Goal: Transaction & Acquisition: Download file/media

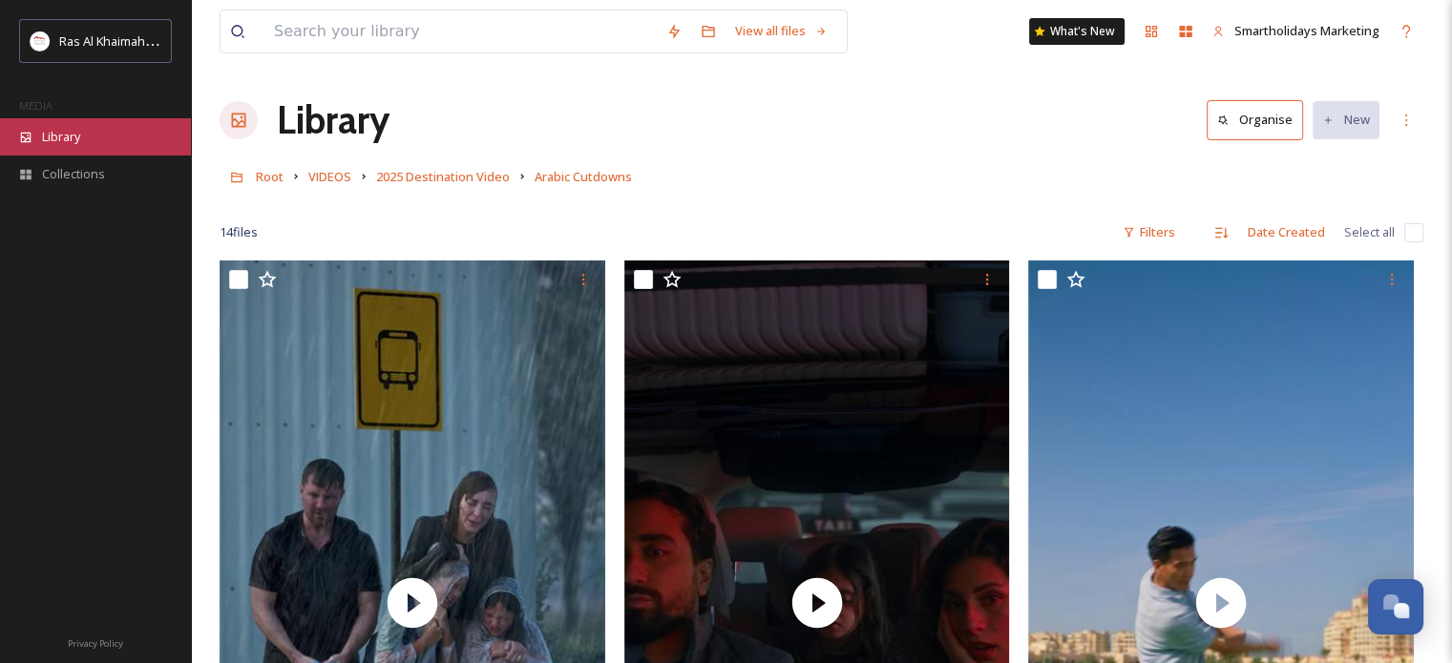
click at [63, 139] on span "Library" at bounding box center [61, 137] width 38 height 18
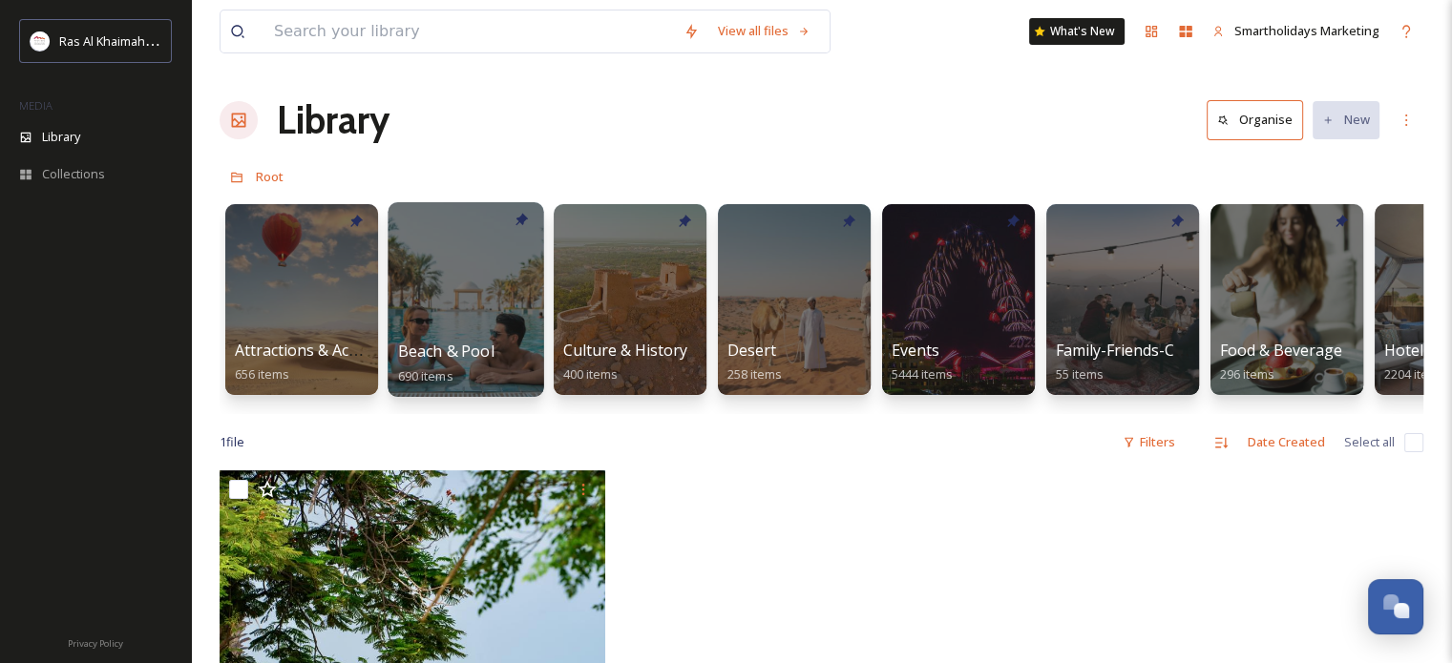
click at [466, 281] on div at bounding box center [466, 299] width 156 height 195
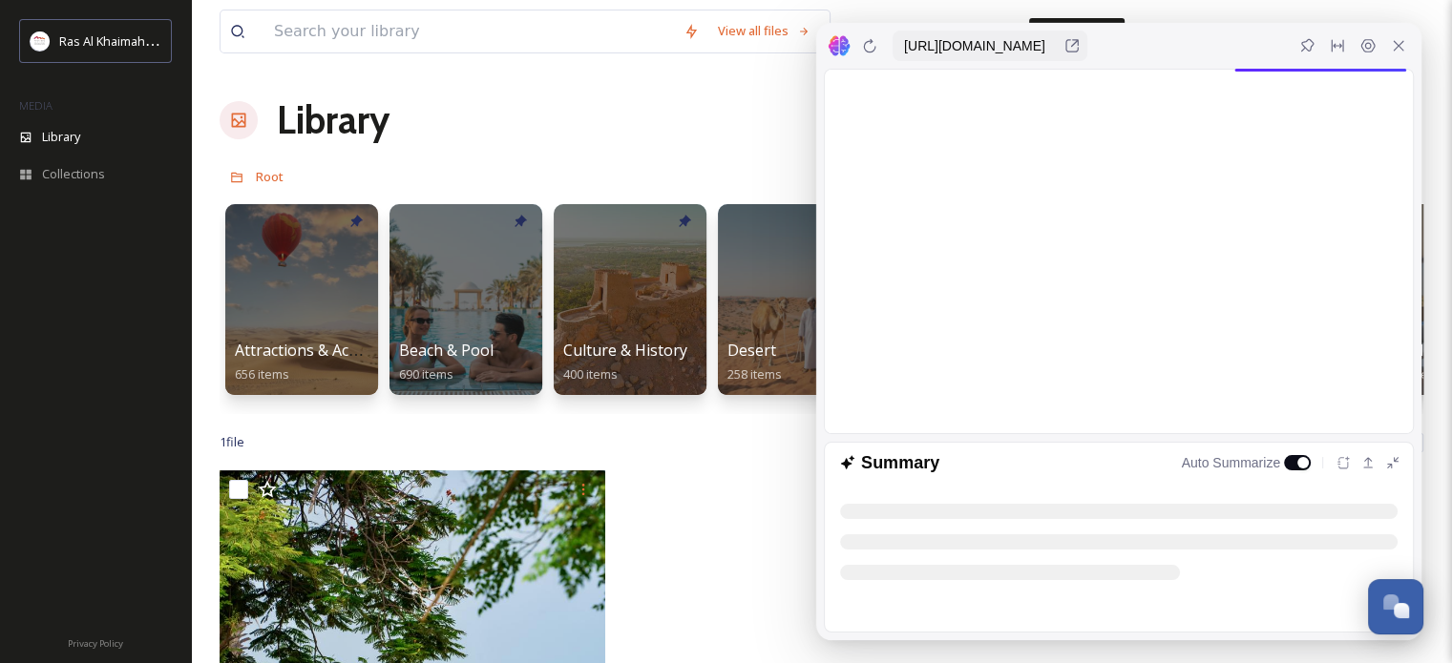
click at [770, 457] on div "1 file Filters Date Created Select all" at bounding box center [822, 442] width 1204 height 37
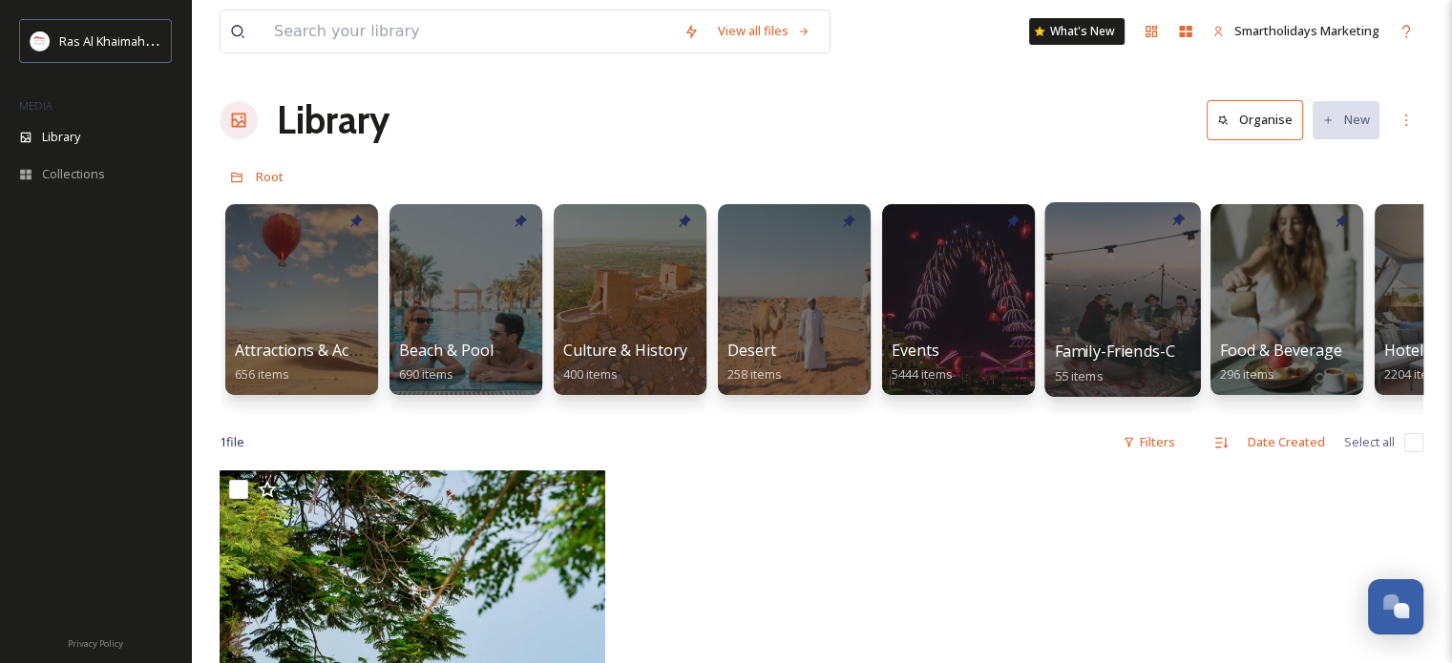
click at [1160, 305] on div at bounding box center [1122, 299] width 156 height 195
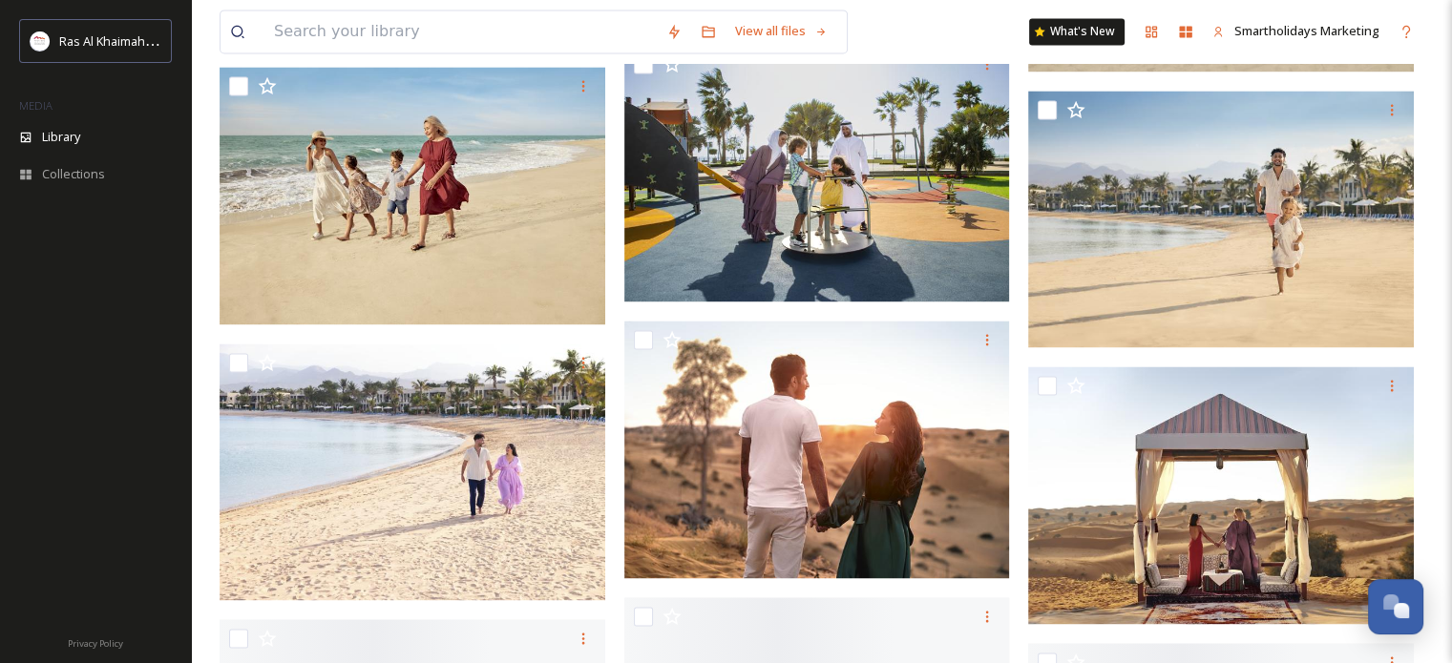
scroll to position [2959, 0]
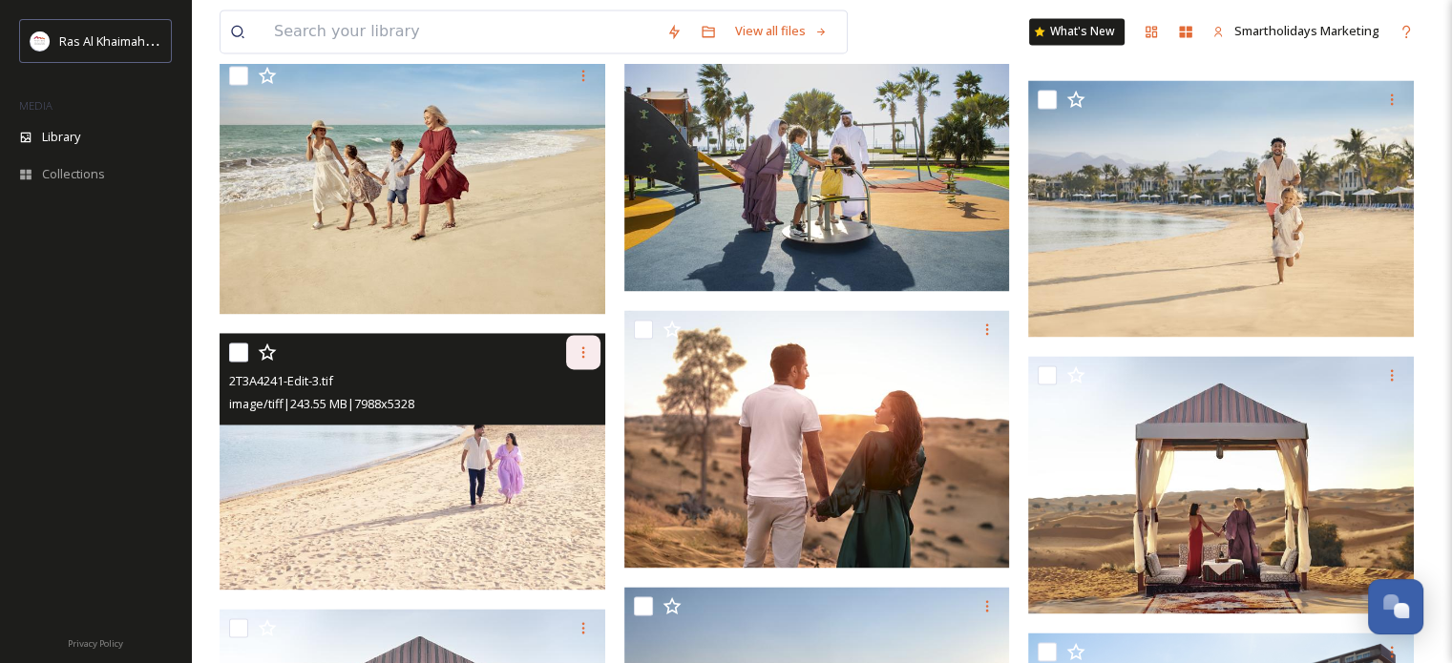
click at [577, 354] on icon at bounding box center [583, 352] width 15 height 15
click at [577, 427] on span "Download" at bounding box center [561, 431] width 58 height 18
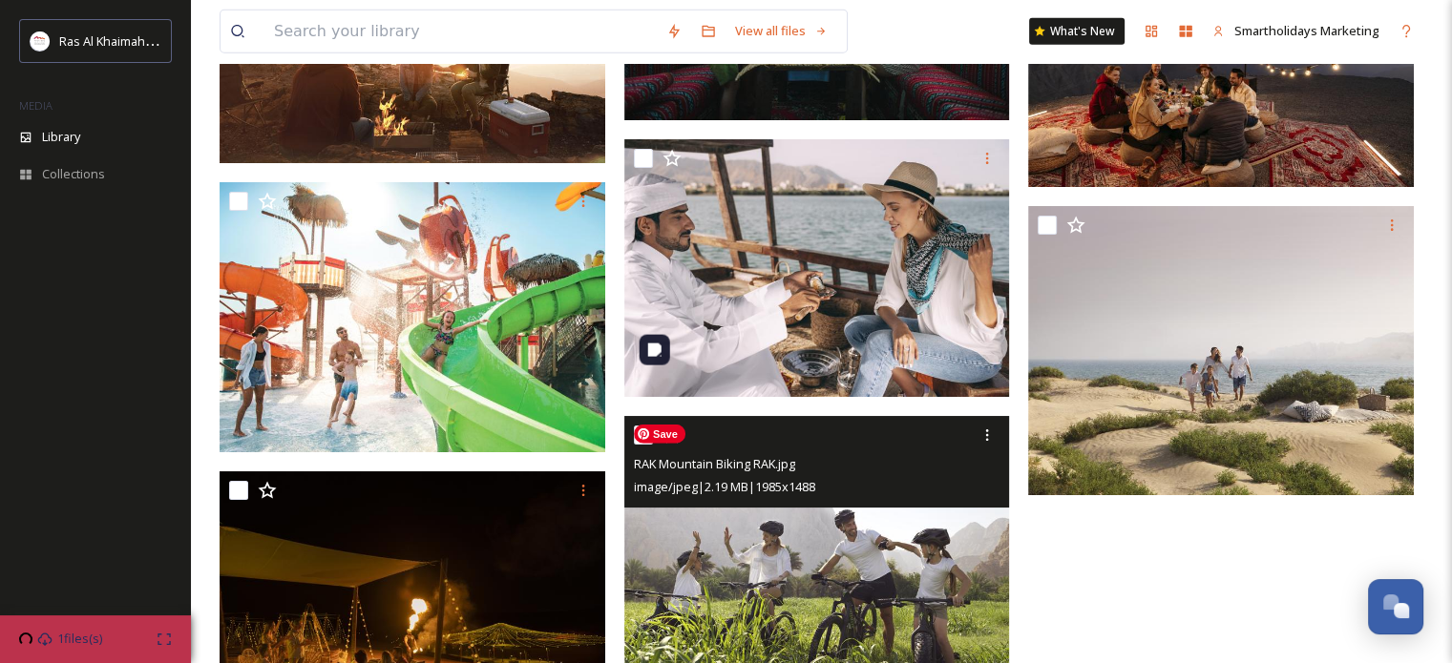
scroll to position [5066, 0]
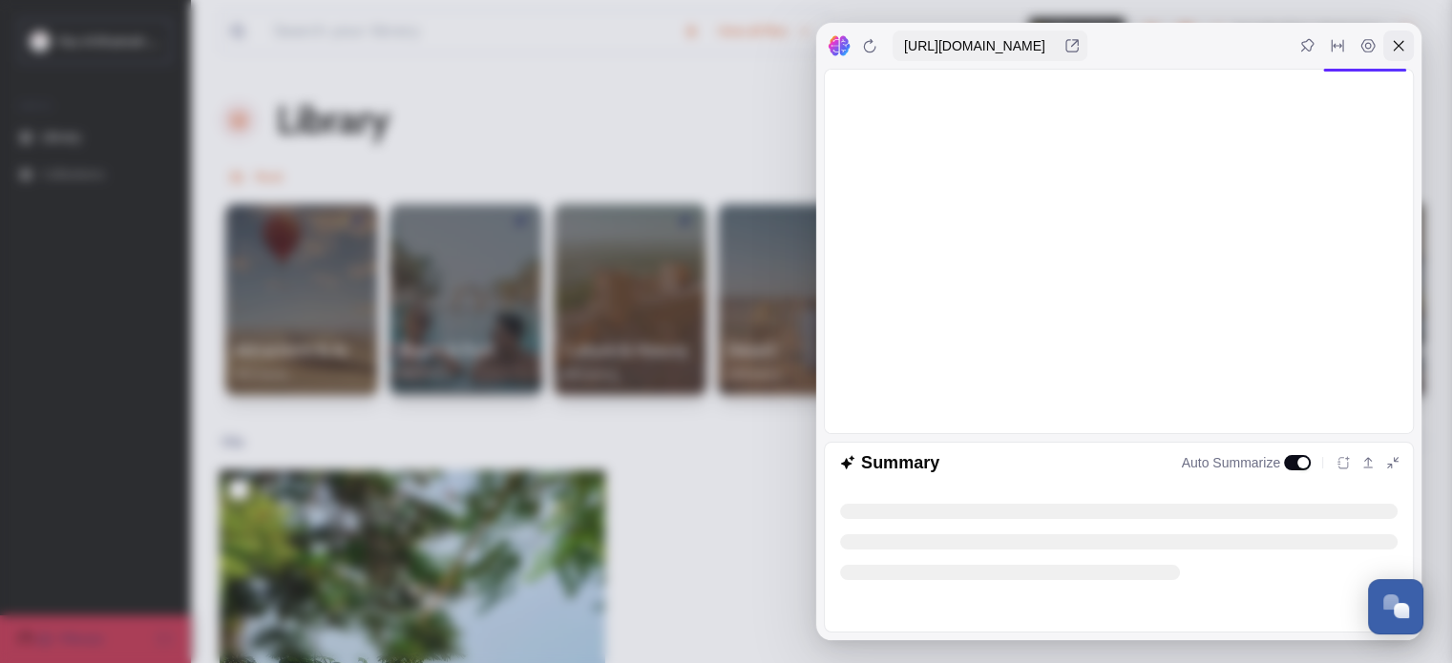
click at [1399, 48] on icon at bounding box center [1399, 46] width 10 height 10
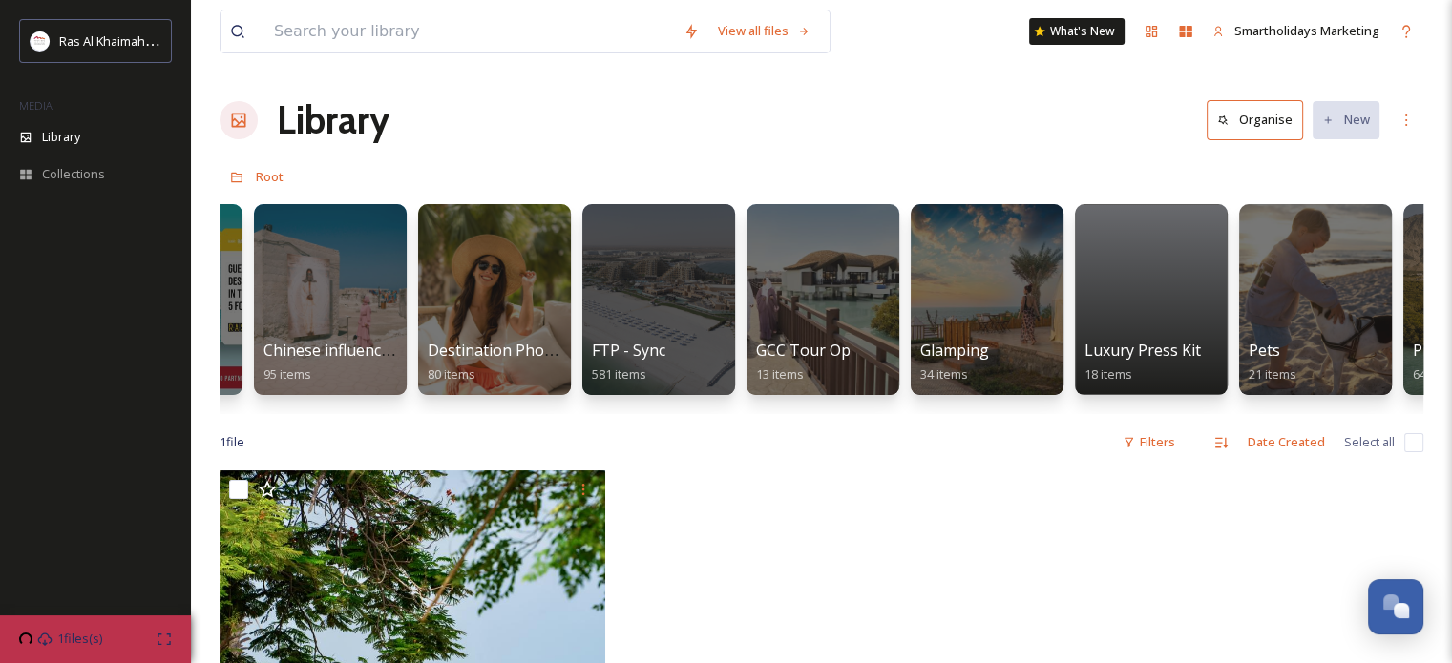
scroll to position [0, 2711]
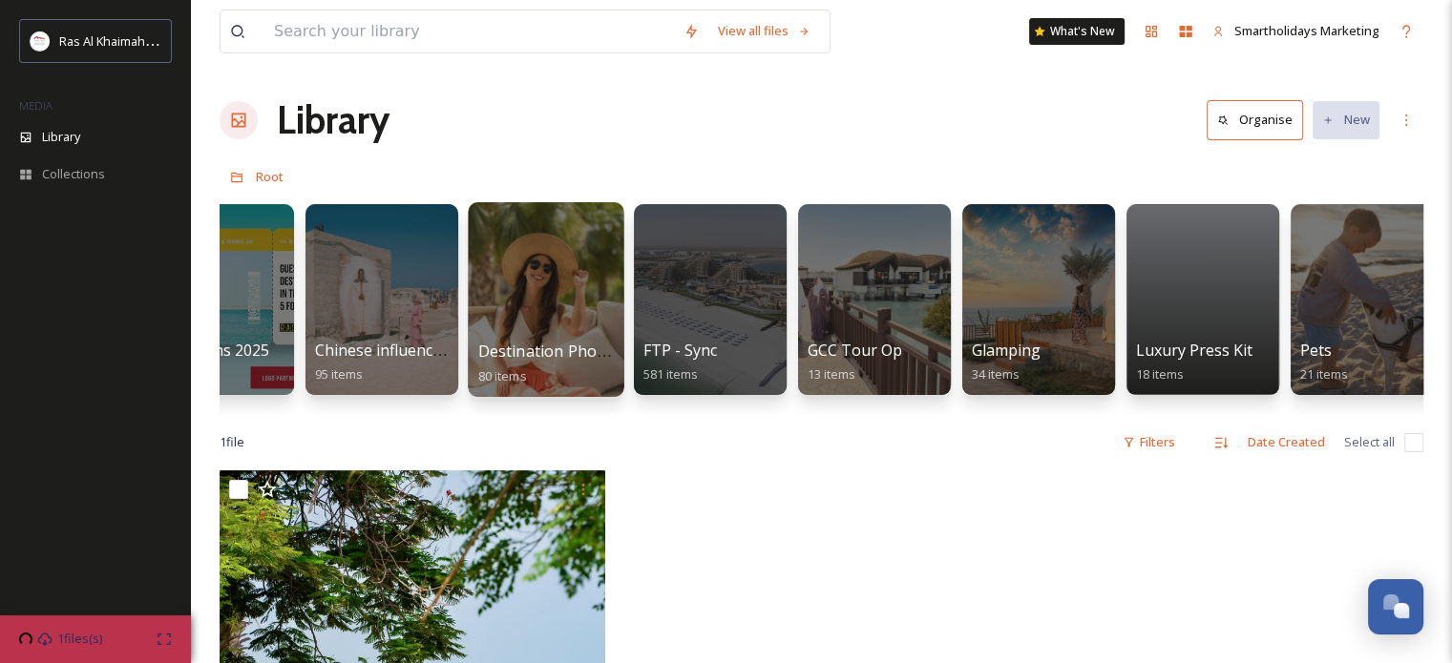
click at [586, 295] on div at bounding box center [546, 299] width 156 height 195
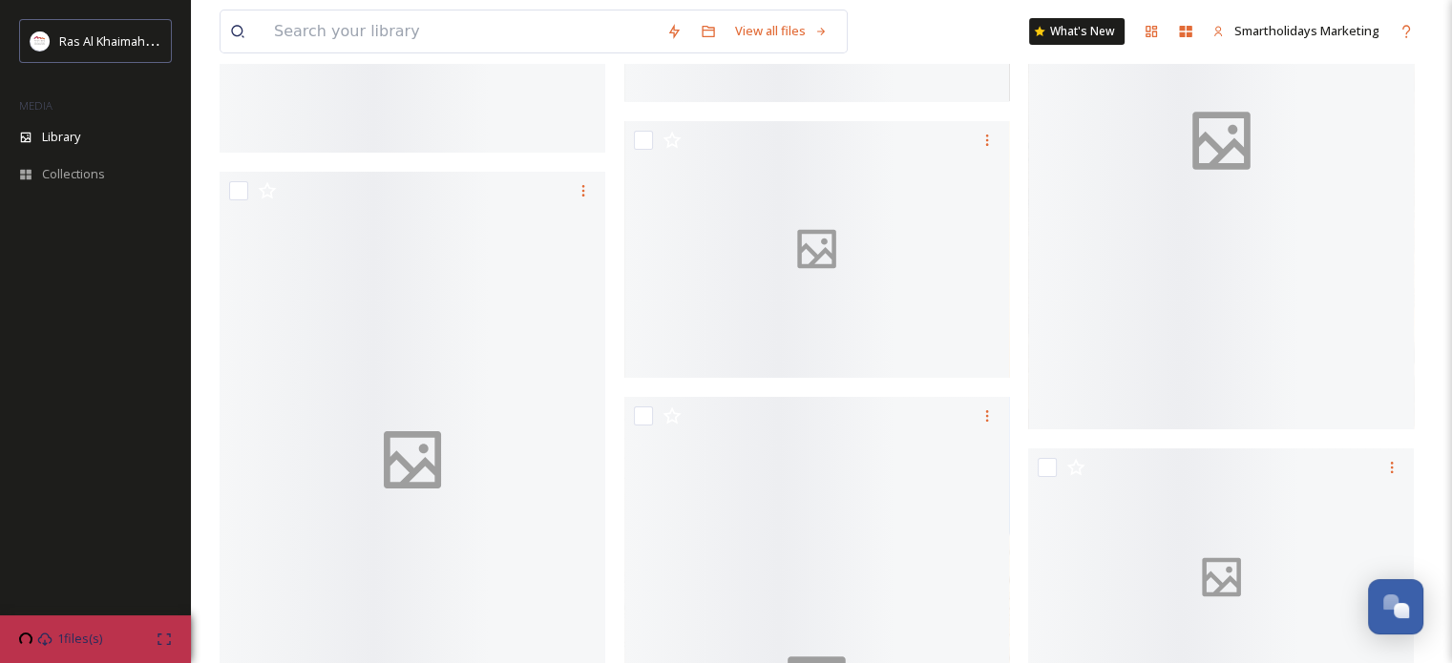
scroll to position [7270, 0]
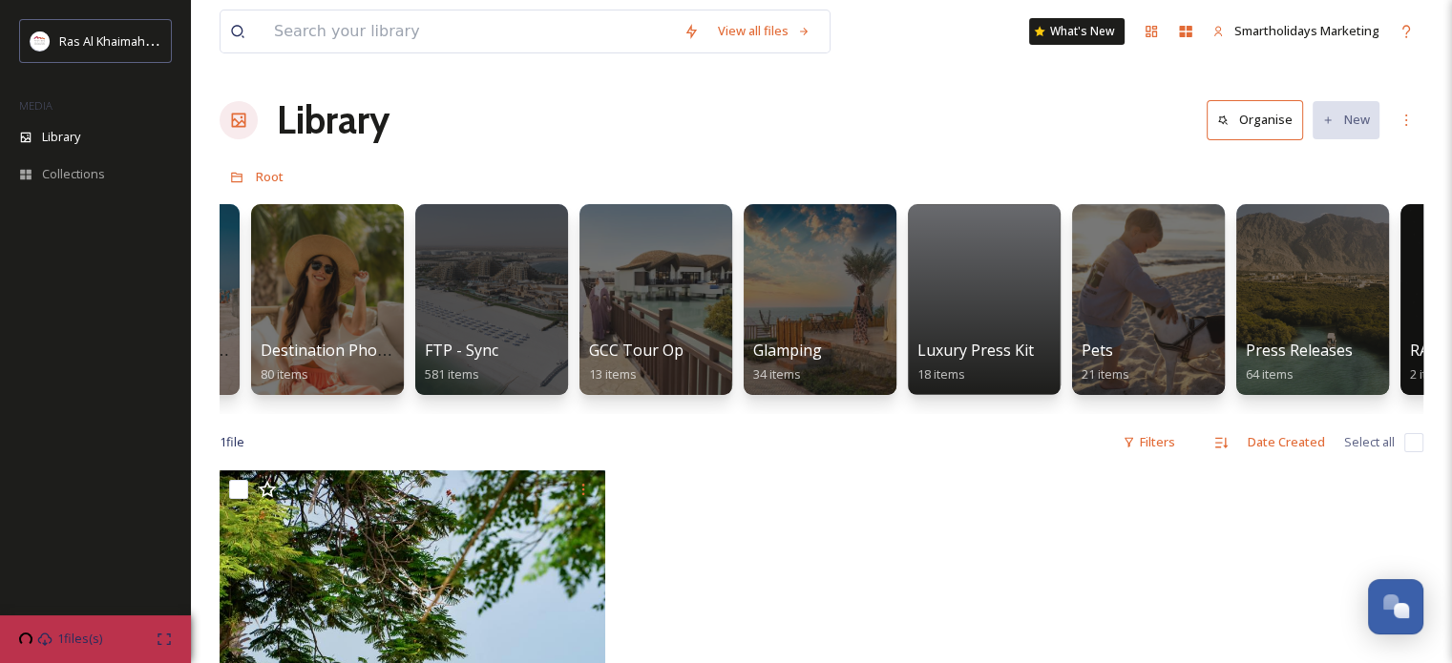
scroll to position [0, 2893]
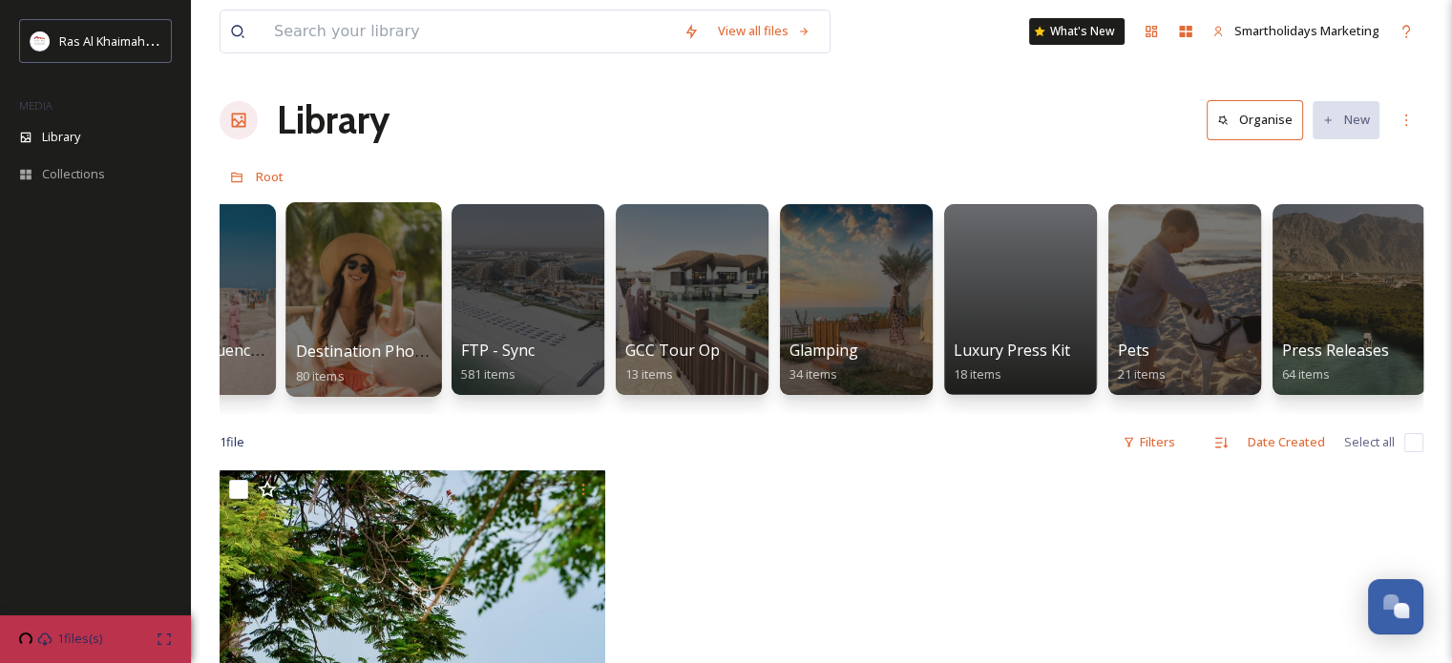
click at [355, 312] on div at bounding box center [363, 299] width 156 height 195
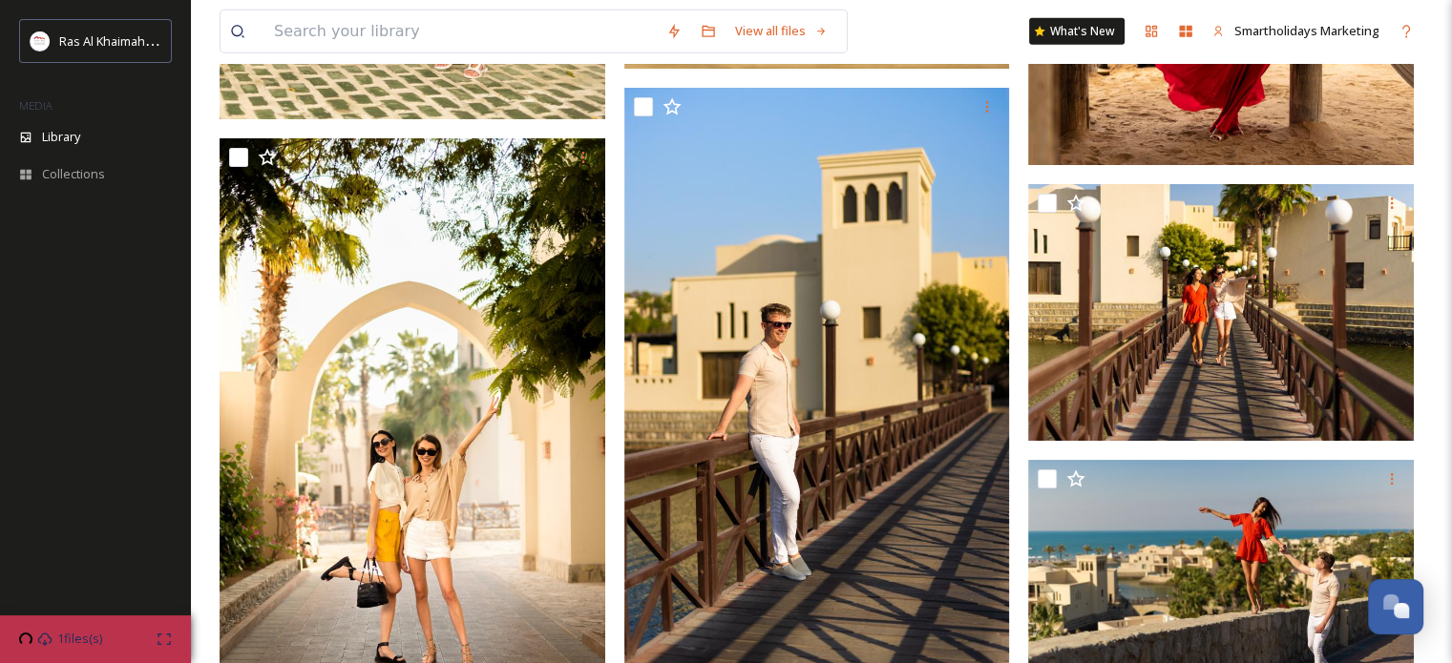
scroll to position [5918, 0]
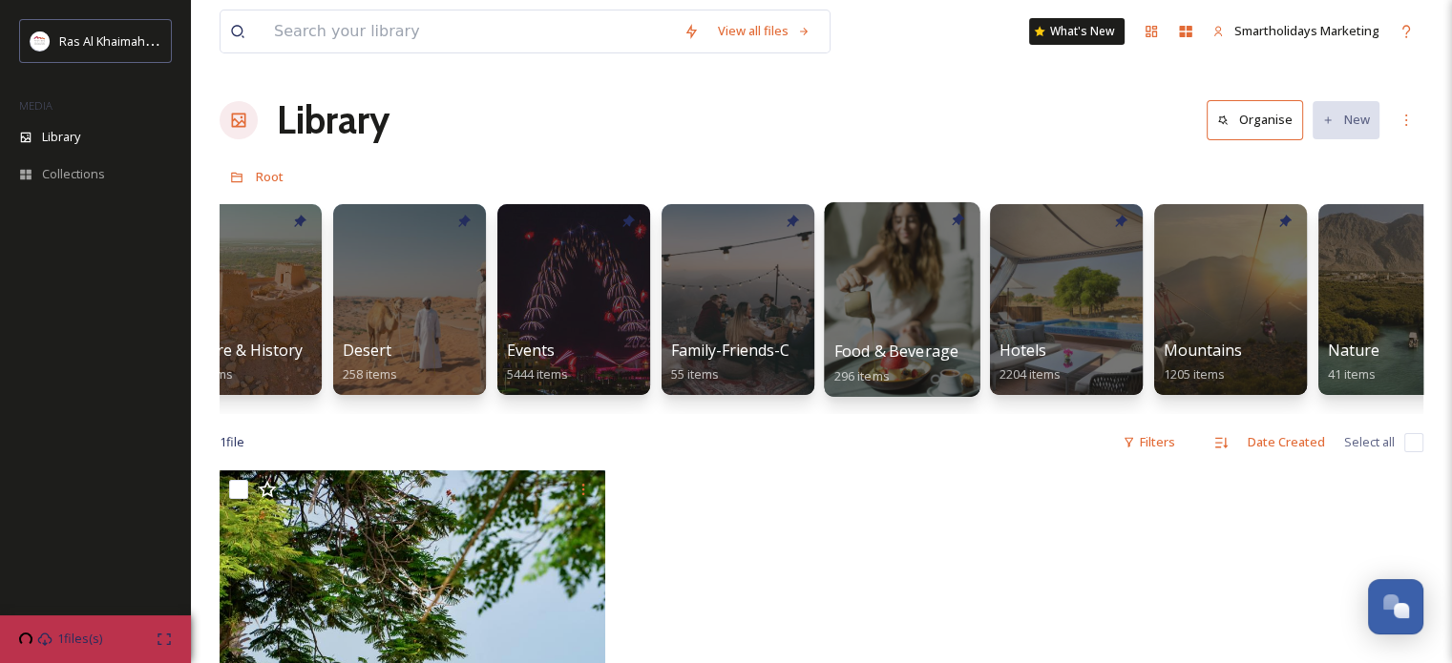
scroll to position [0, 420]
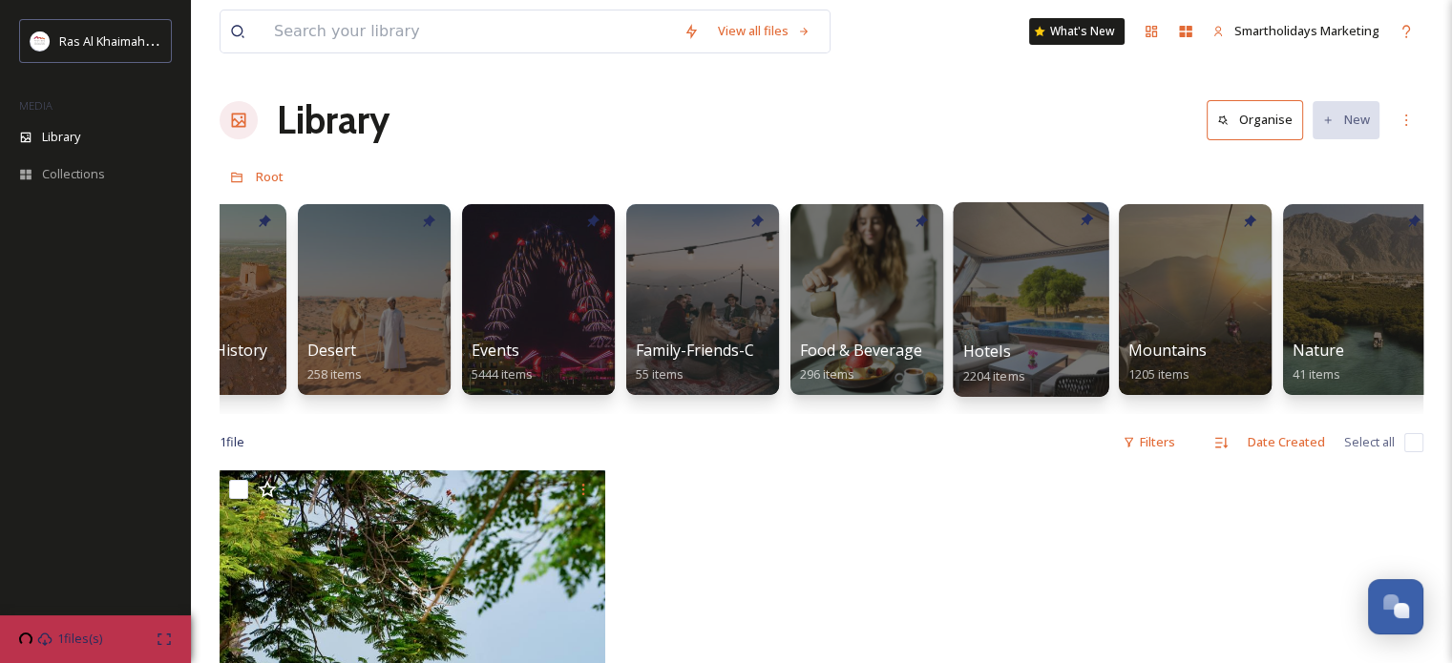
click at [1009, 282] on div at bounding box center [1031, 299] width 156 height 195
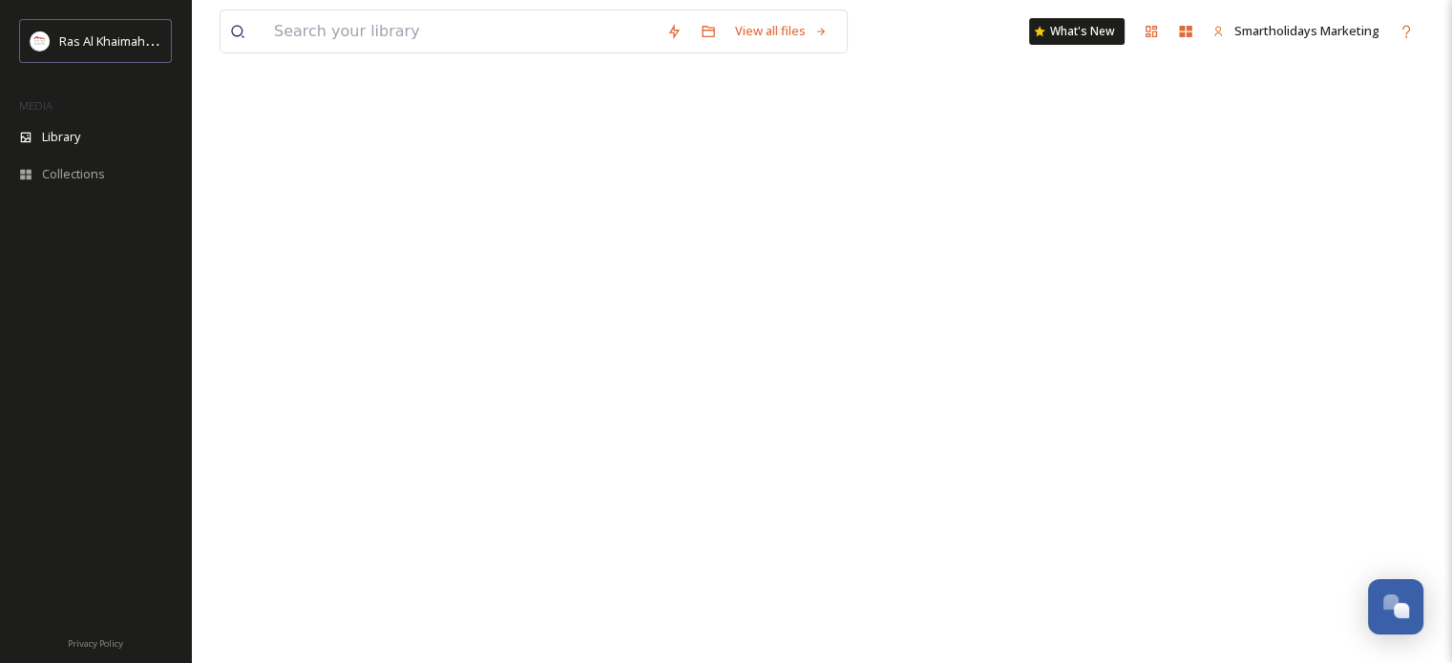
scroll to position [475, 0]
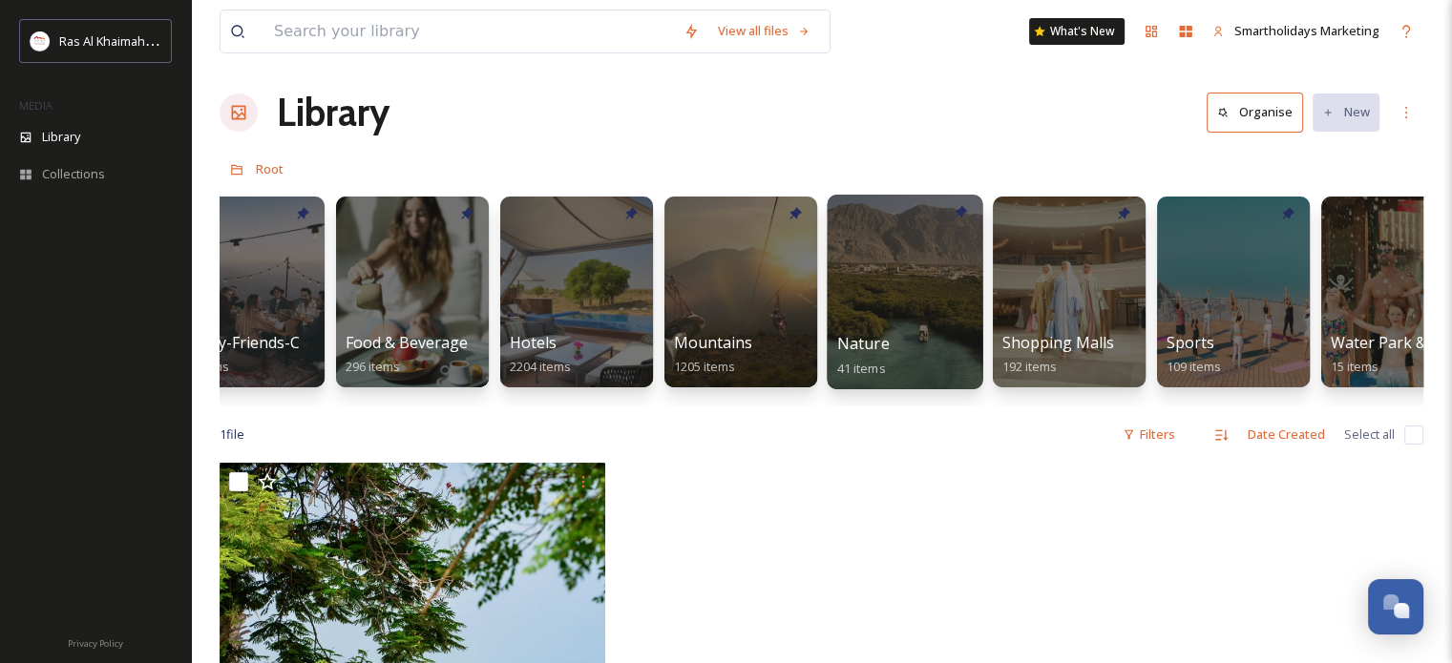
scroll to position [0, 878]
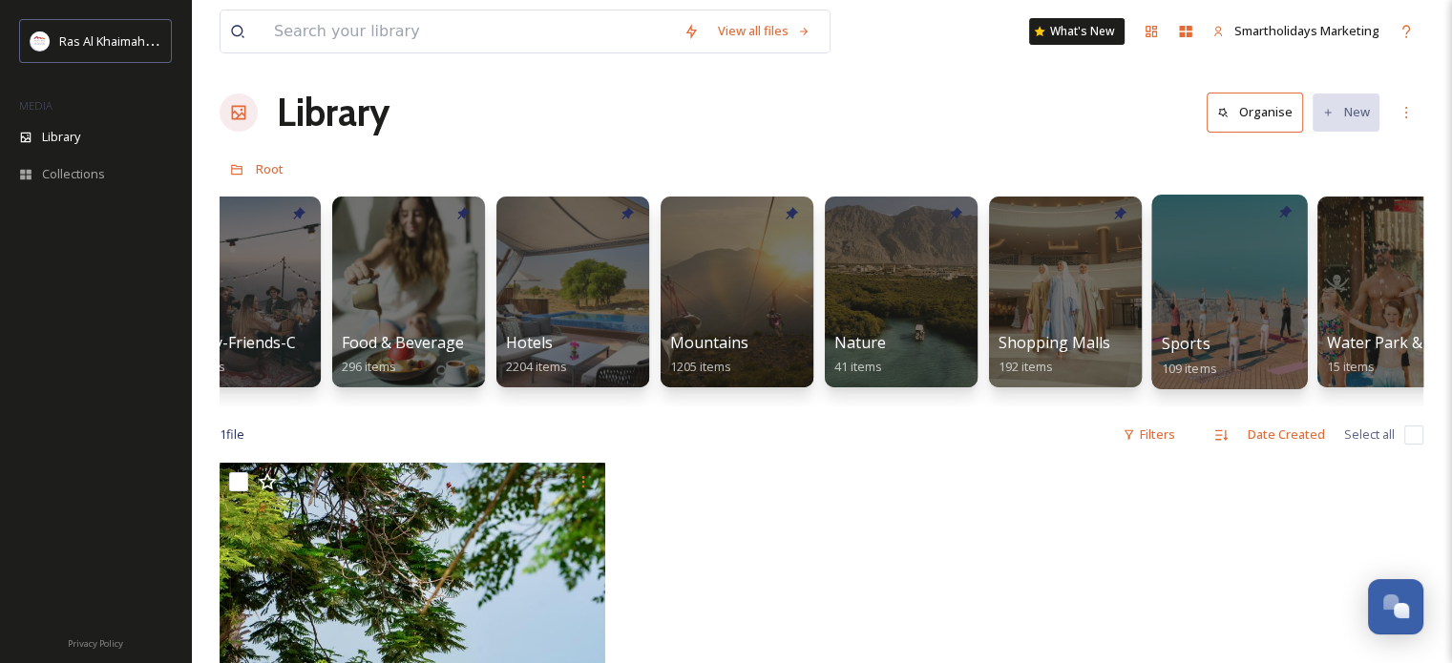
click at [1242, 273] on div at bounding box center [1229, 292] width 156 height 195
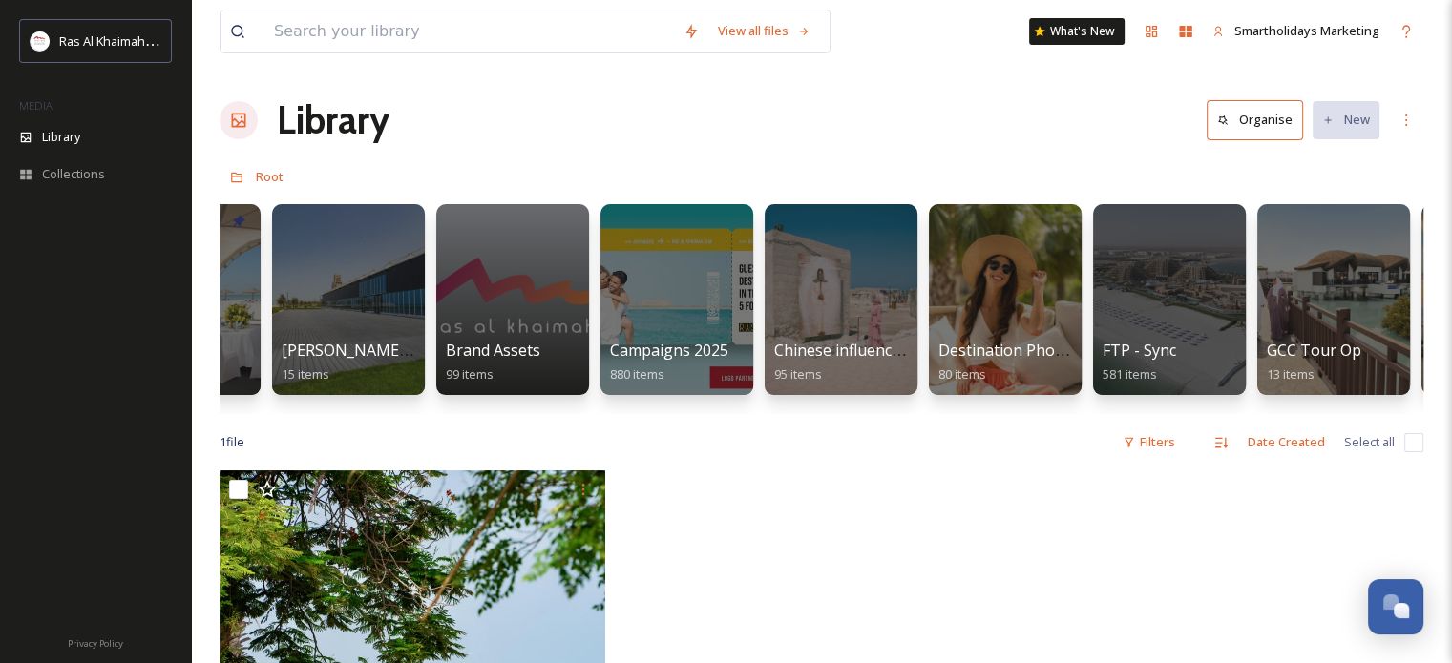
scroll to position [0, 2253]
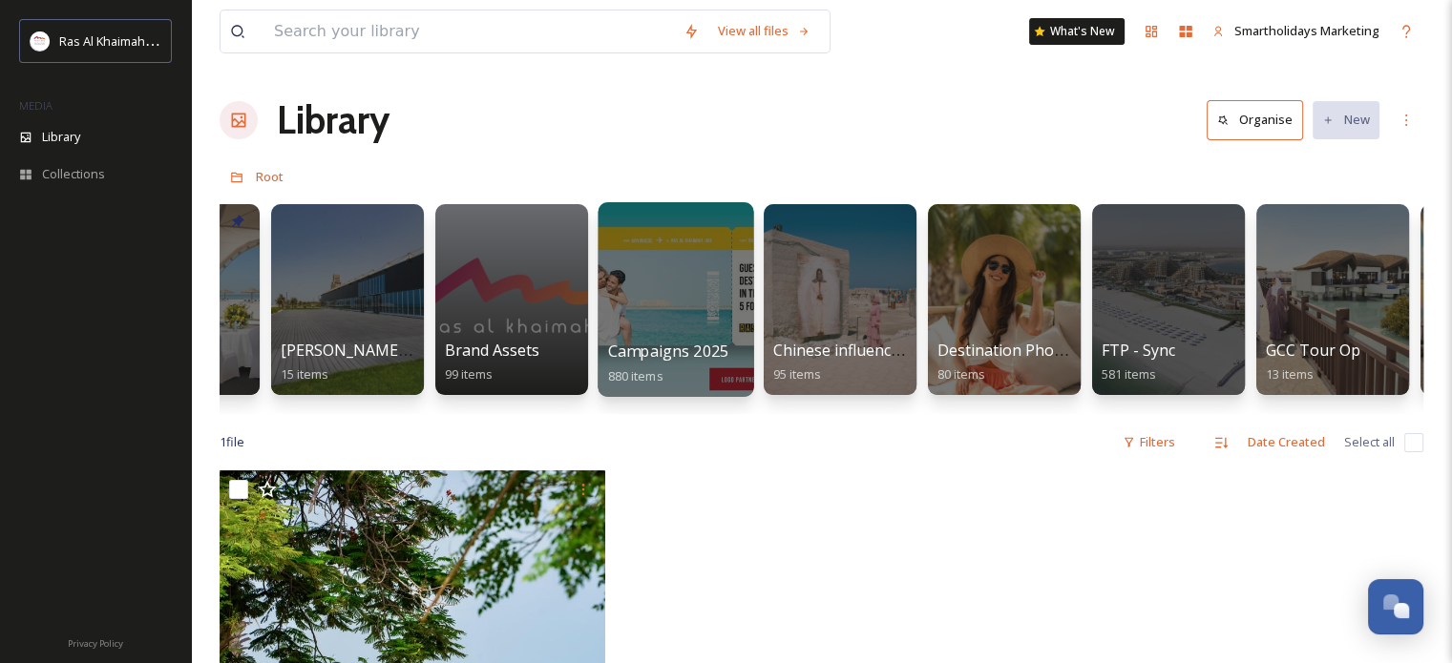
click at [652, 277] on div at bounding box center [676, 299] width 156 height 195
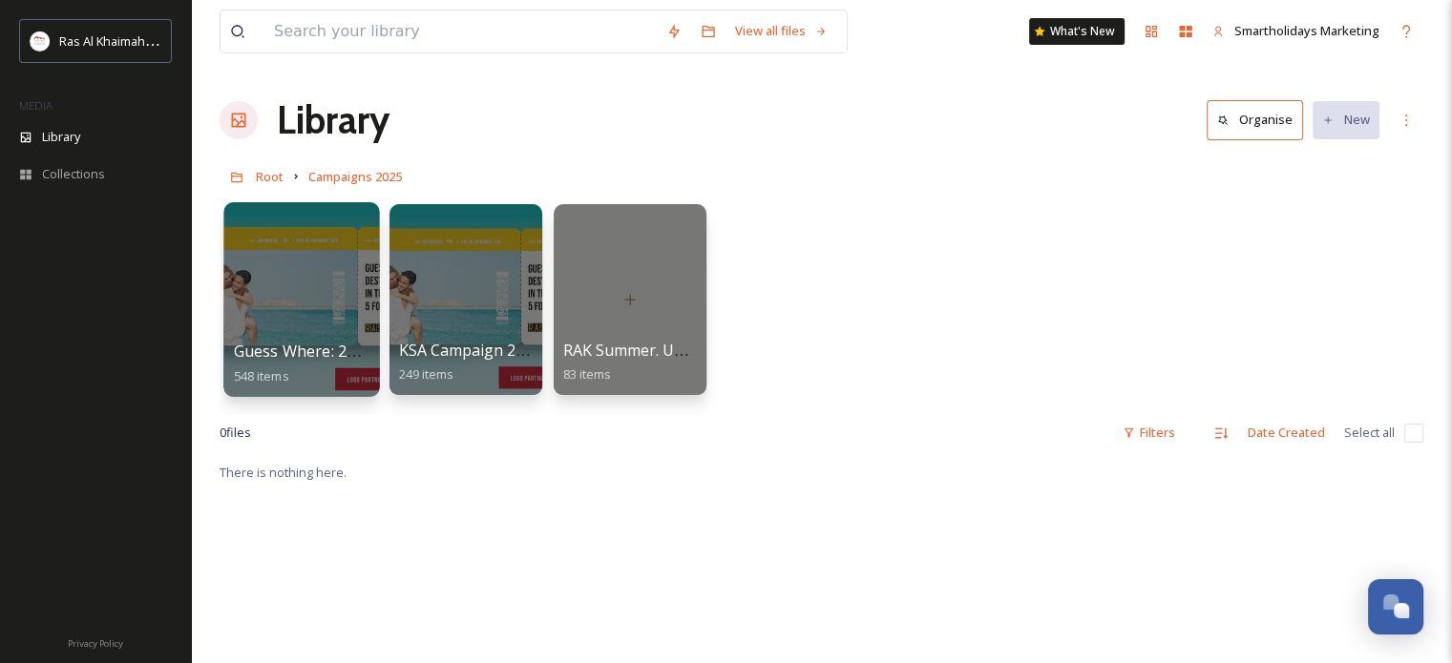
click at [309, 266] on div at bounding box center [301, 299] width 156 height 195
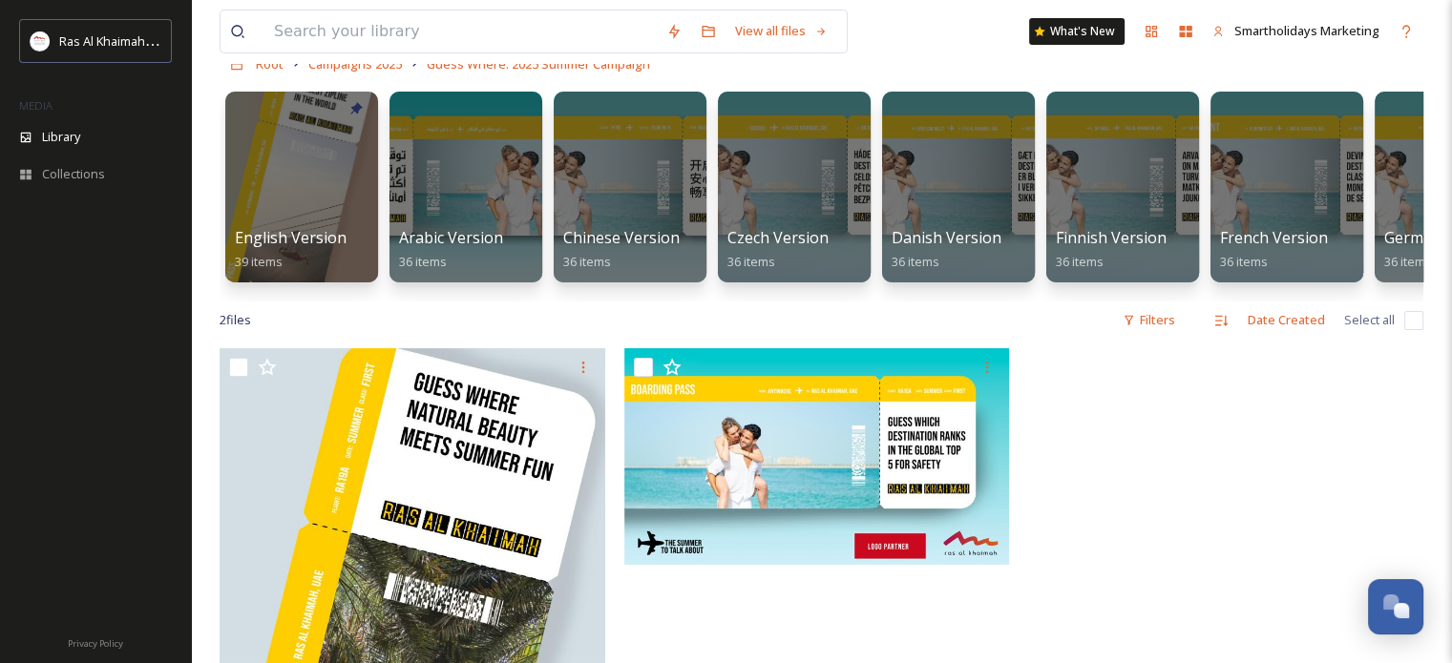
scroll to position [52, 0]
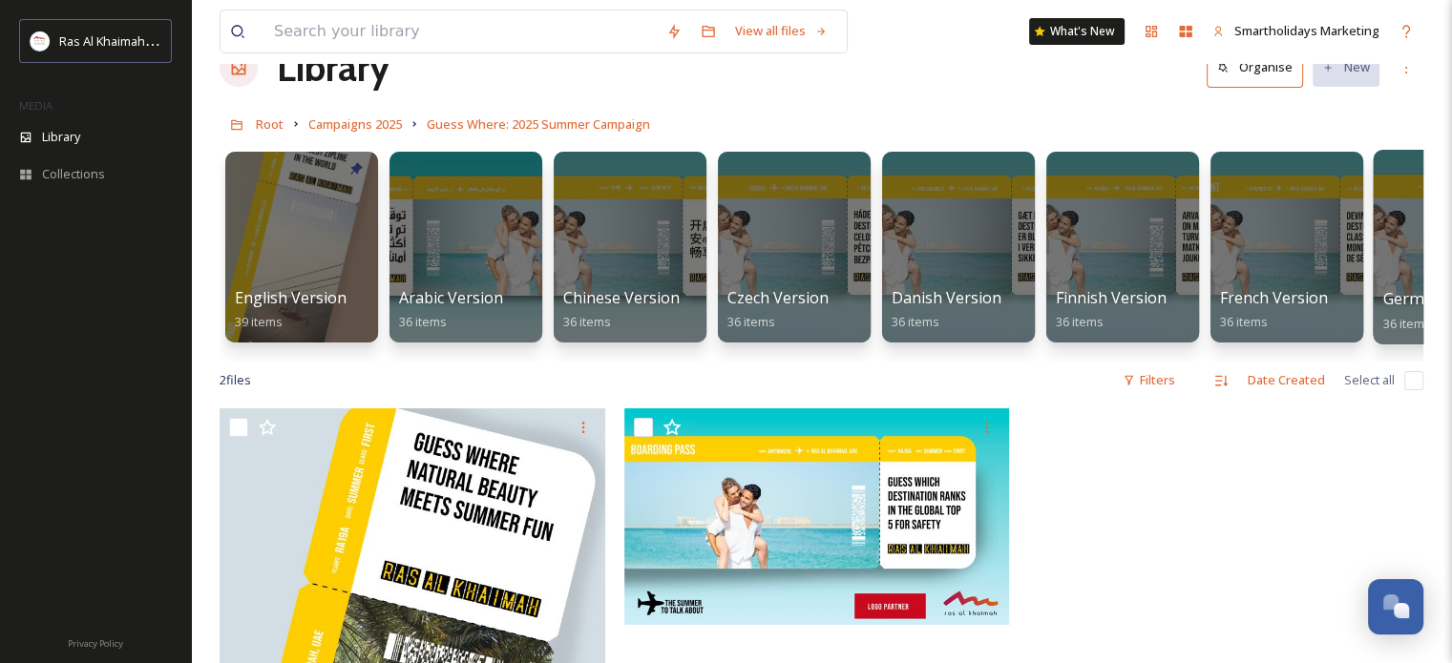
click at [1374, 232] on div at bounding box center [1451, 247] width 156 height 195
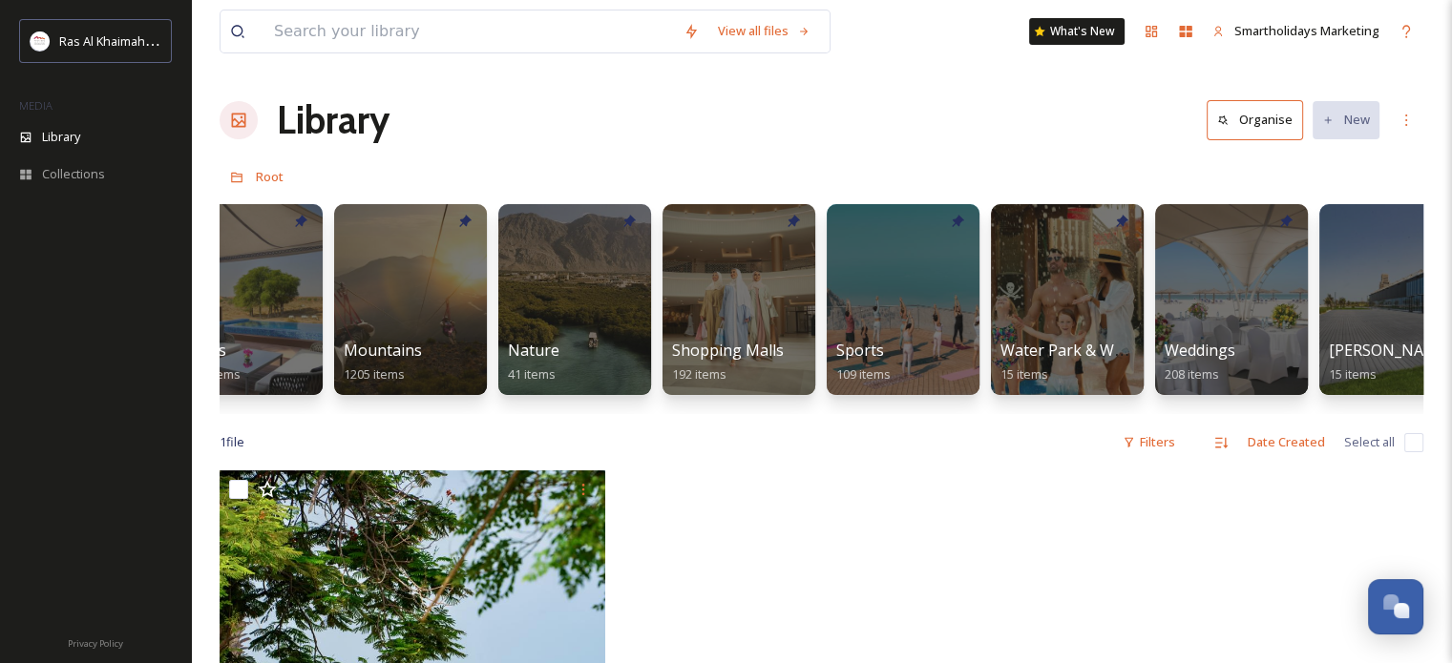
scroll to position [0, 1260]
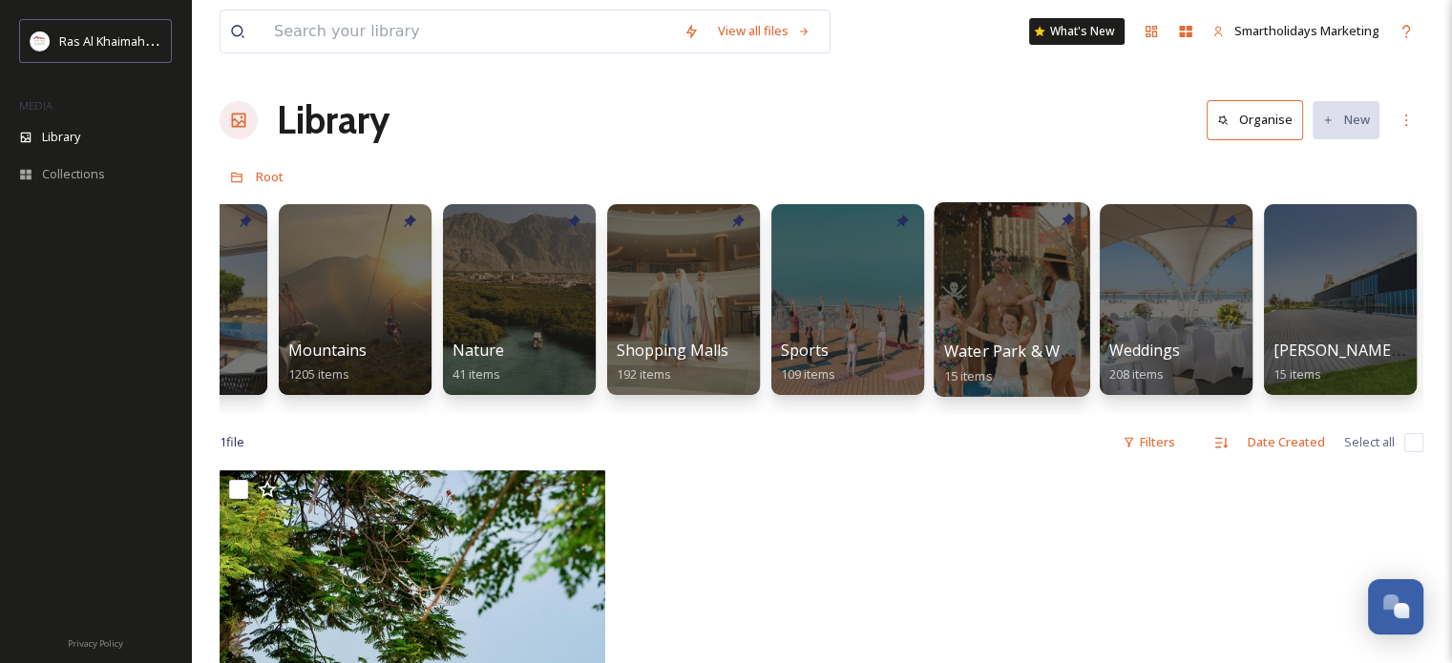
click at [1013, 264] on div at bounding box center [1011, 299] width 156 height 195
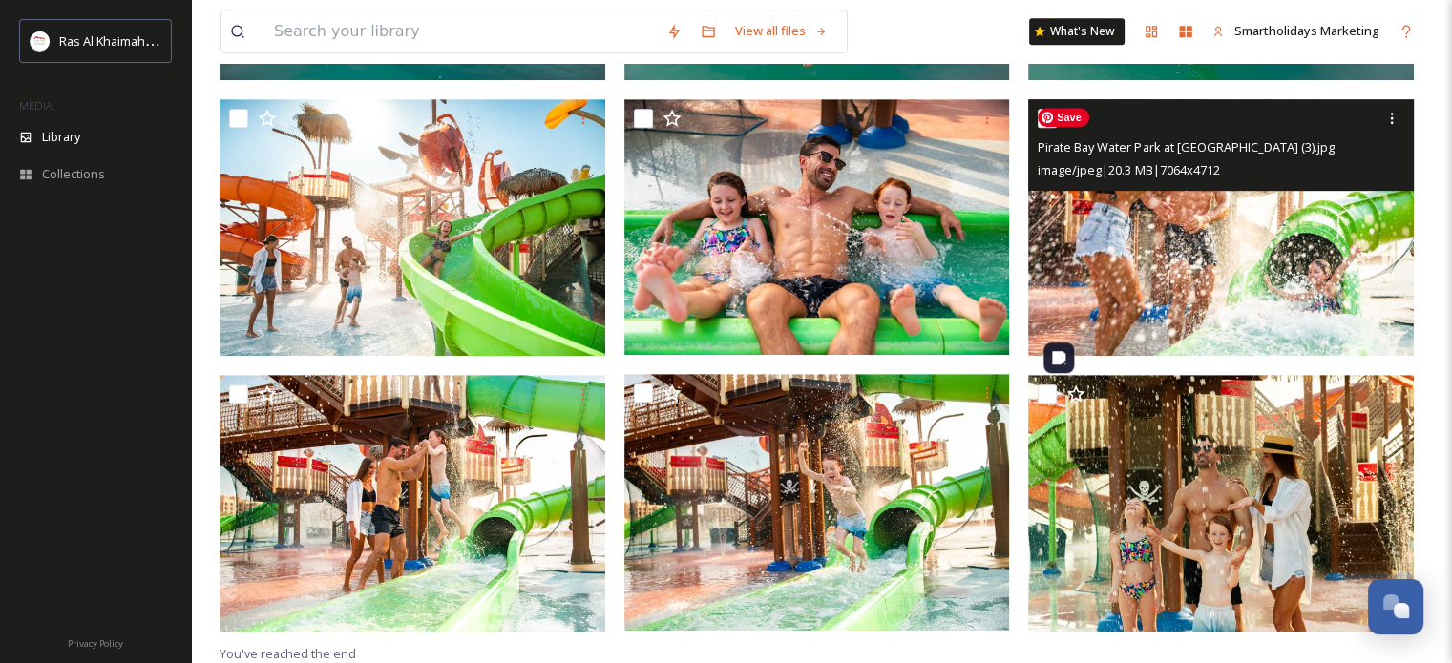
scroll to position [992, 0]
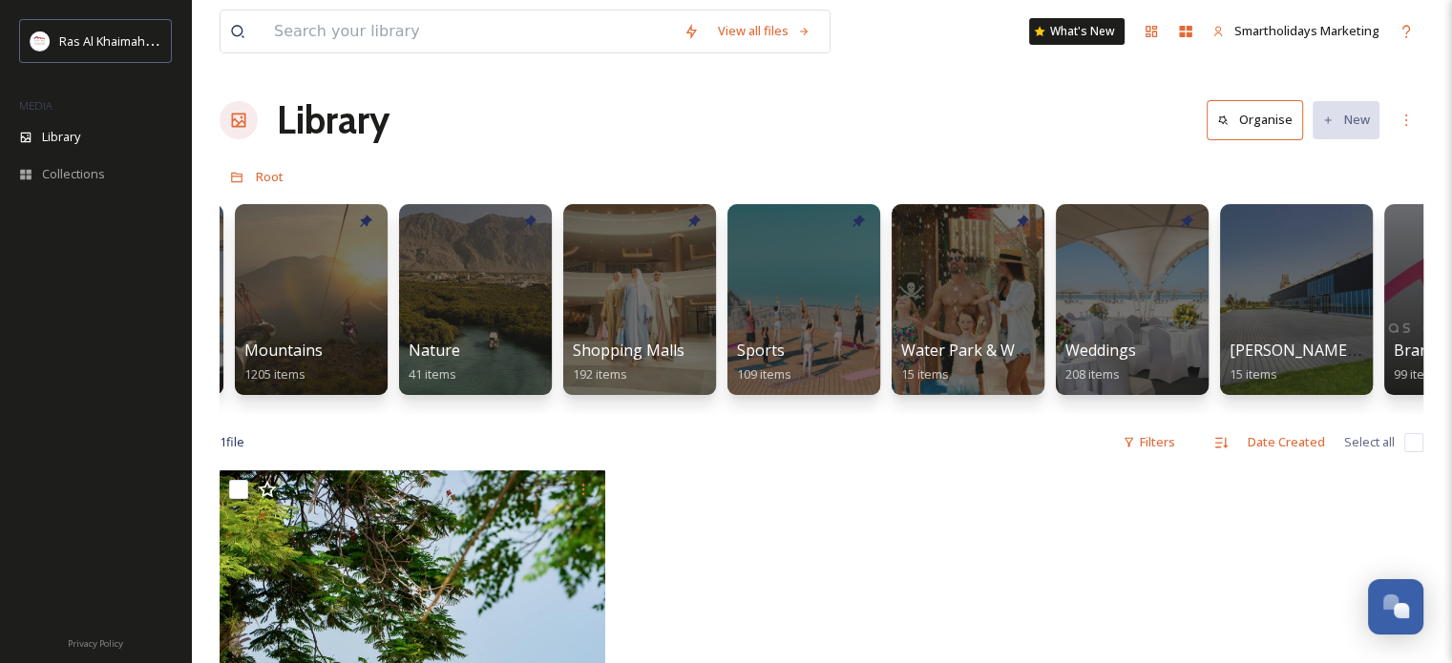
scroll to position [0, 1336]
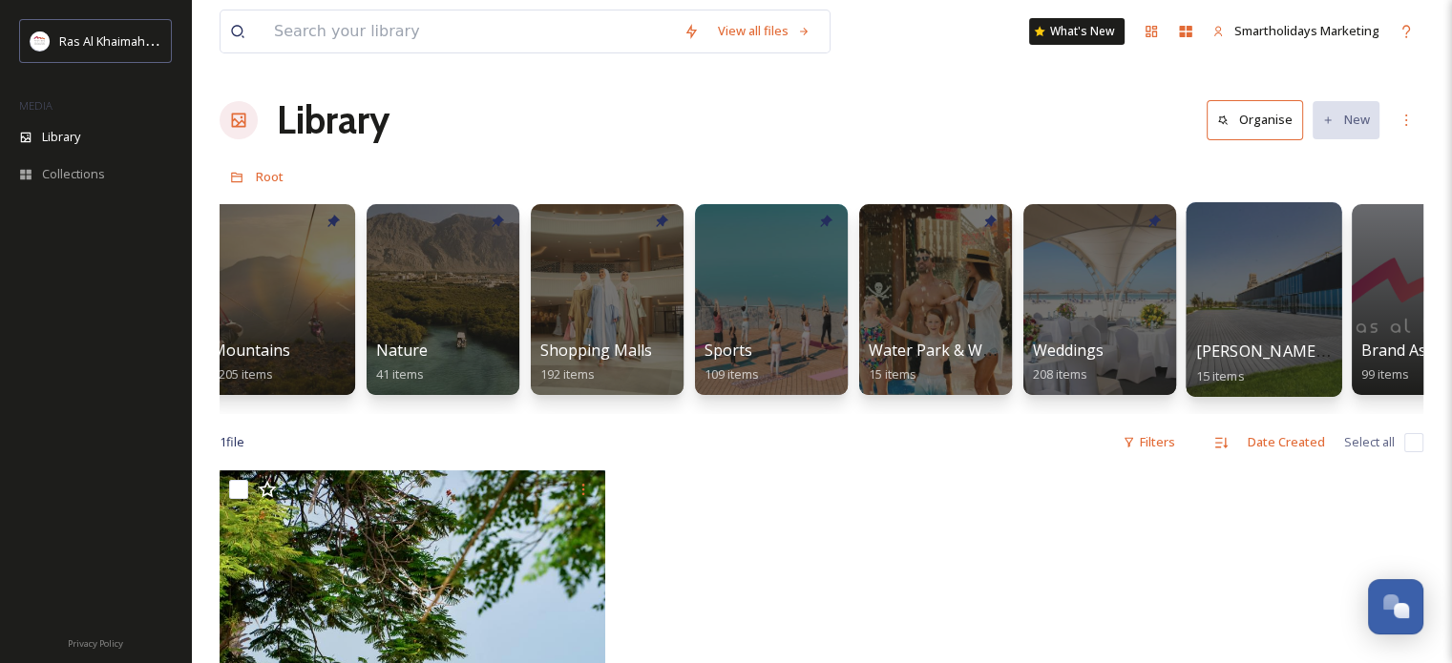
click at [1262, 294] on div at bounding box center [1263, 299] width 156 height 195
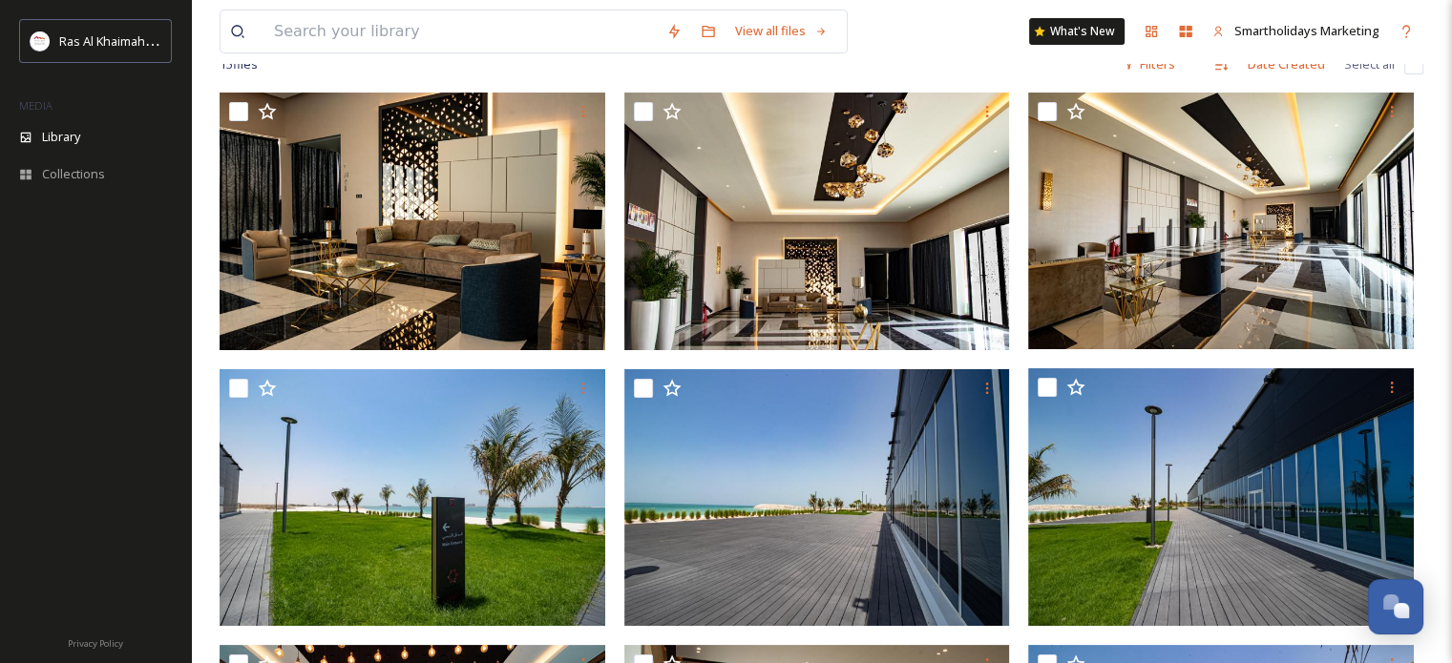
scroll to position [45, 0]
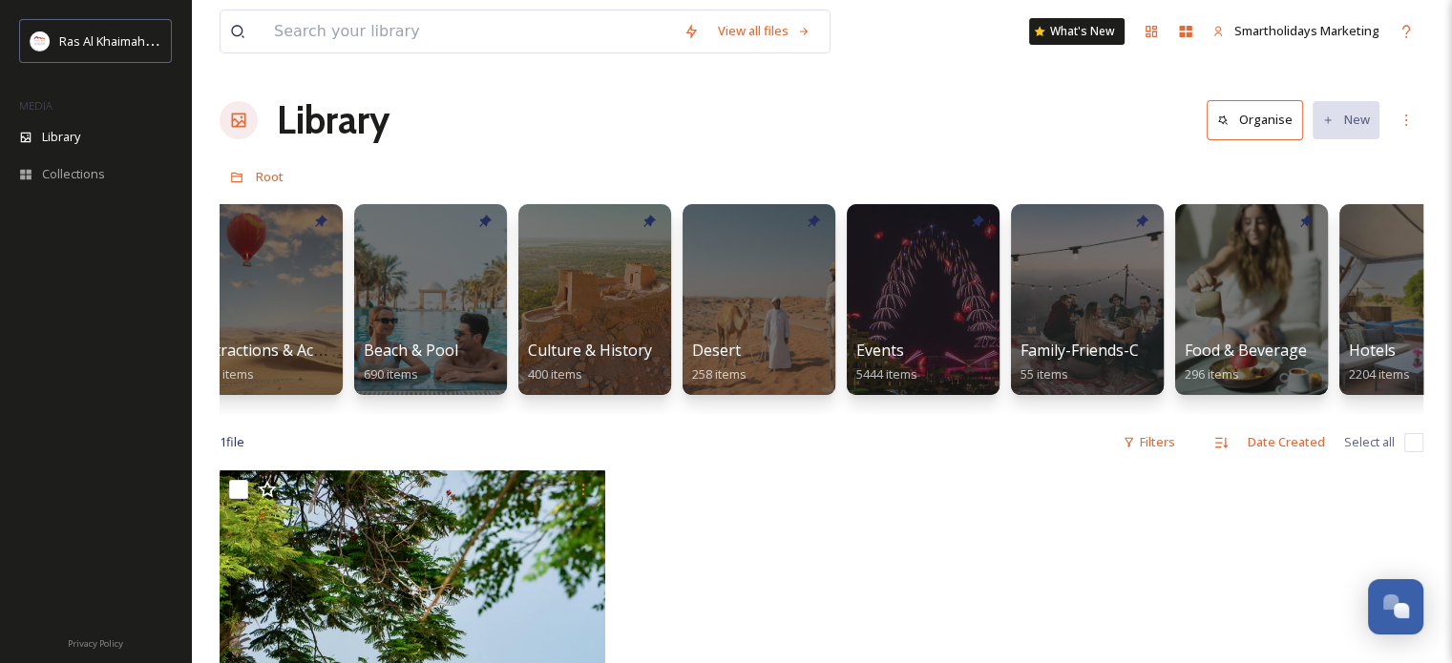
scroll to position [0, 38]
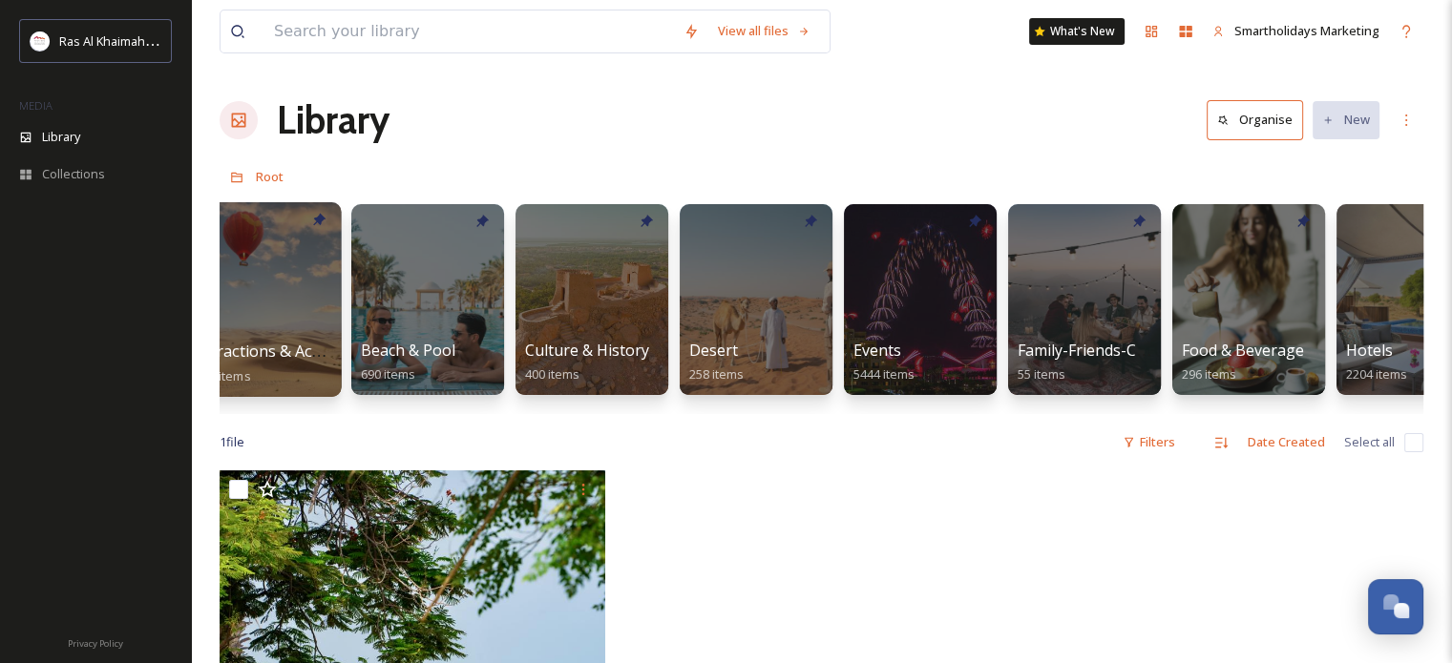
click at [290, 259] on div at bounding box center [263, 299] width 156 height 195
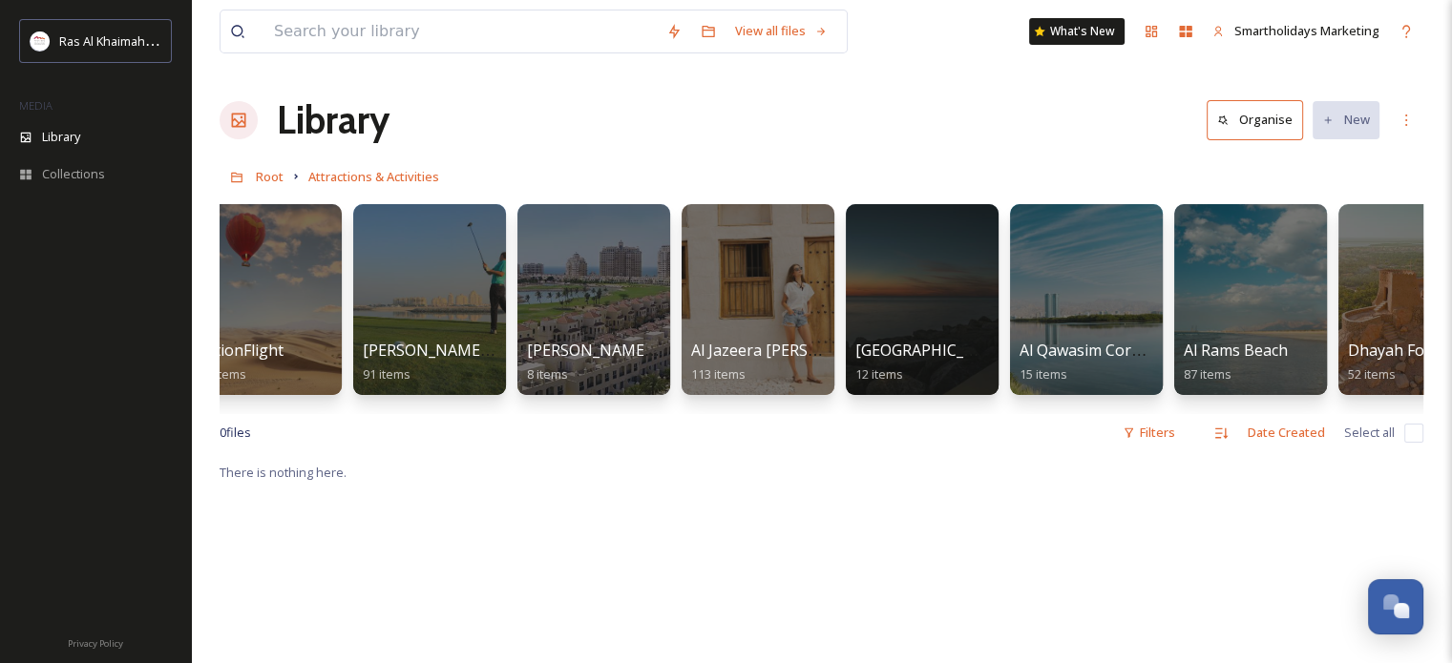
scroll to position [0, 38]
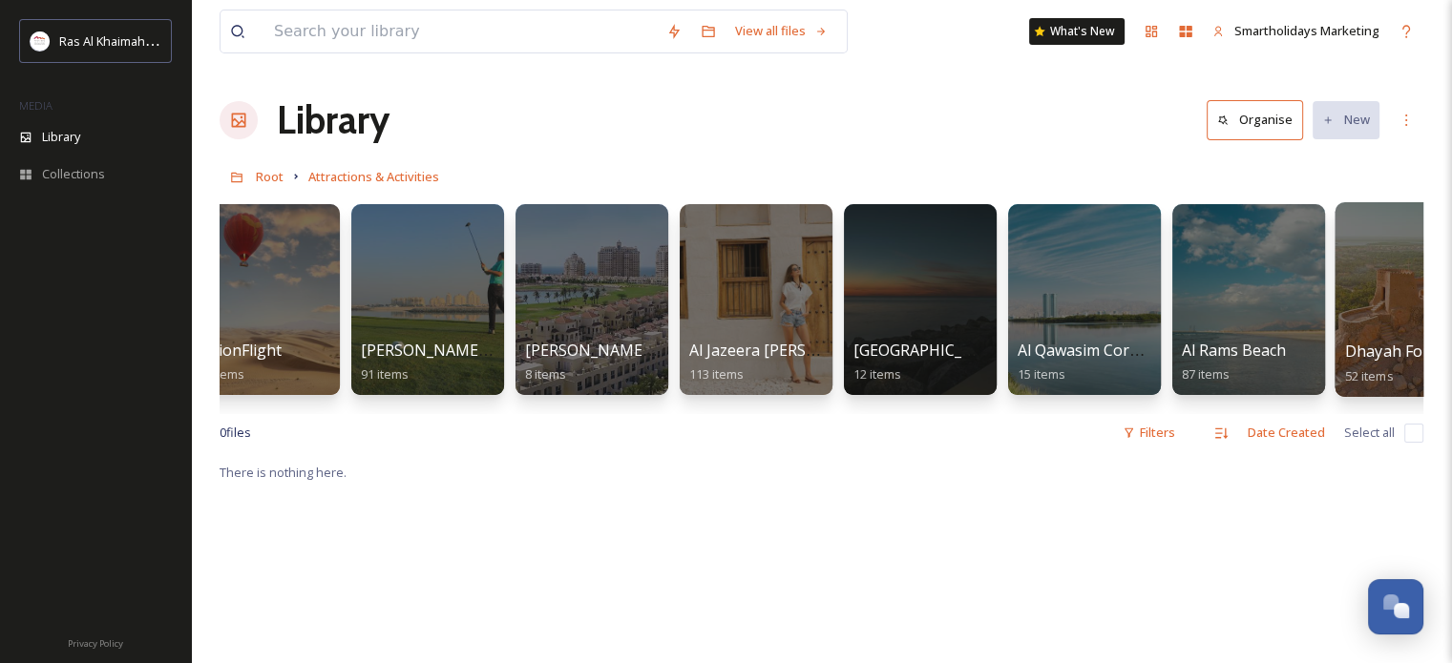
click at [1379, 309] on div at bounding box center [1412, 299] width 156 height 195
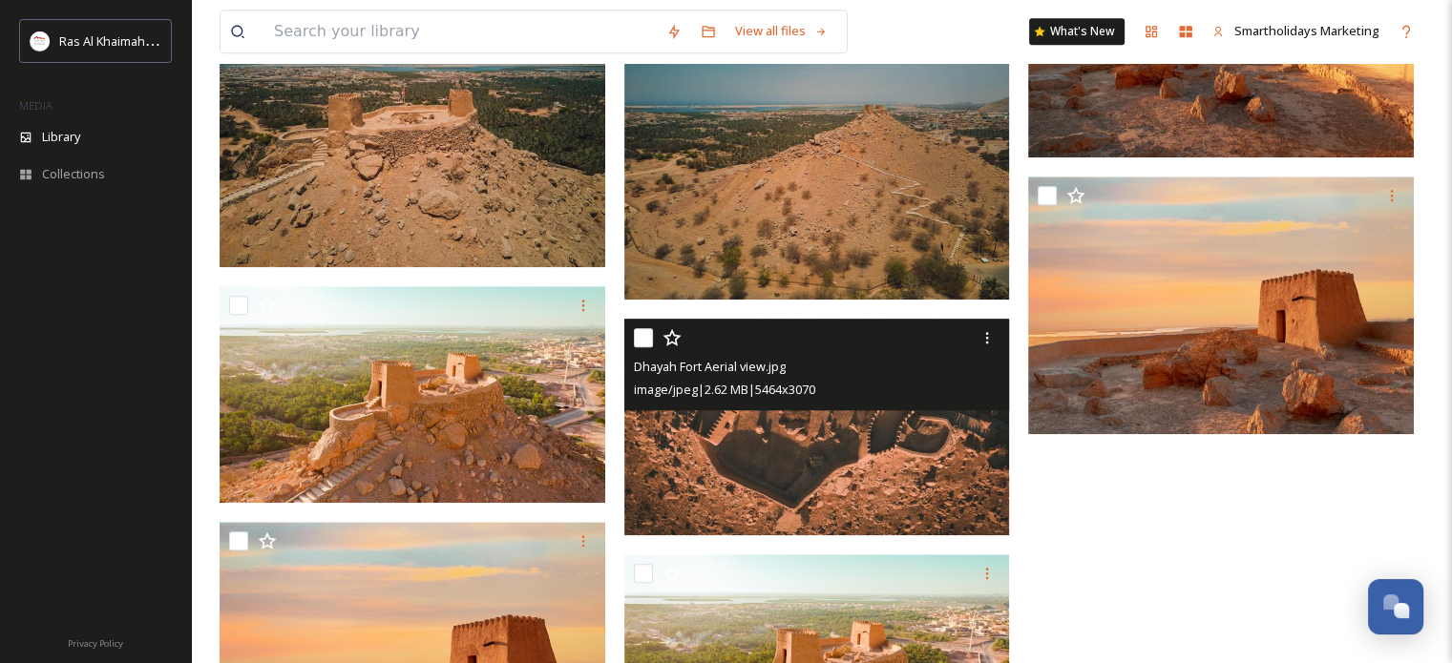
scroll to position [2337, 0]
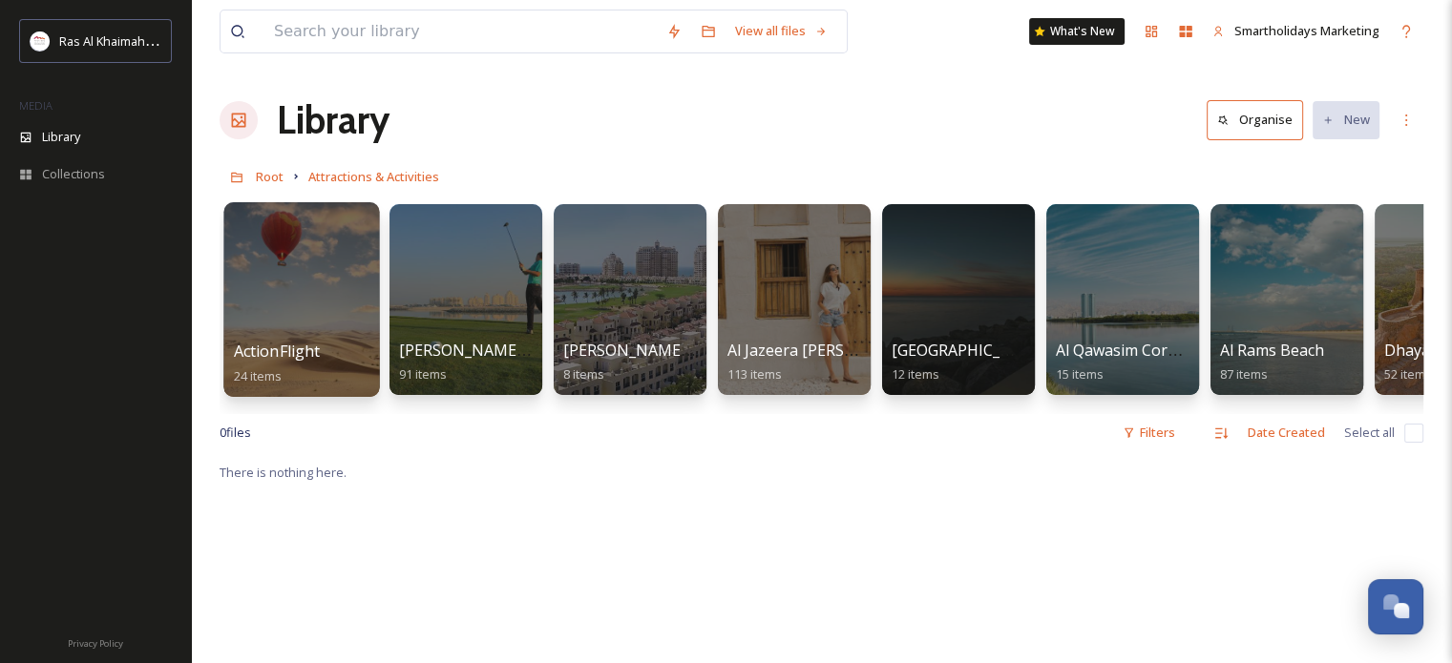
click at [342, 256] on div at bounding box center [301, 299] width 156 height 195
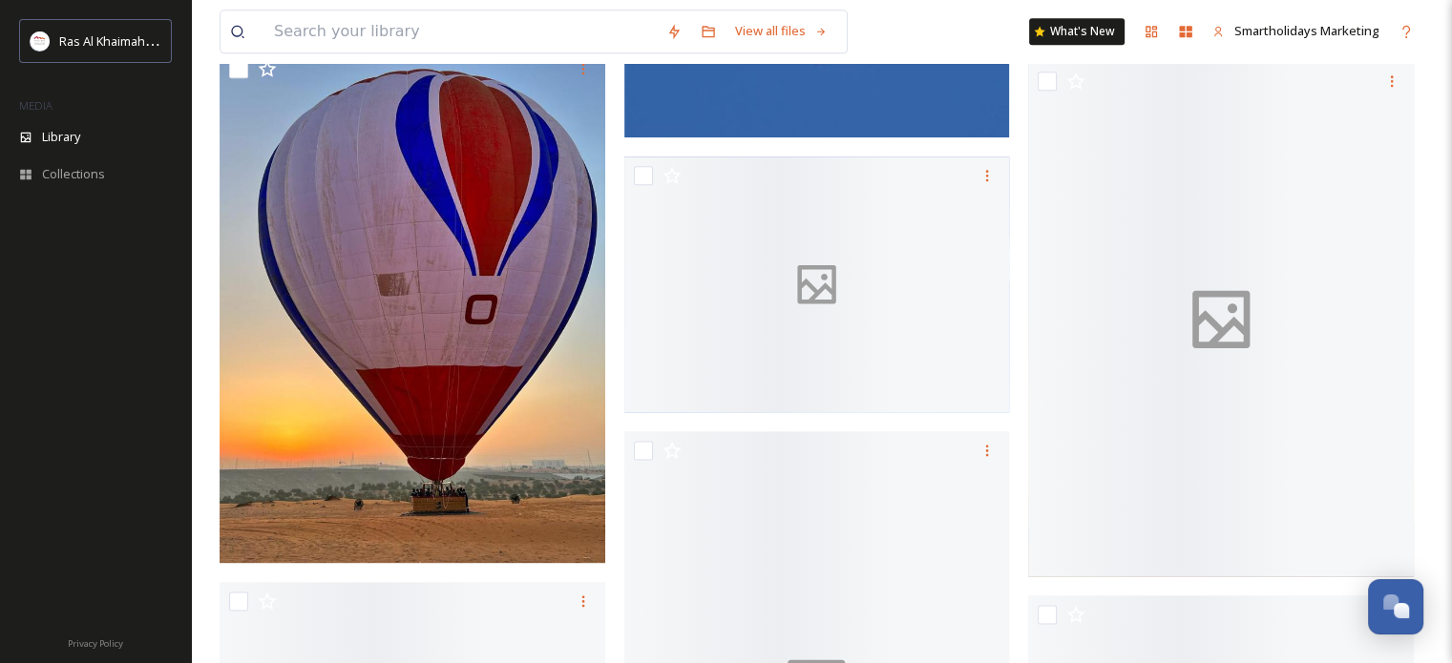
scroll to position [2482, 0]
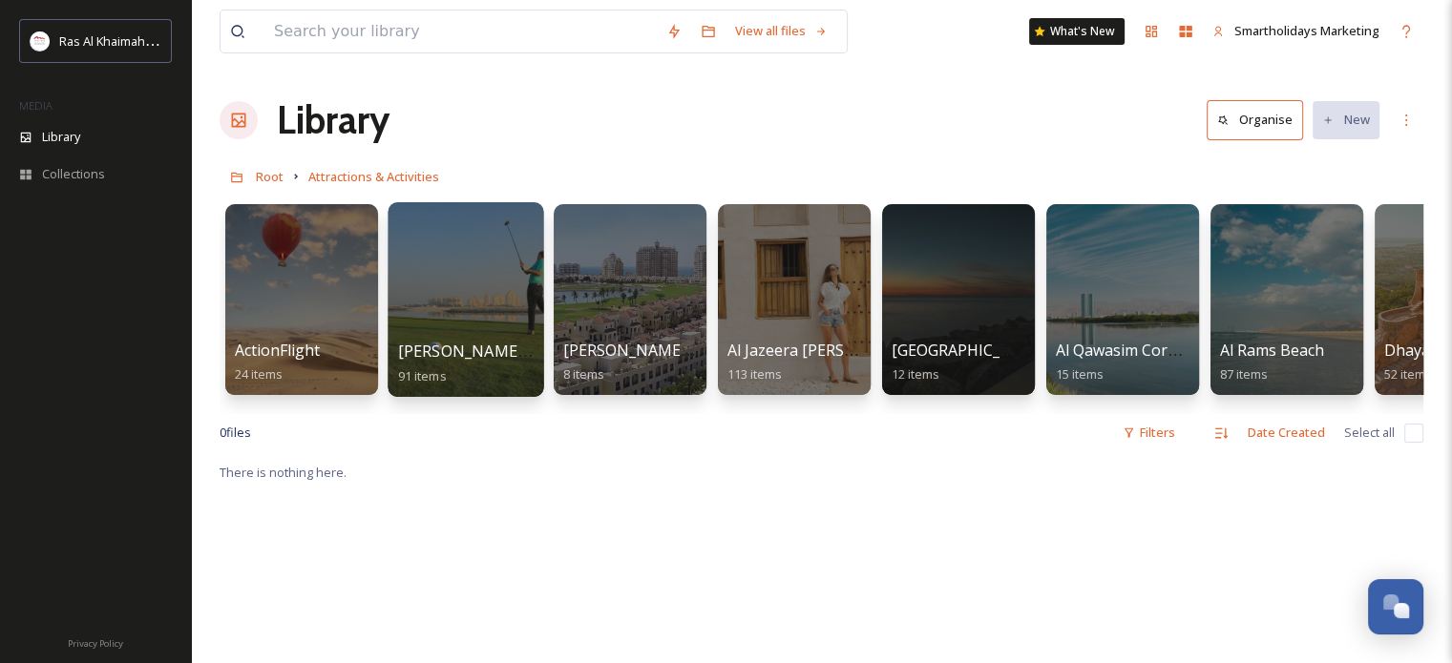
click at [481, 272] on div at bounding box center [466, 299] width 156 height 195
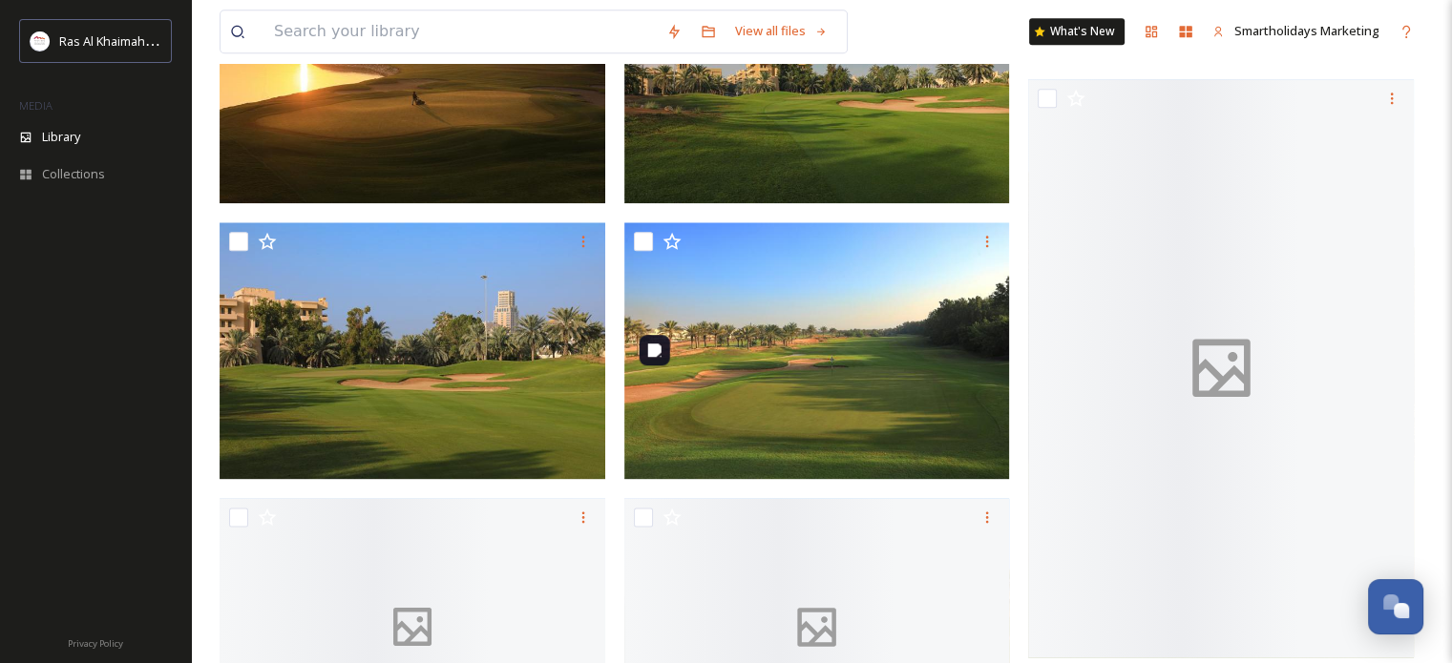
scroll to position [2291, 0]
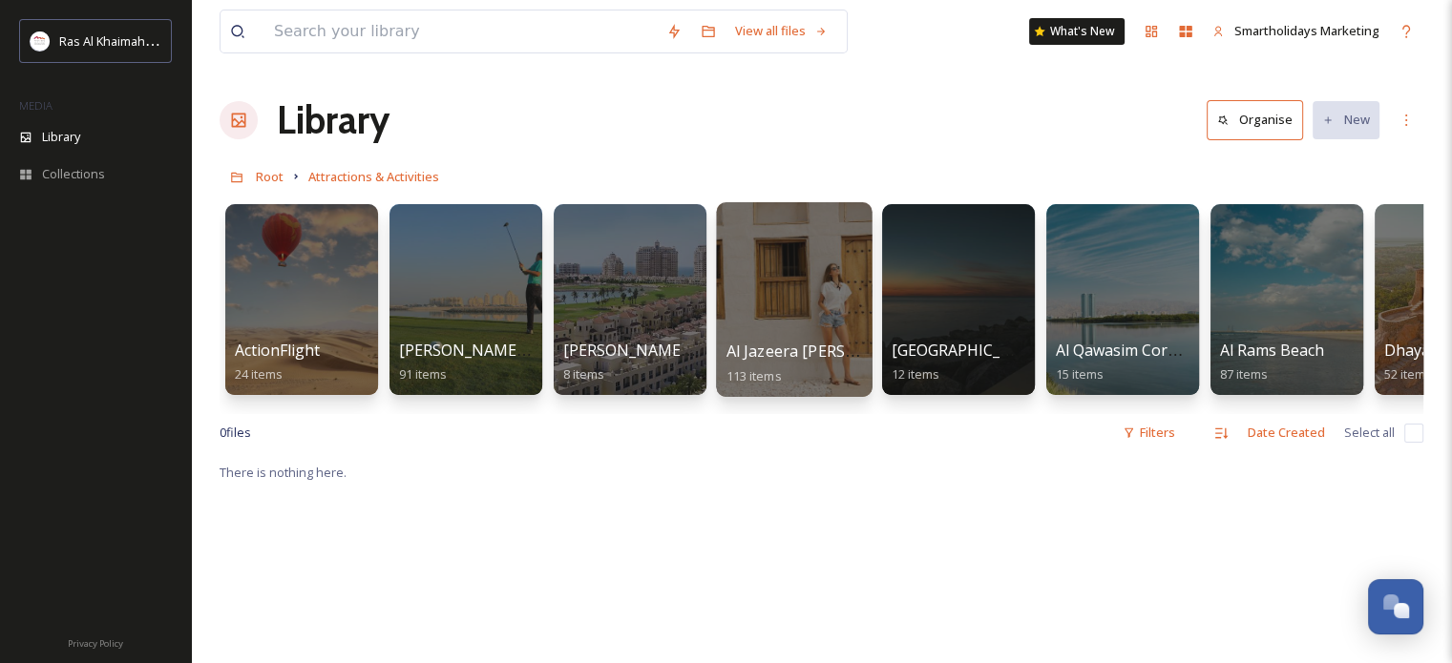
click at [808, 294] on div at bounding box center [794, 299] width 156 height 195
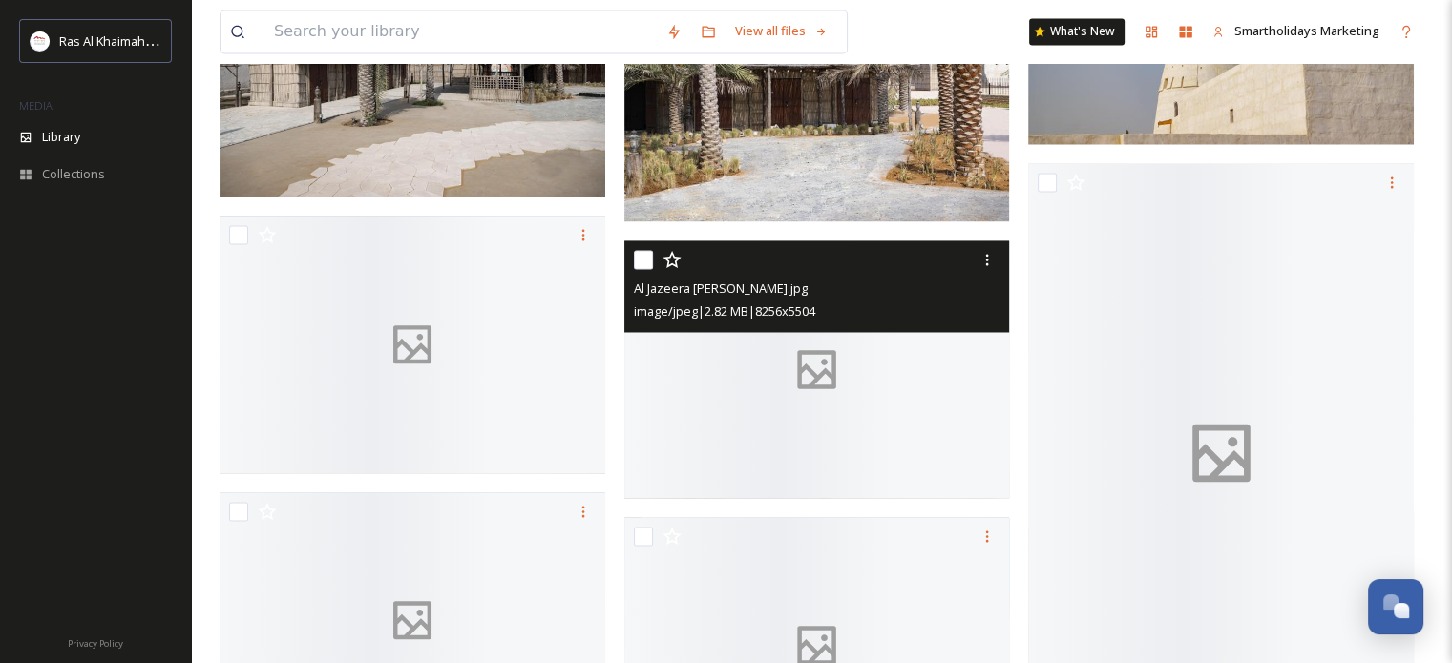
scroll to position [3150, 0]
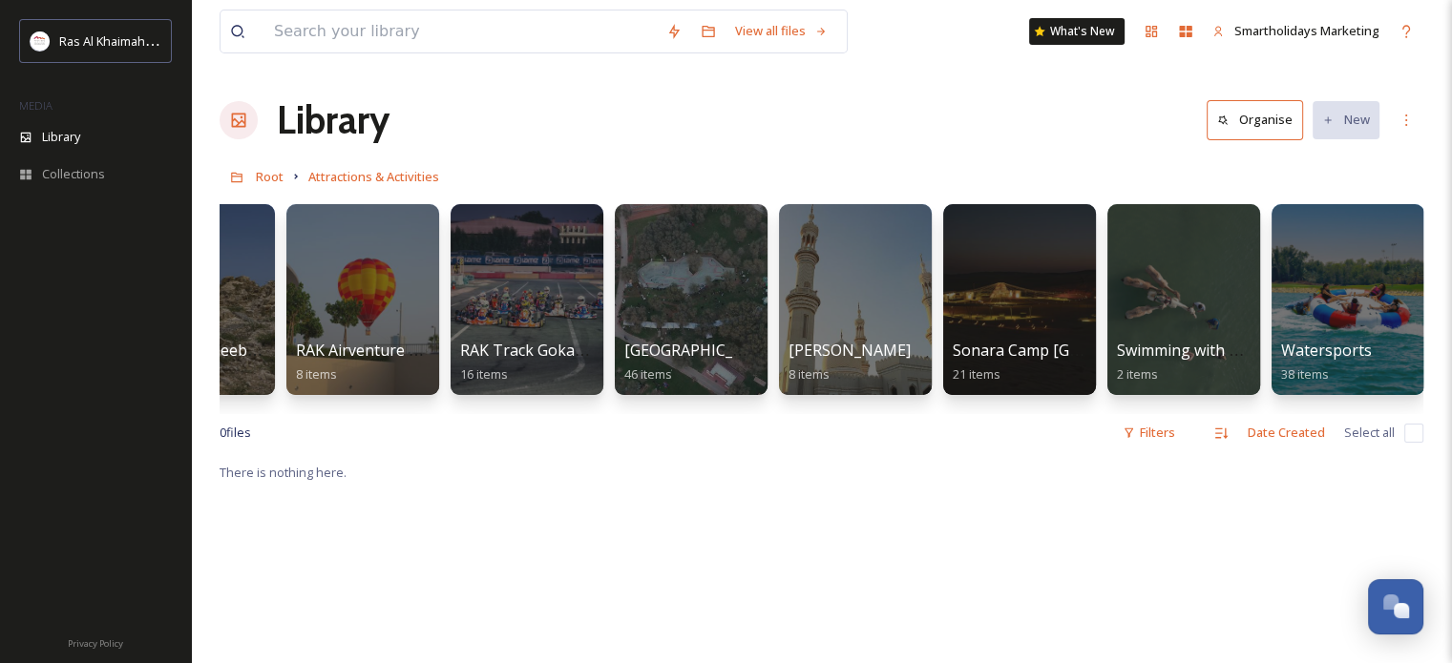
scroll to position [0, 2408]
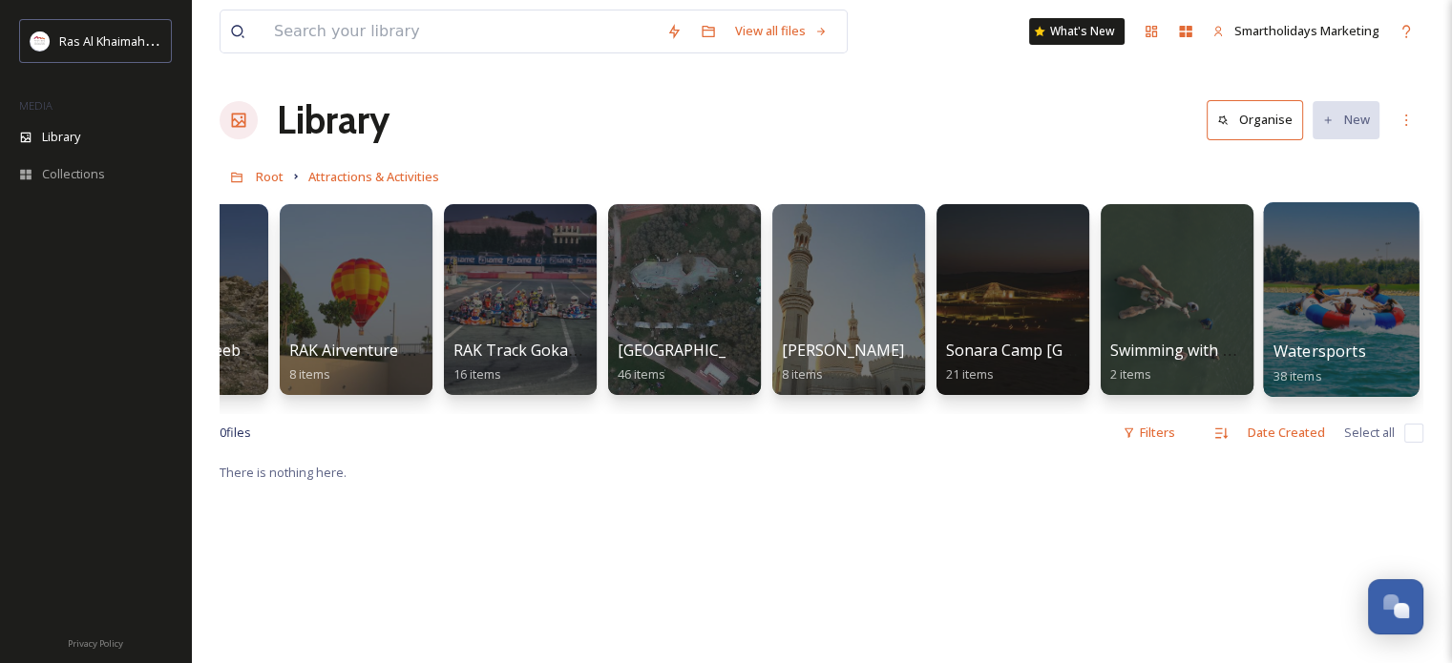
click at [1352, 301] on div at bounding box center [1341, 299] width 156 height 195
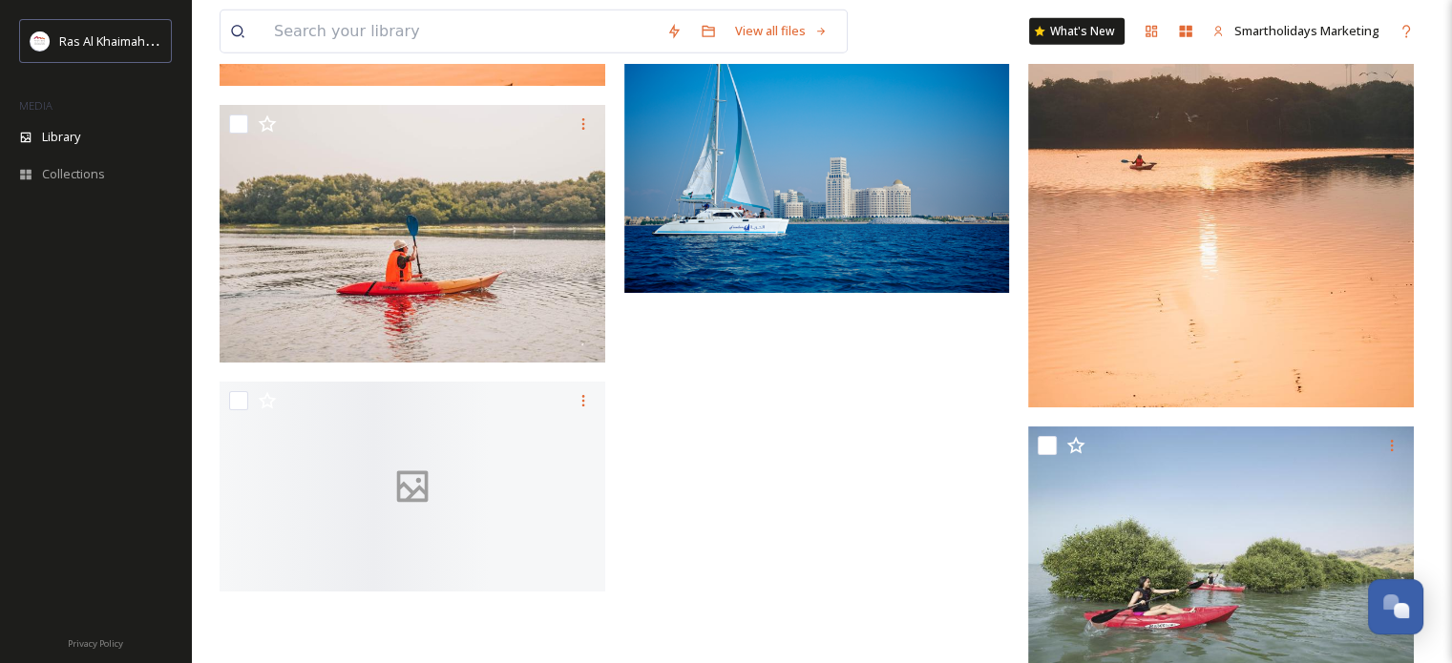
scroll to position [5845, 0]
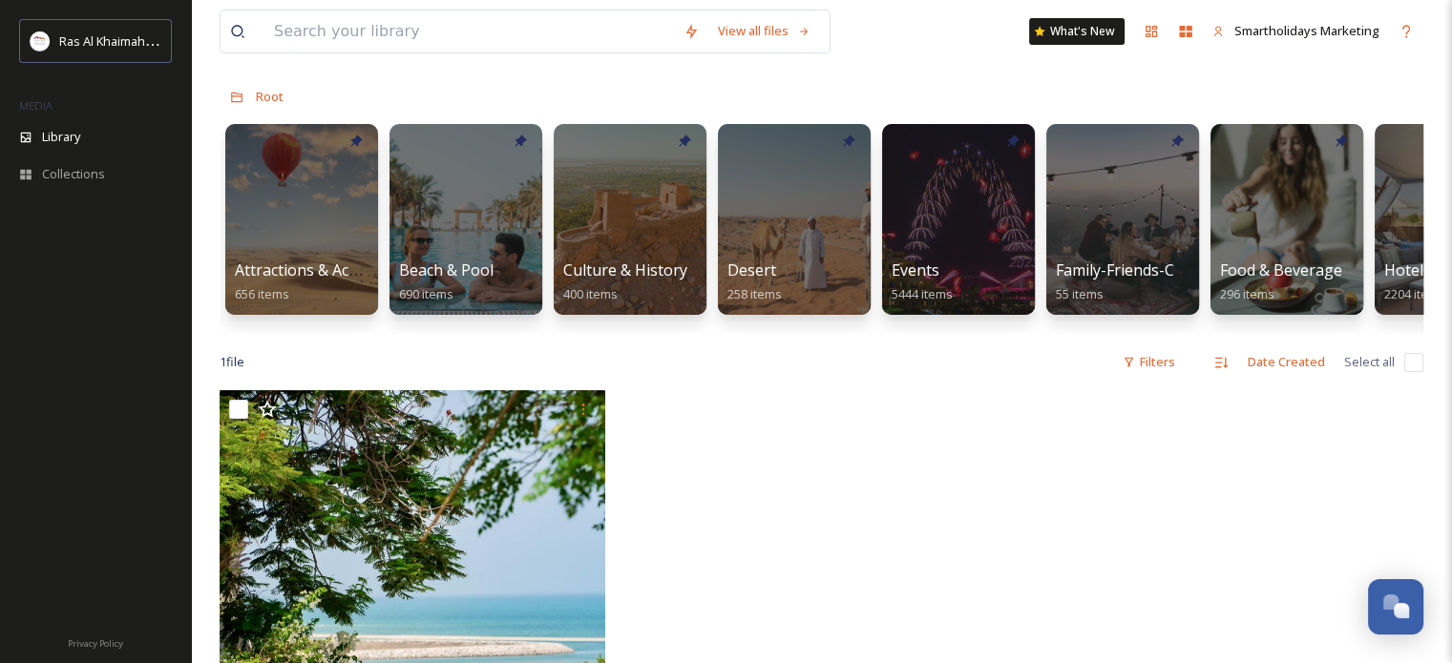
scroll to position [8, 0]
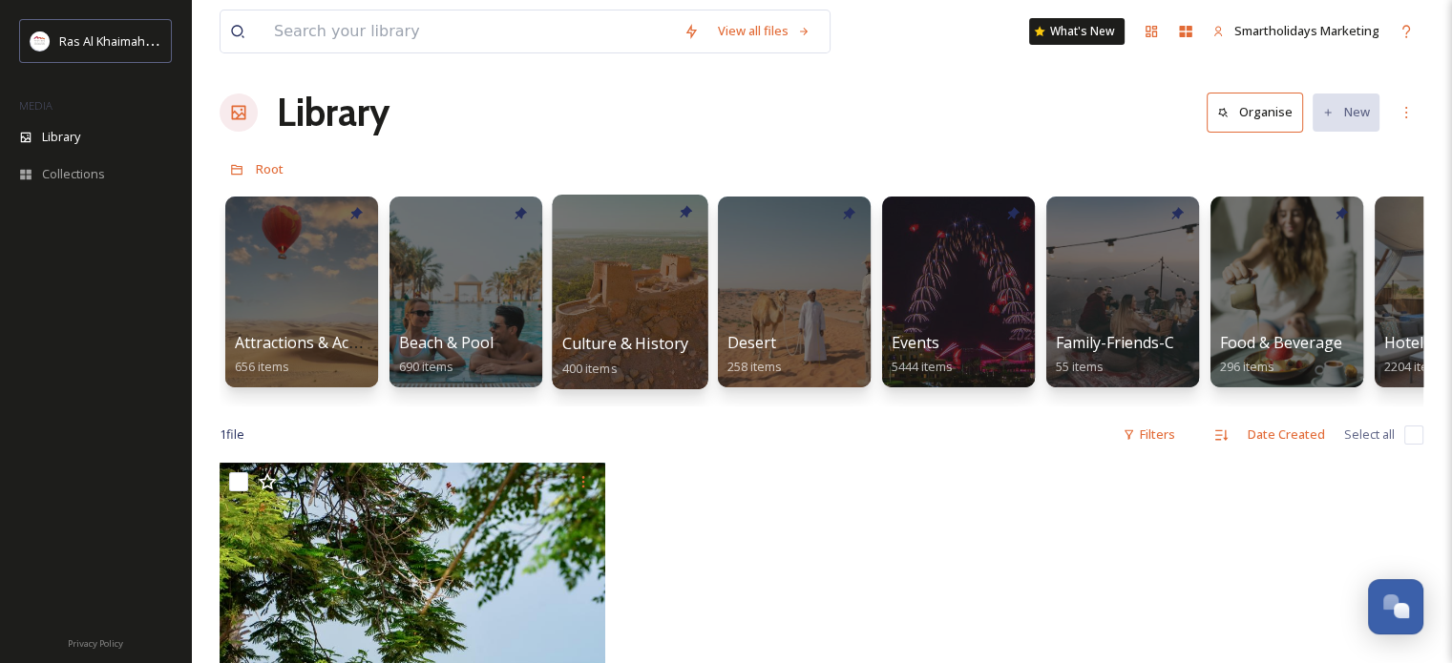
click at [653, 273] on div at bounding box center [630, 292] width 156 height 195
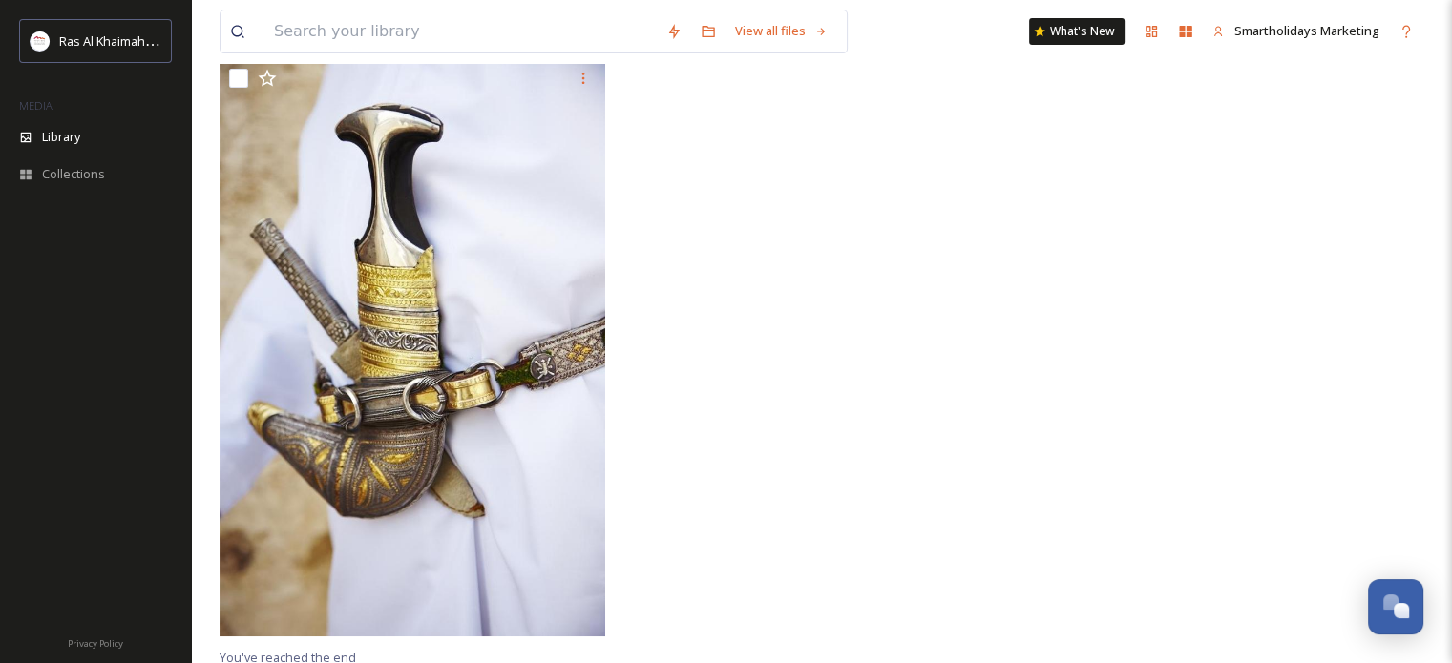
scroll to position [699, 0]
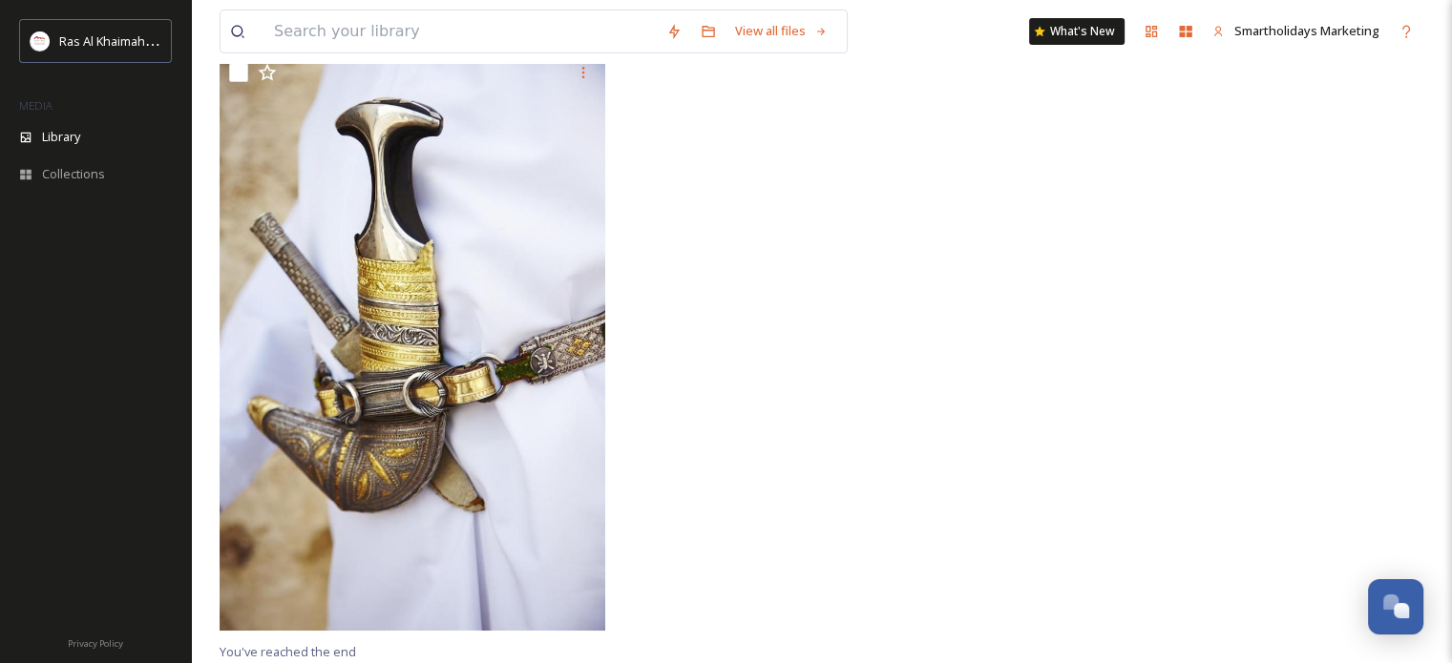
drag, startPoint x: 802, startPoint y: 420, endPoint x: 811, endPoint y: 416, distance: 10.3
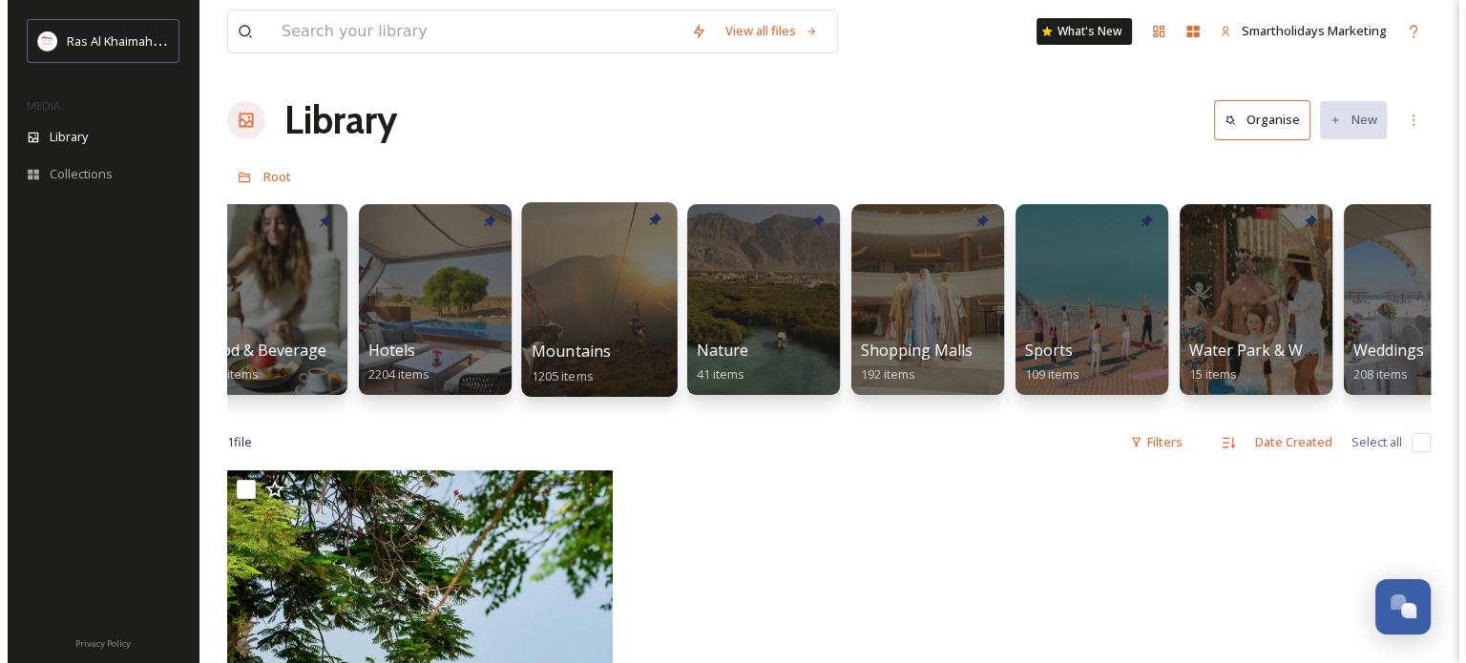
scroll to position [0, 1031]
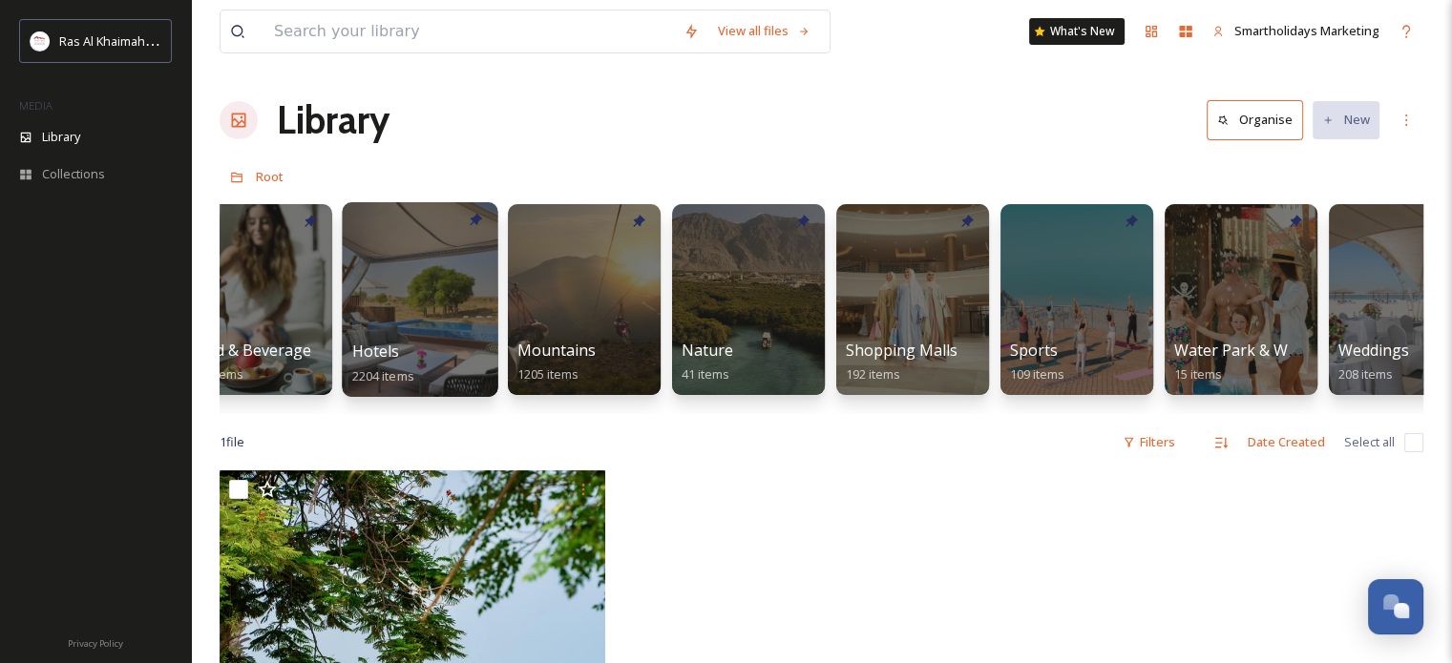
click at [440, 262] on div at bounding box center [420, 299] width 156 height 195
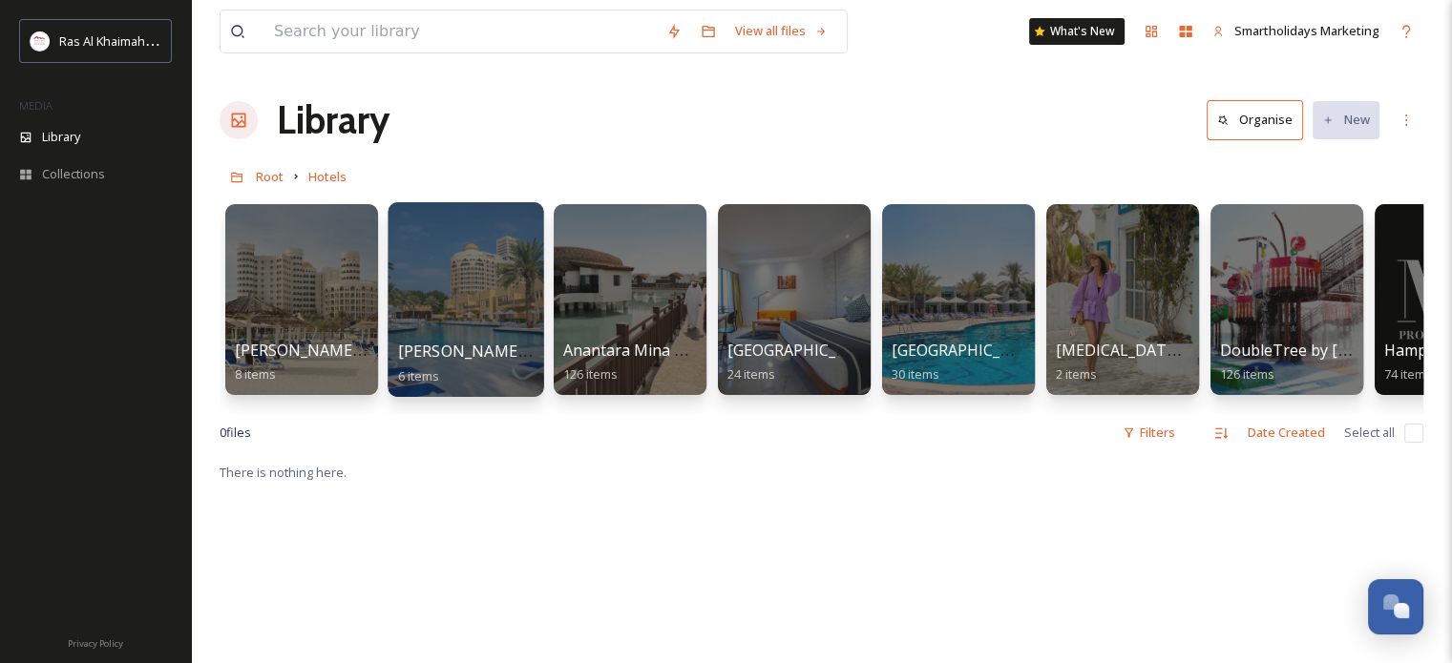
click at [470, 273] on div at bounding box center [466, 299] width 156 height 195
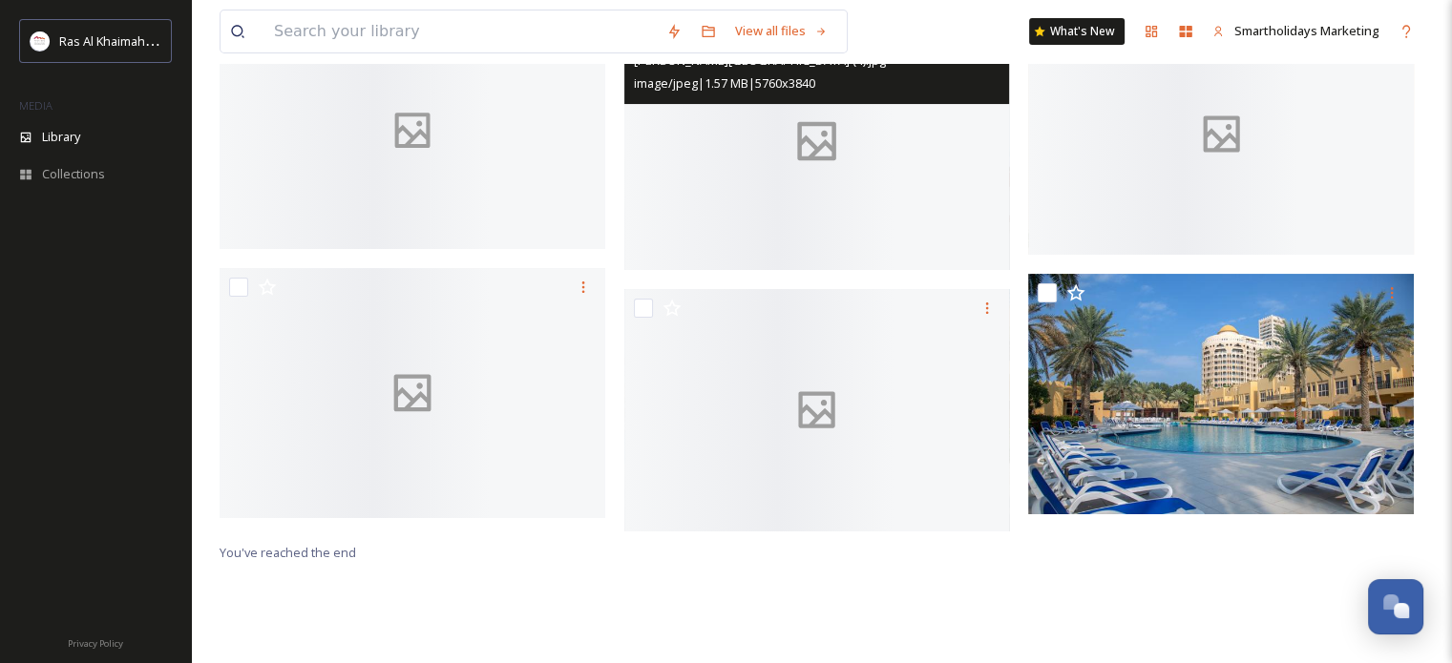
scroll to position [260, 0]
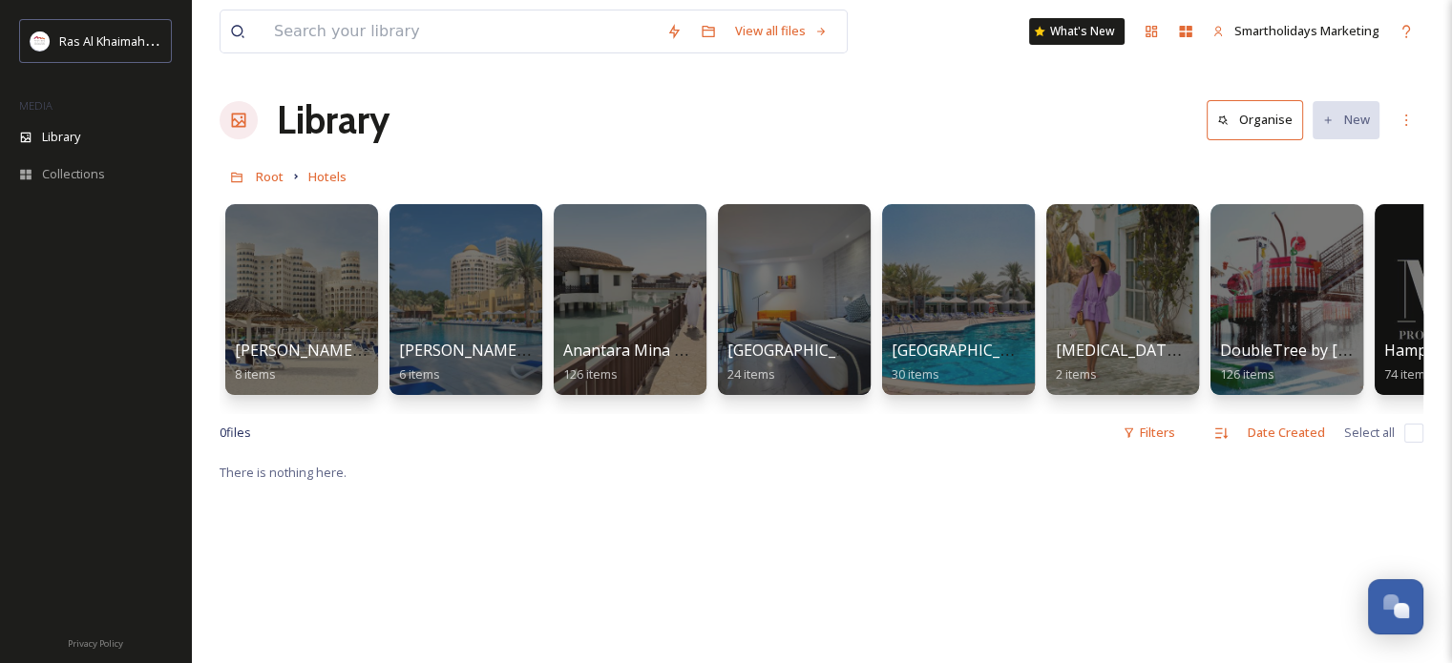
click at [877, 298] on div "[PERSON_NAME][GEOGRAPHIC_DATA] 8 items [PERSON_NAME][GEOGRAPHIC_DATA] 6 items […" at bounding box center [822, 305] width 1204 height 220
click at [912, 290] on div at bounding box center [958, 299] width 156 height 195
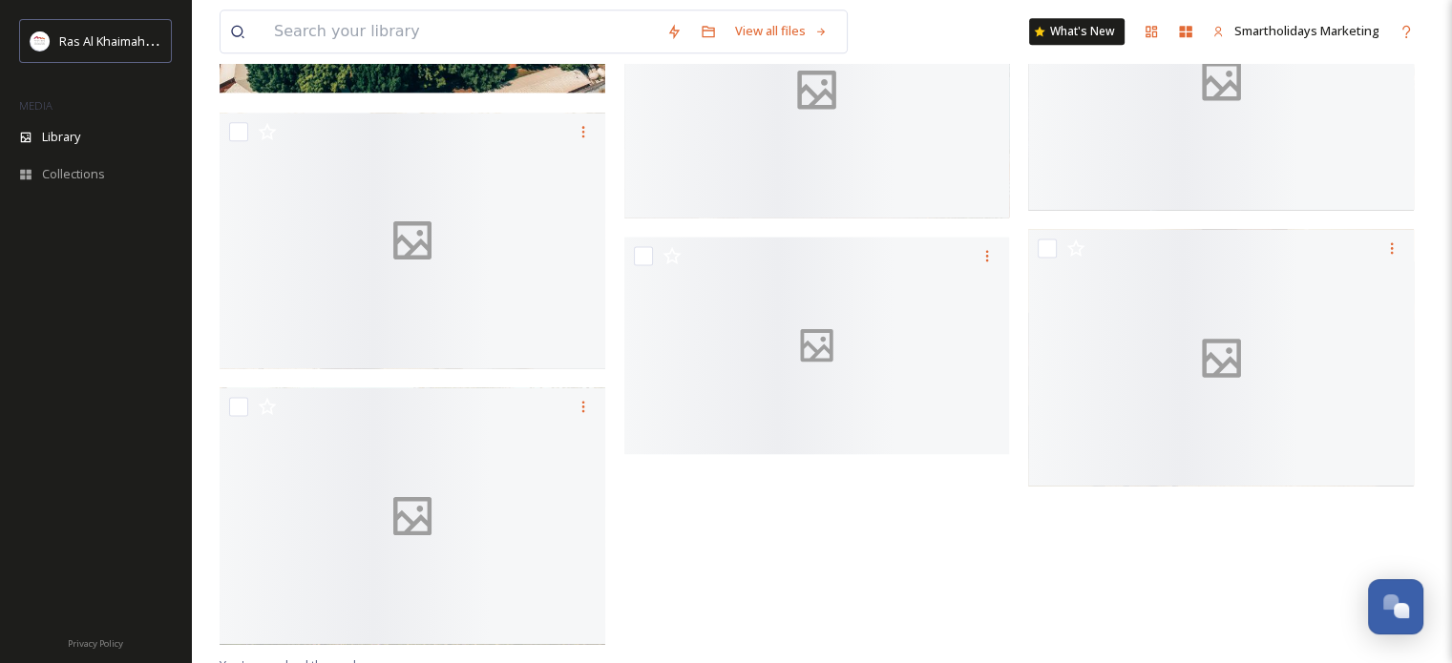
scroll to position [2565, 0]
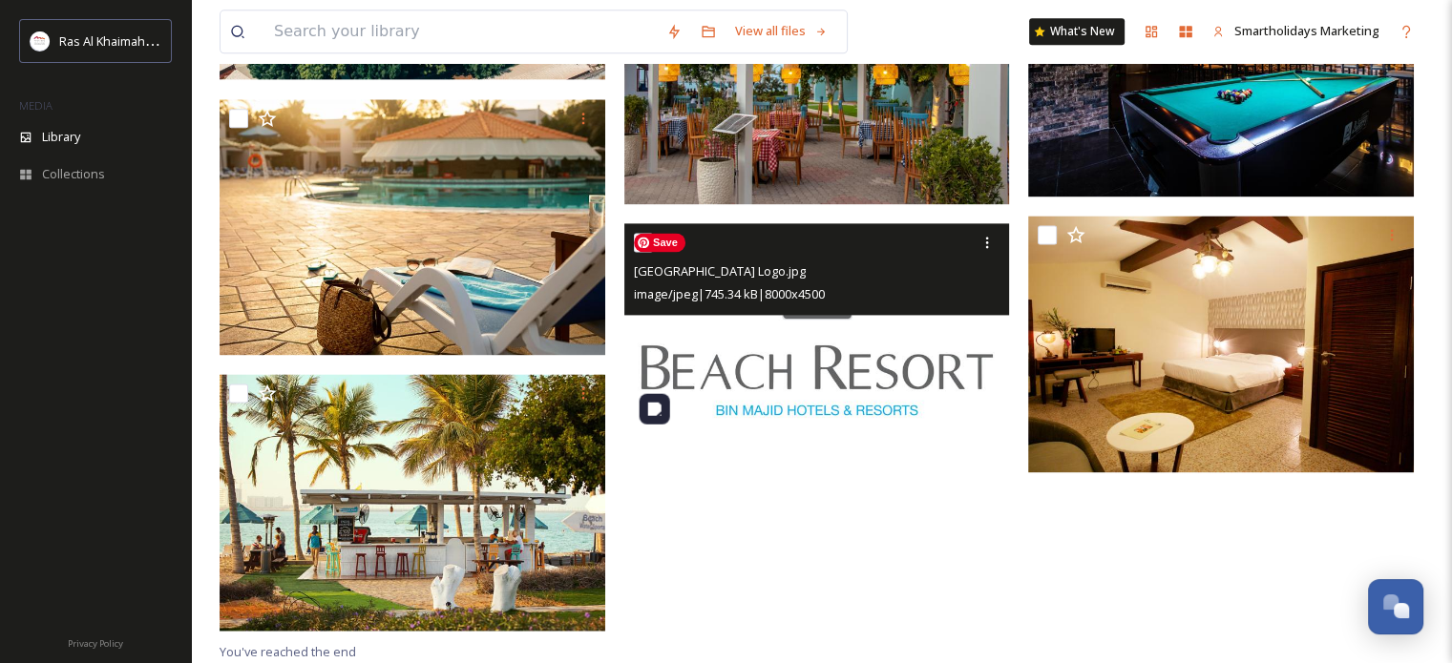
drag, startPoint x: 890, startPoint y: 371, endPoint x: 900, endPoint y: 376, distance: 11.5
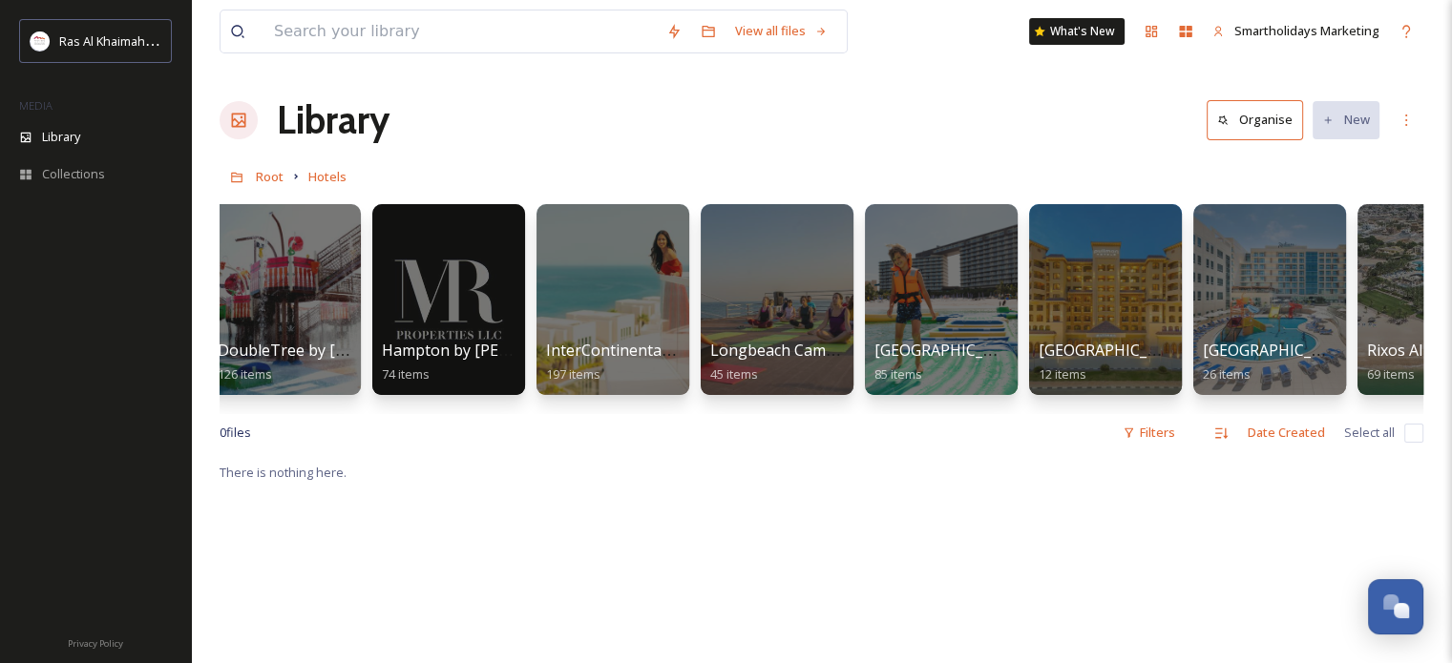
scroll to position [0, 1069]
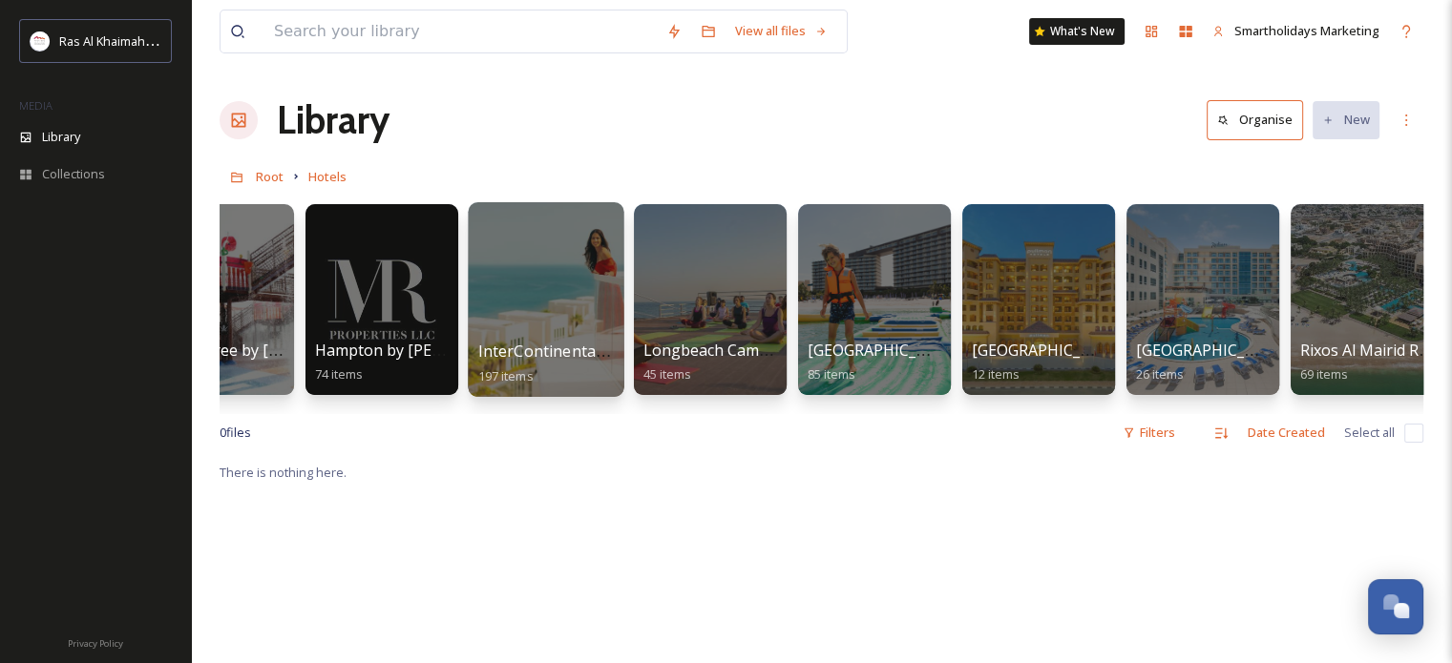
click at [493, 279] on div at bounding box center [546, 299] width 156 height 195
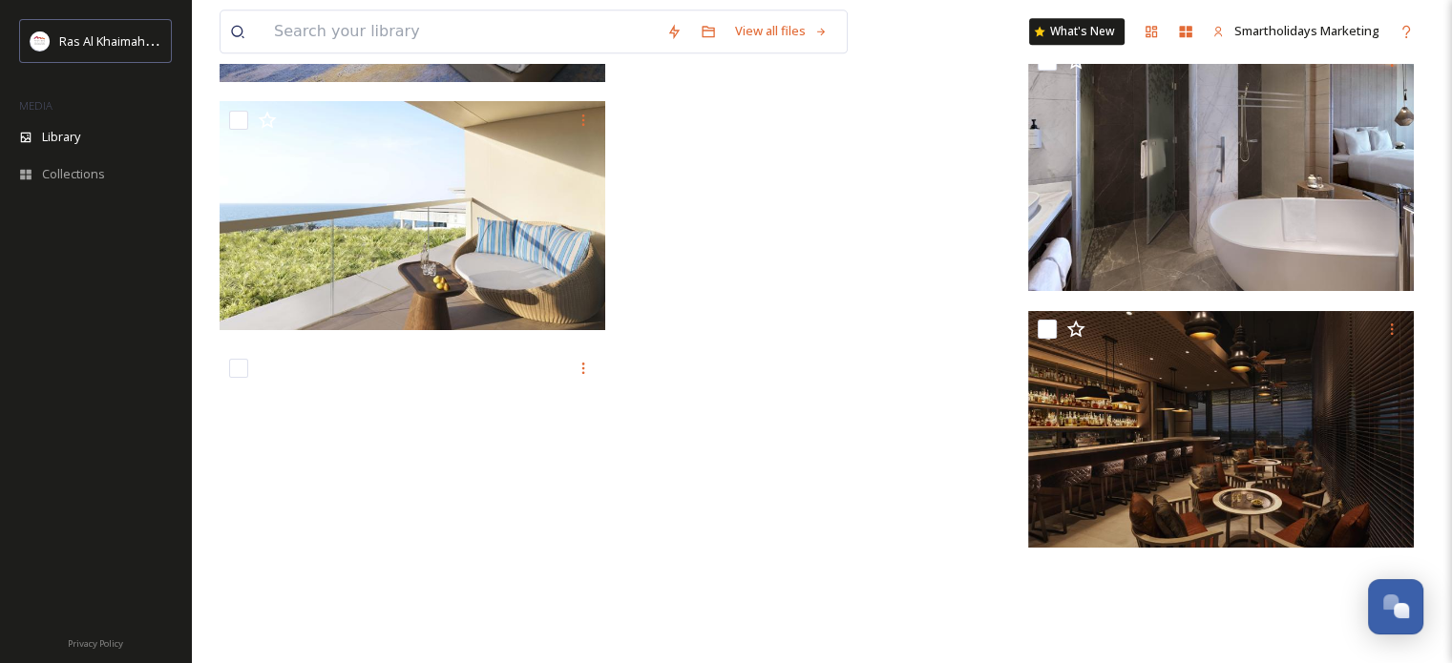
scroll to position [24336, 0]
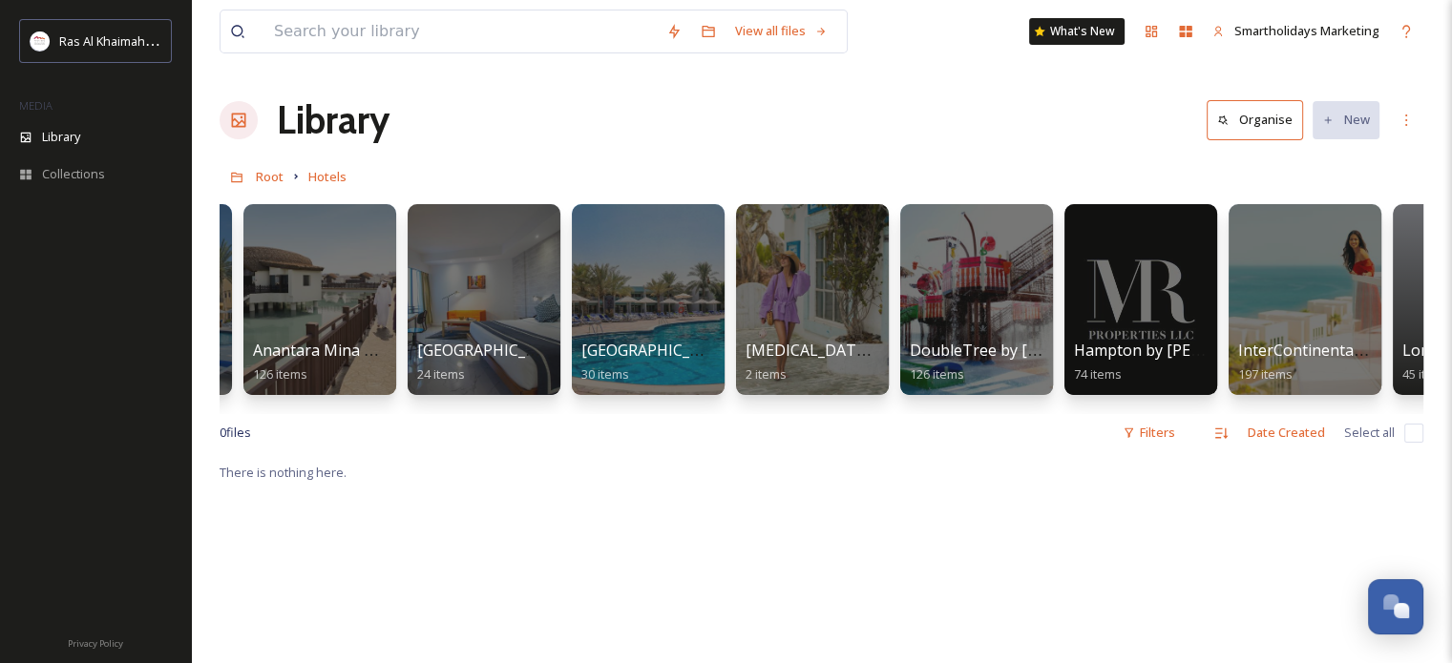
scroll to position [0, 382]
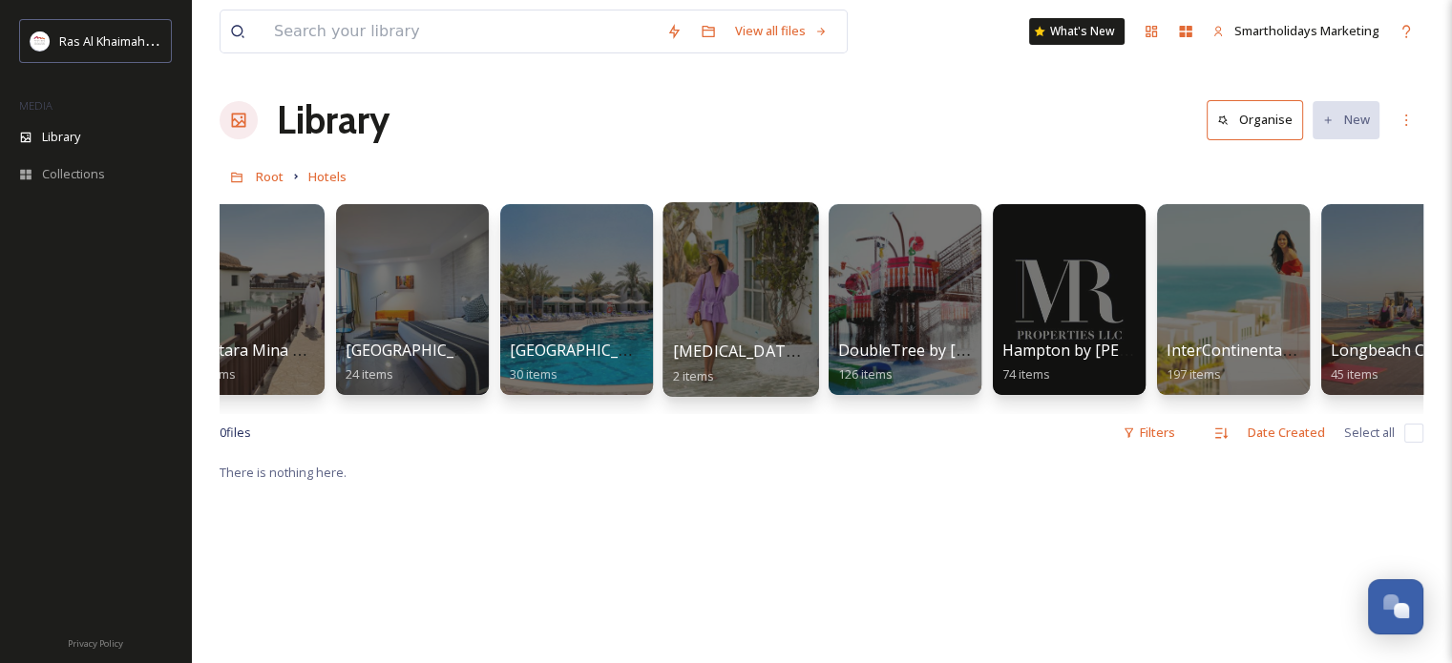
click at [749, 276] on div at bounding box center [740, 299] width 156 height 195
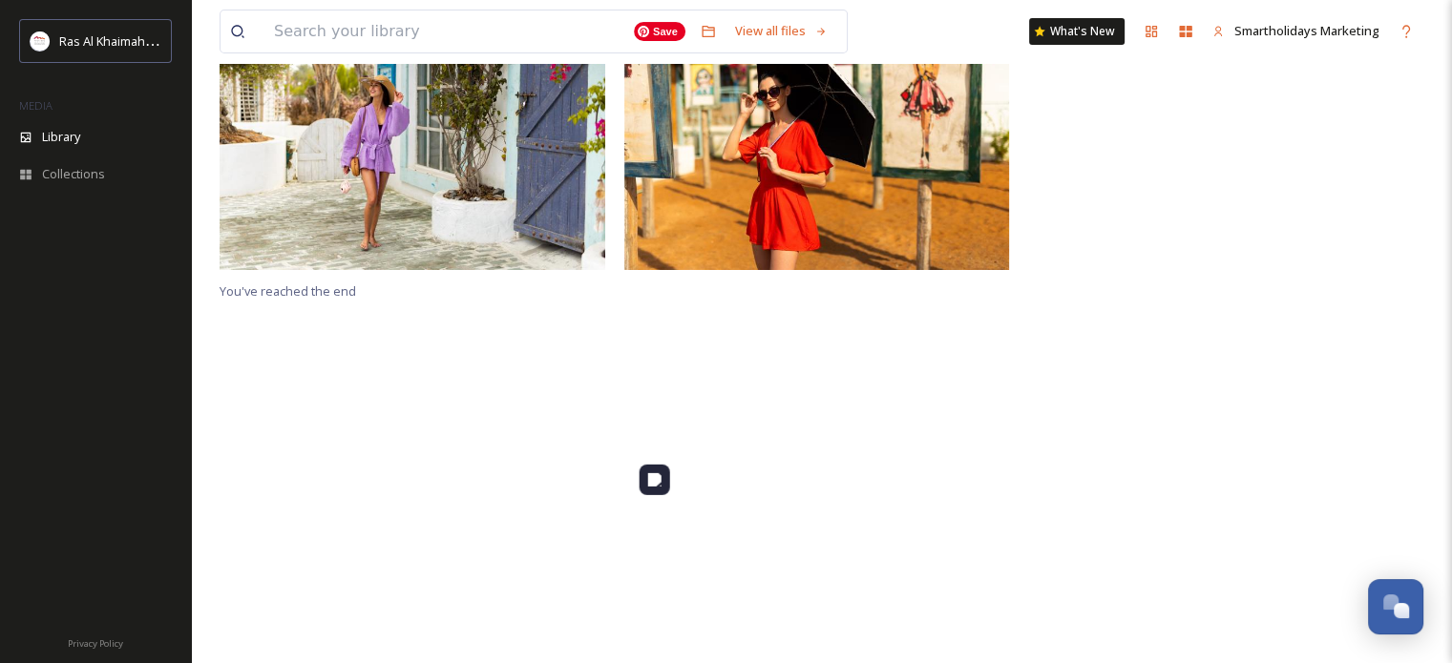
scroll to position [260, 0]
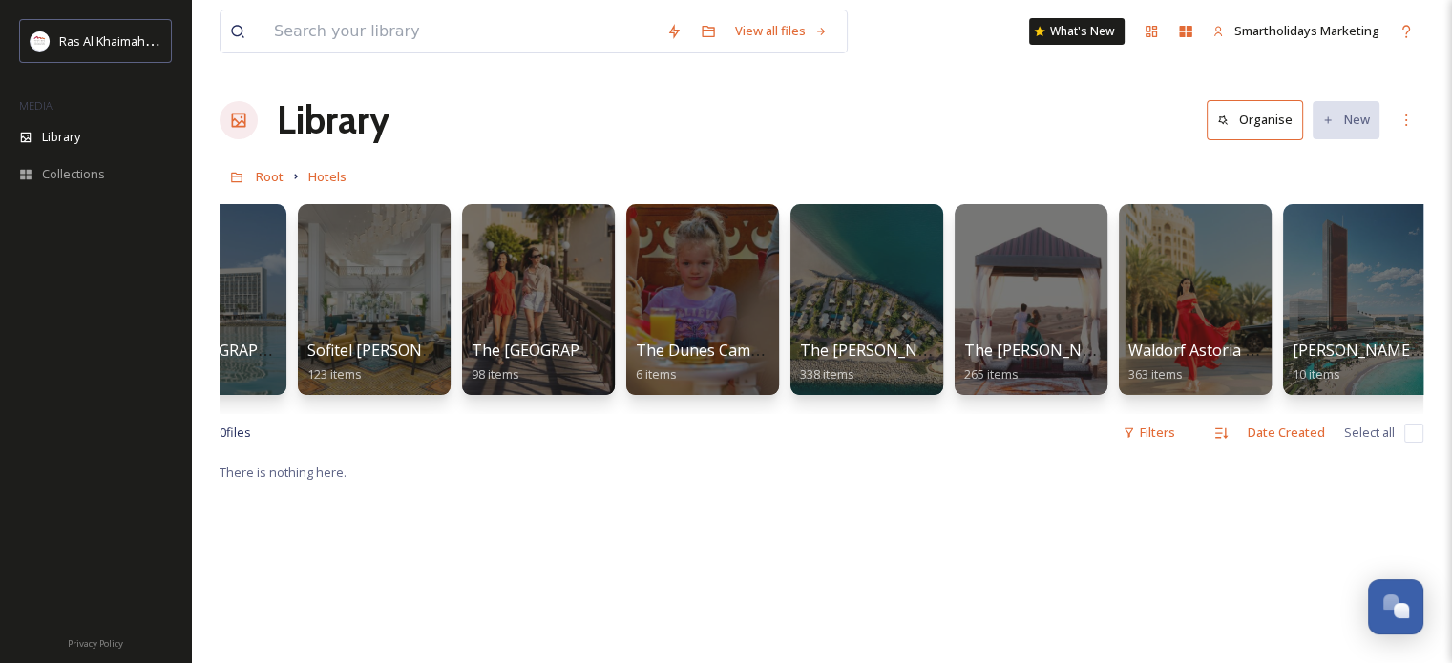
scroll to position [0, 2572]
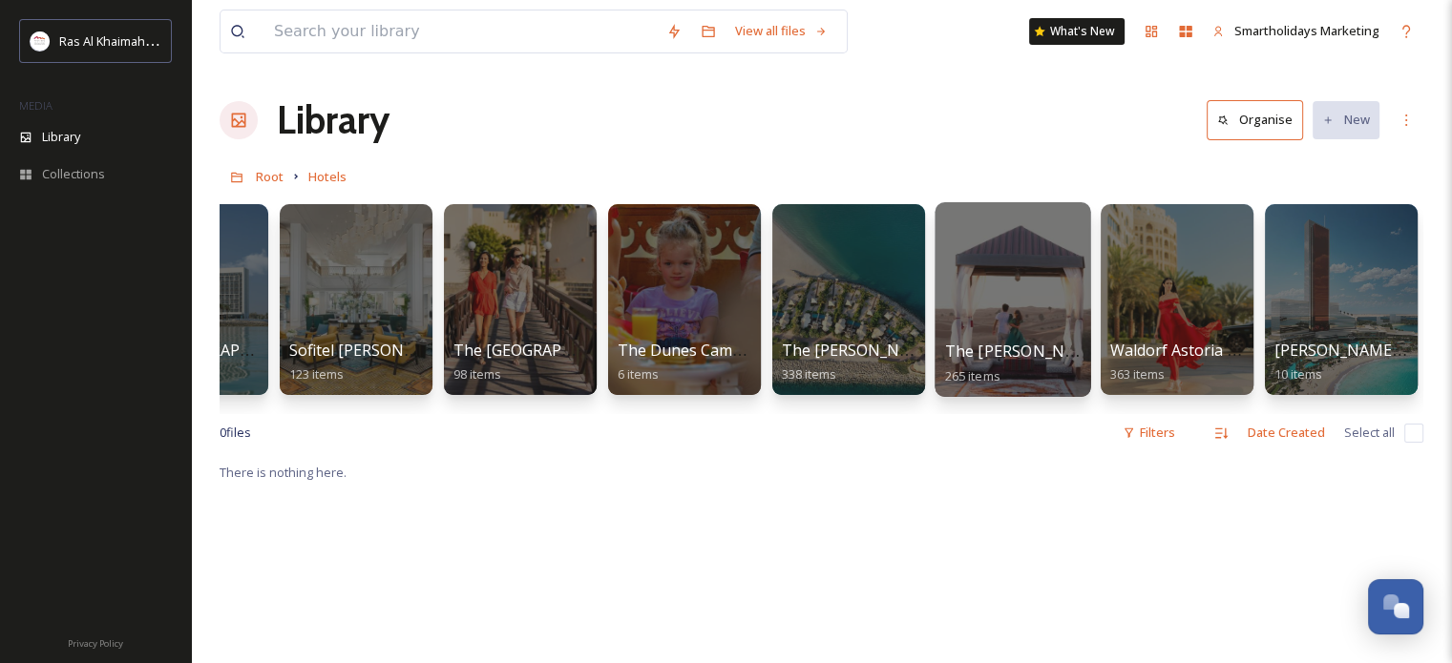
click at [1013, 290] on div at bounding box center [1012, 299] width 156 height 195
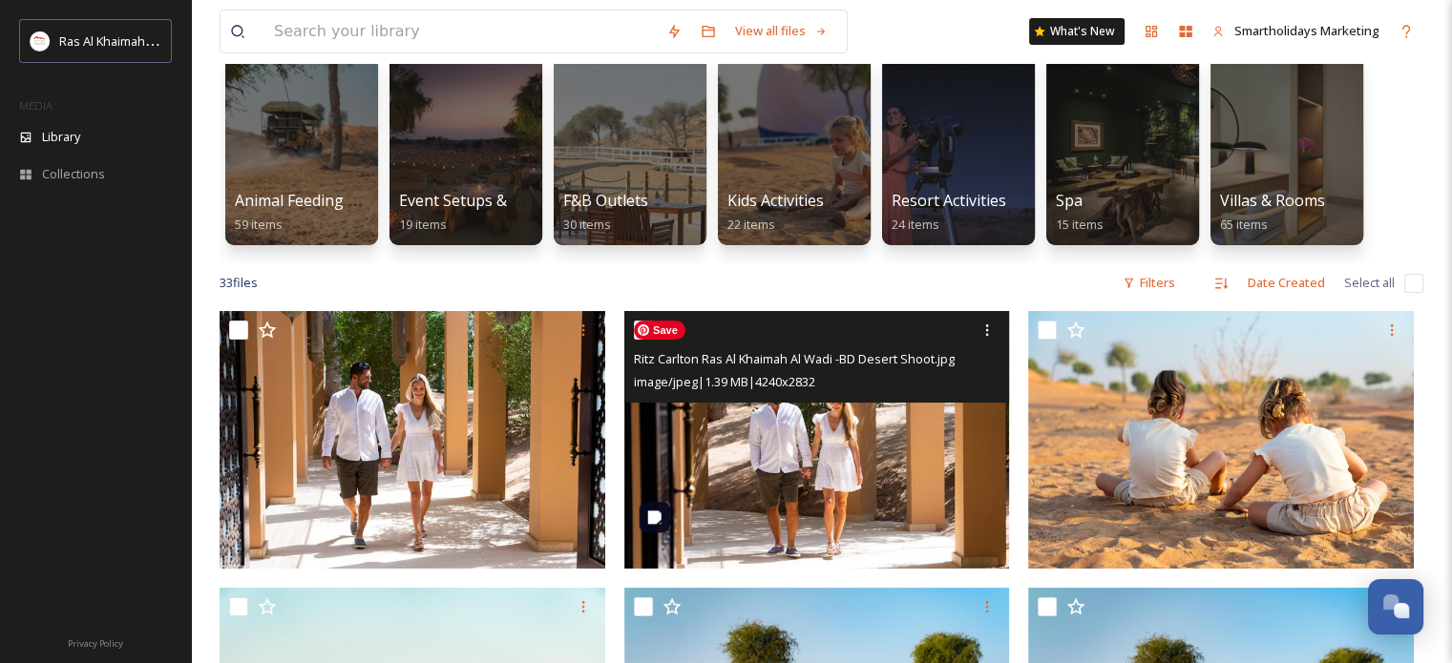
scroll to position [136, 0]
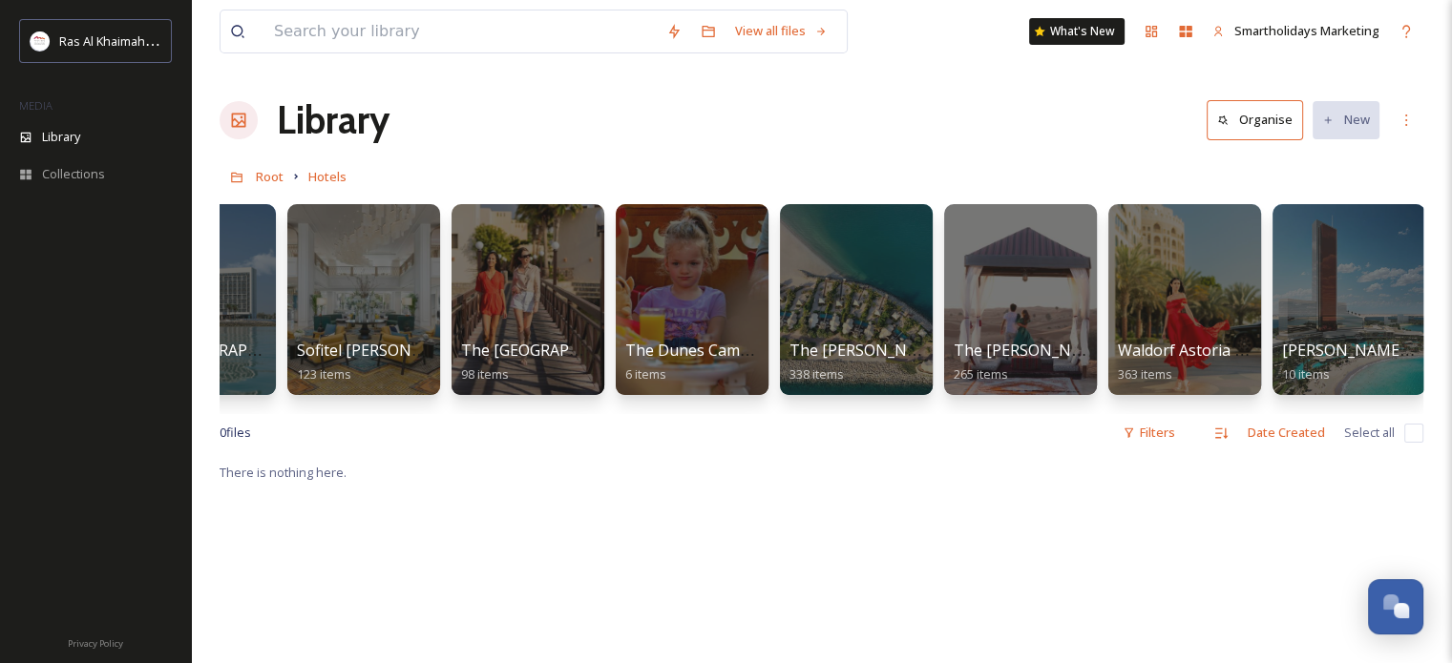
scroll to position [0, 2572]
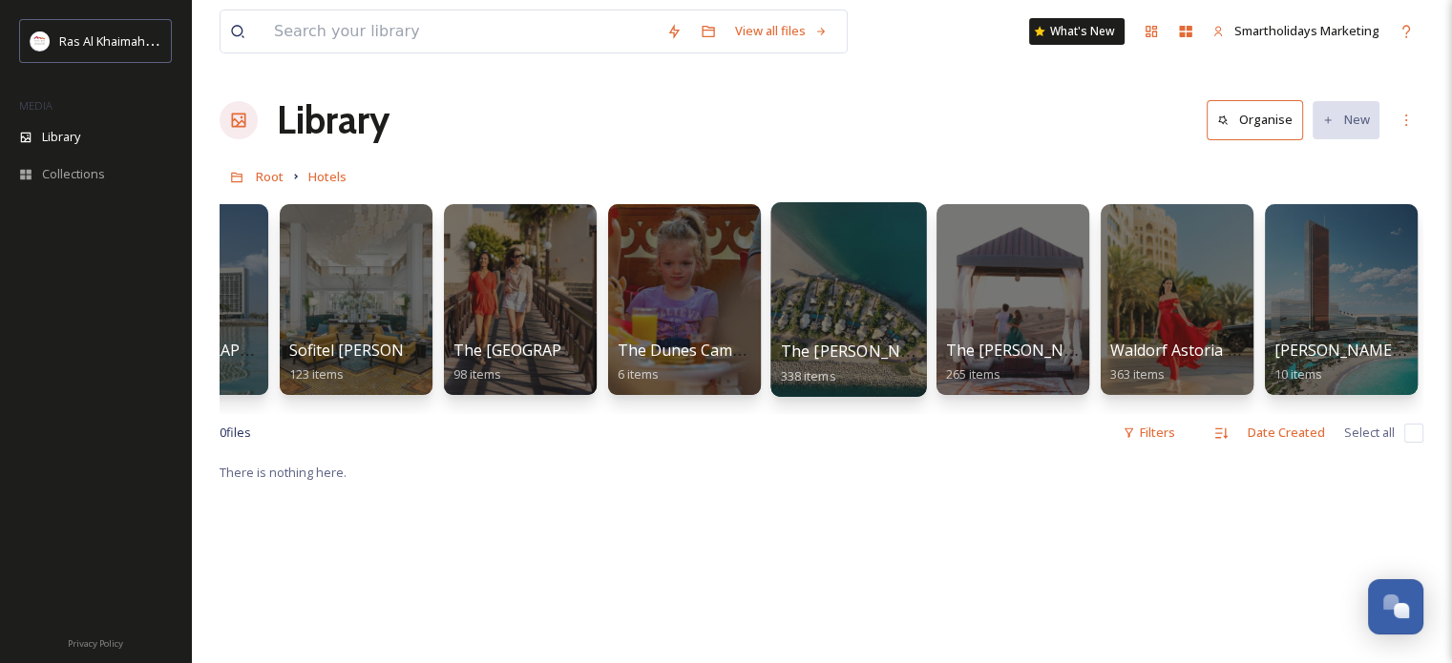
click at [877, 285] on div at bounding box center [848, 299] width 156 height 195
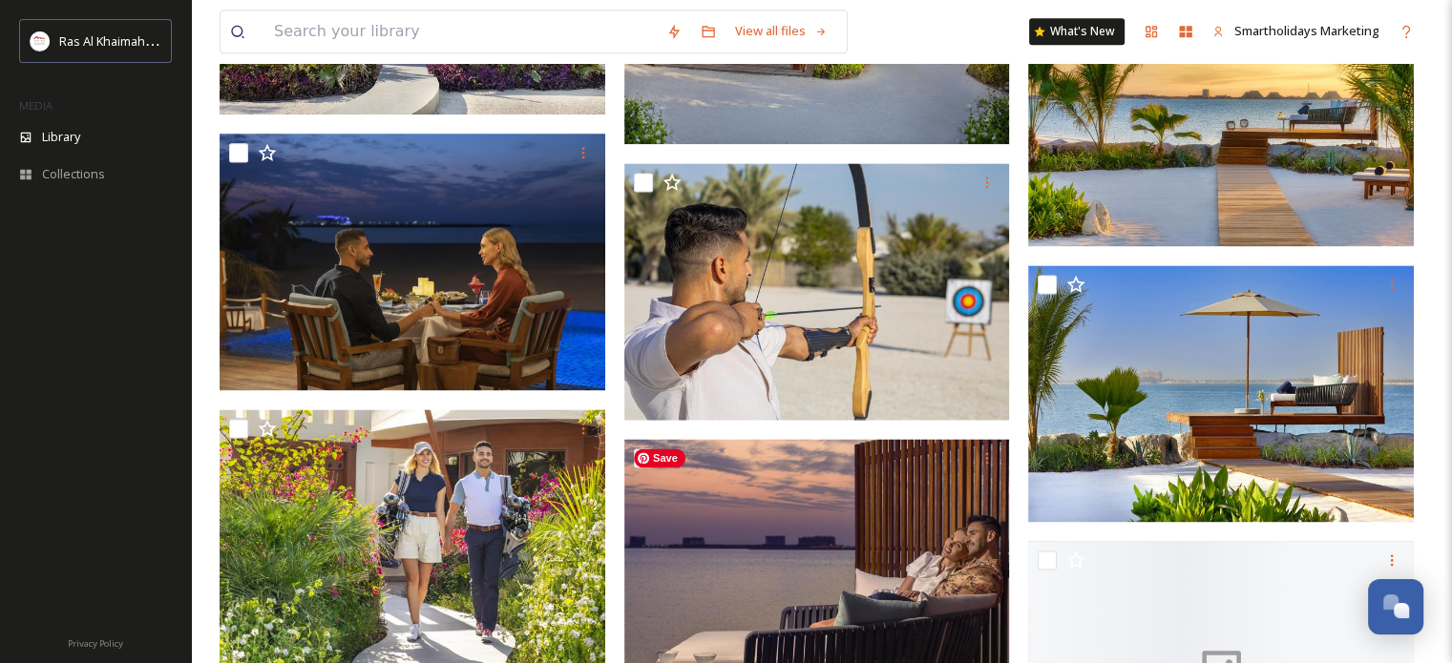
scroll to position [2863, 0]
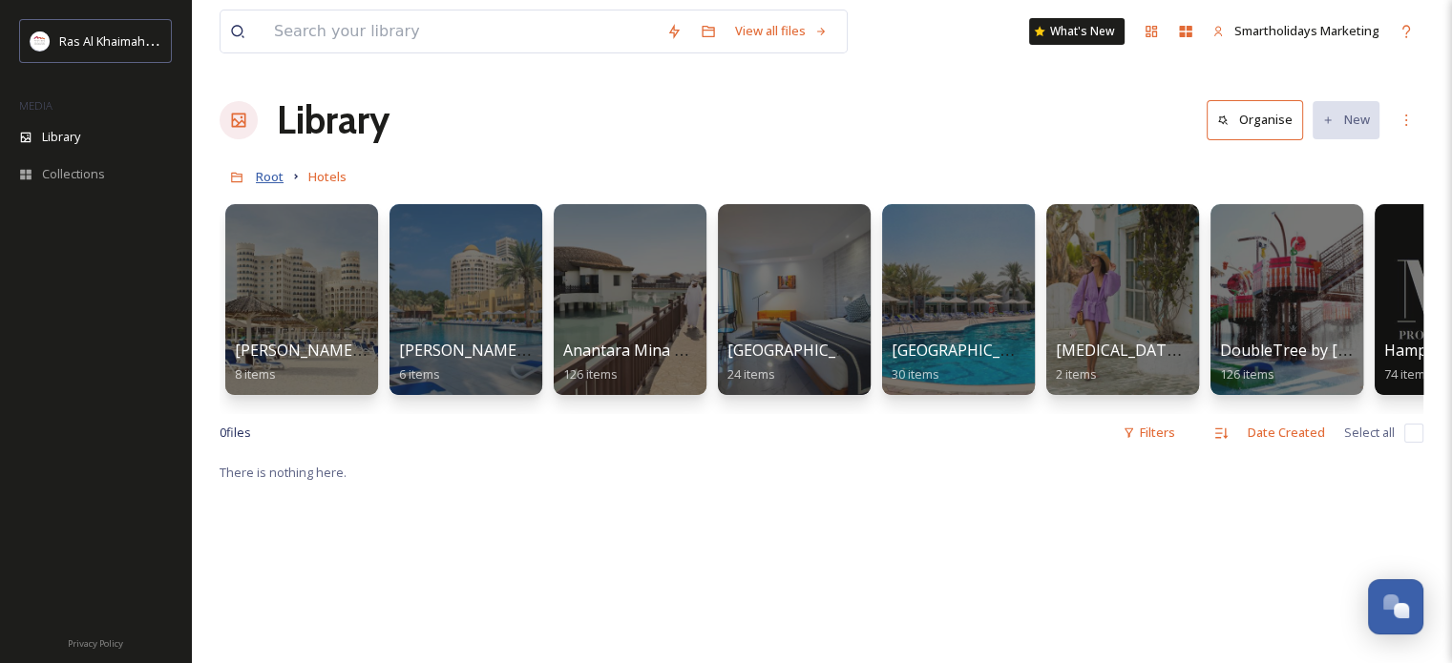
click at [283, 182] on span "Root" at bounding box center [270, 176] width 28 height 17
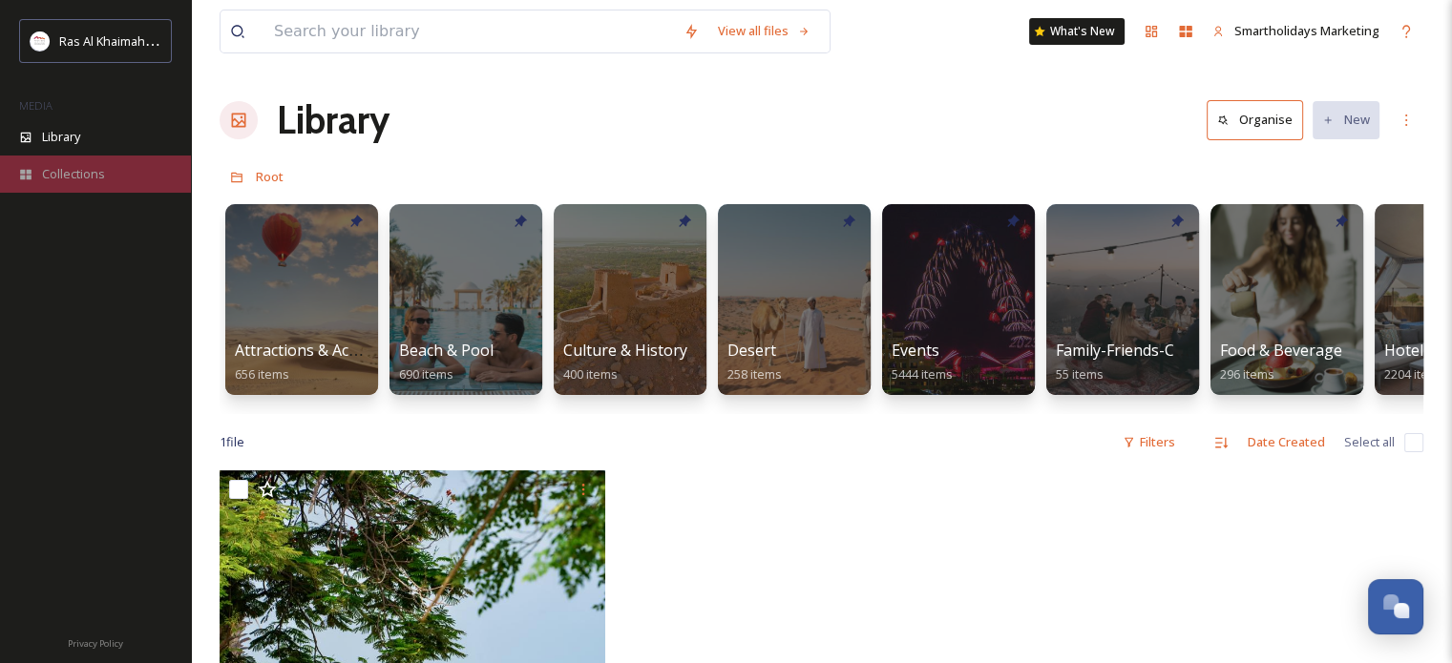
click at [105, 175] on div "Collections" at bounding box center [95, 174] width 191 height 37
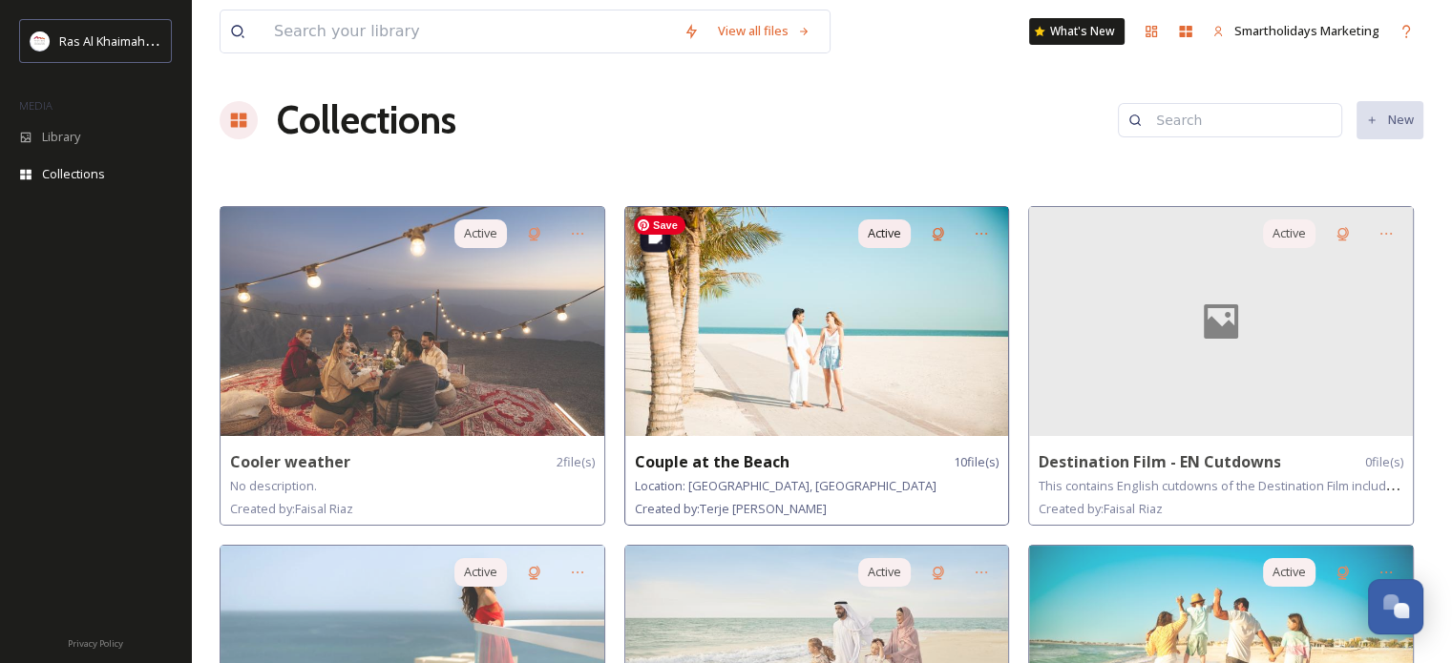
click at [826, 385] on img at bounding box center [817, 321] width 384 height 229
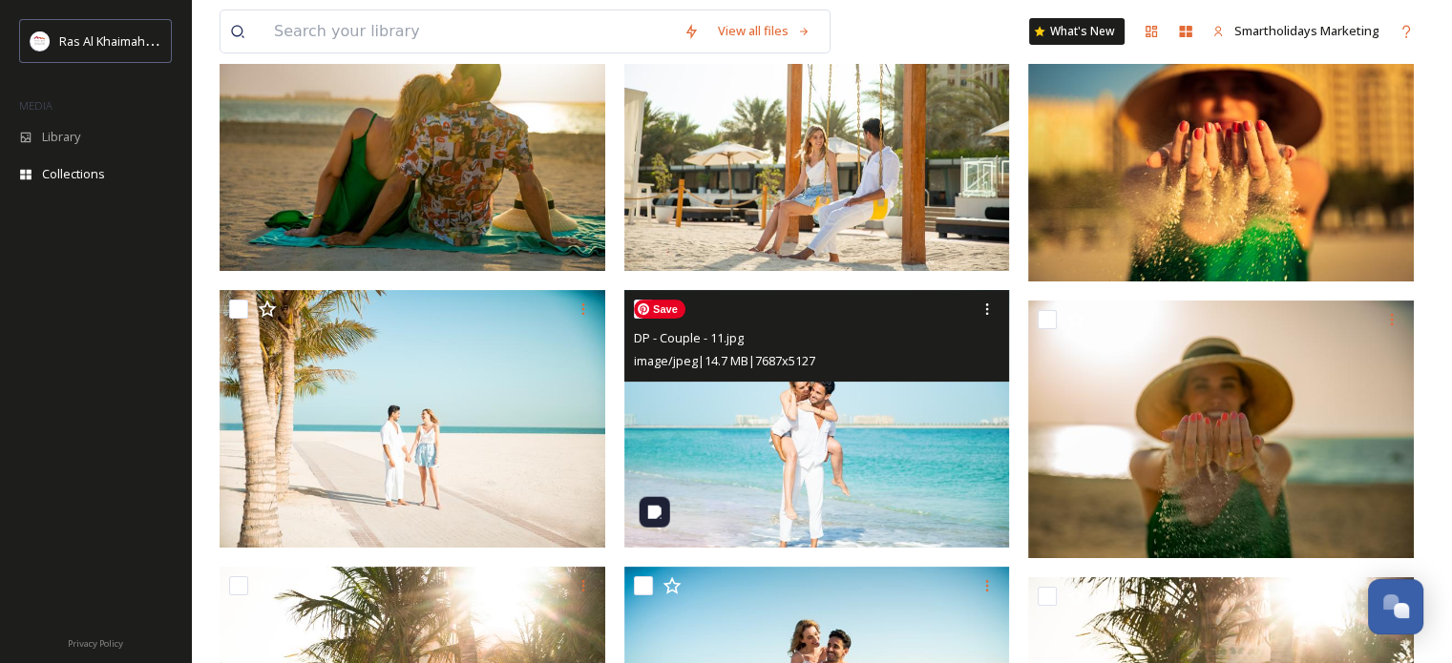
scroll to position [304, 0]
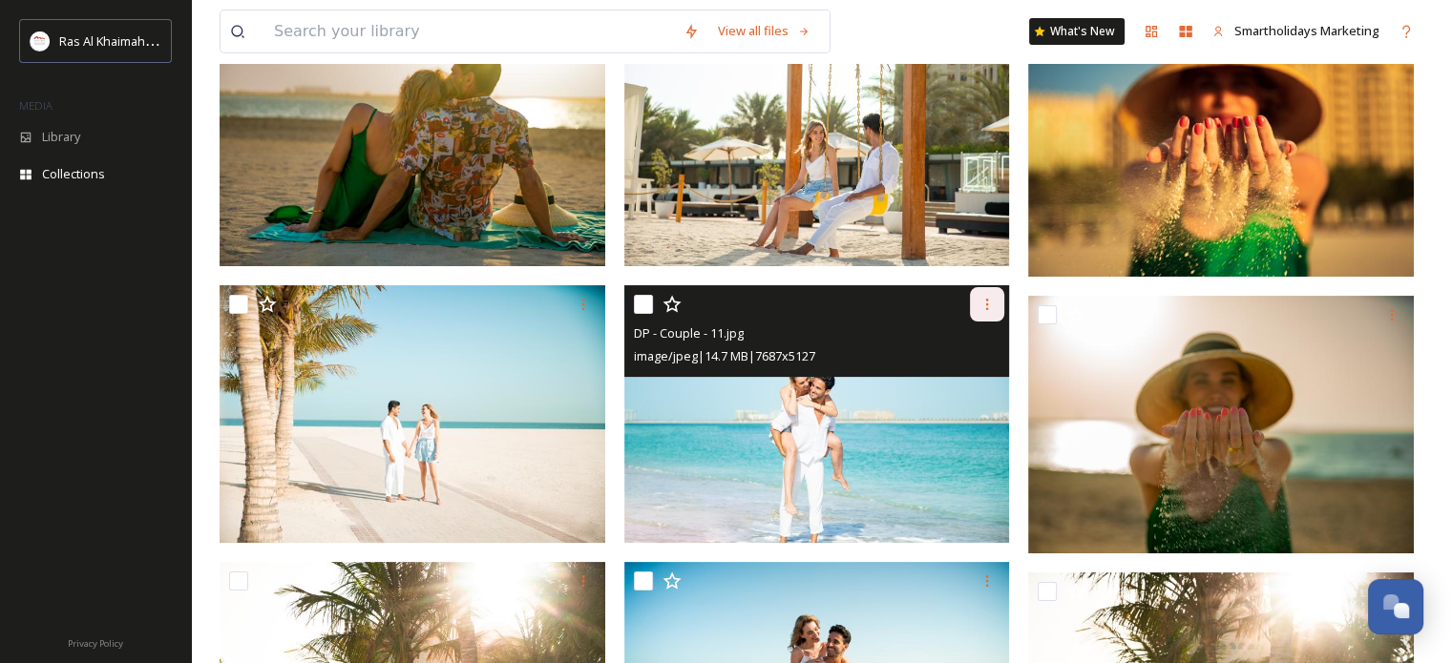
click at [993, 295] on div at bounding box center [987, 304] width 34 height 34
click at [975, 390] on span "Download" at bounding box center [964, 384] width 58 height 18
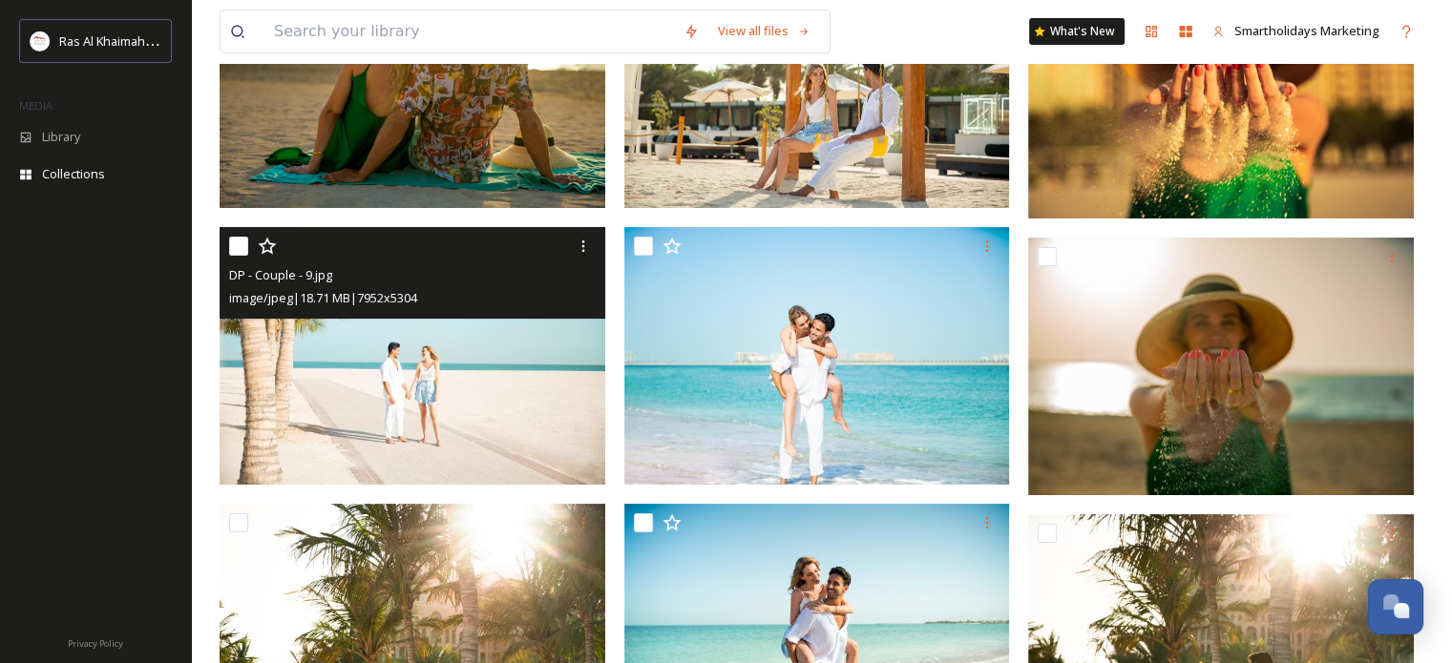
scroll to position [0, 0]
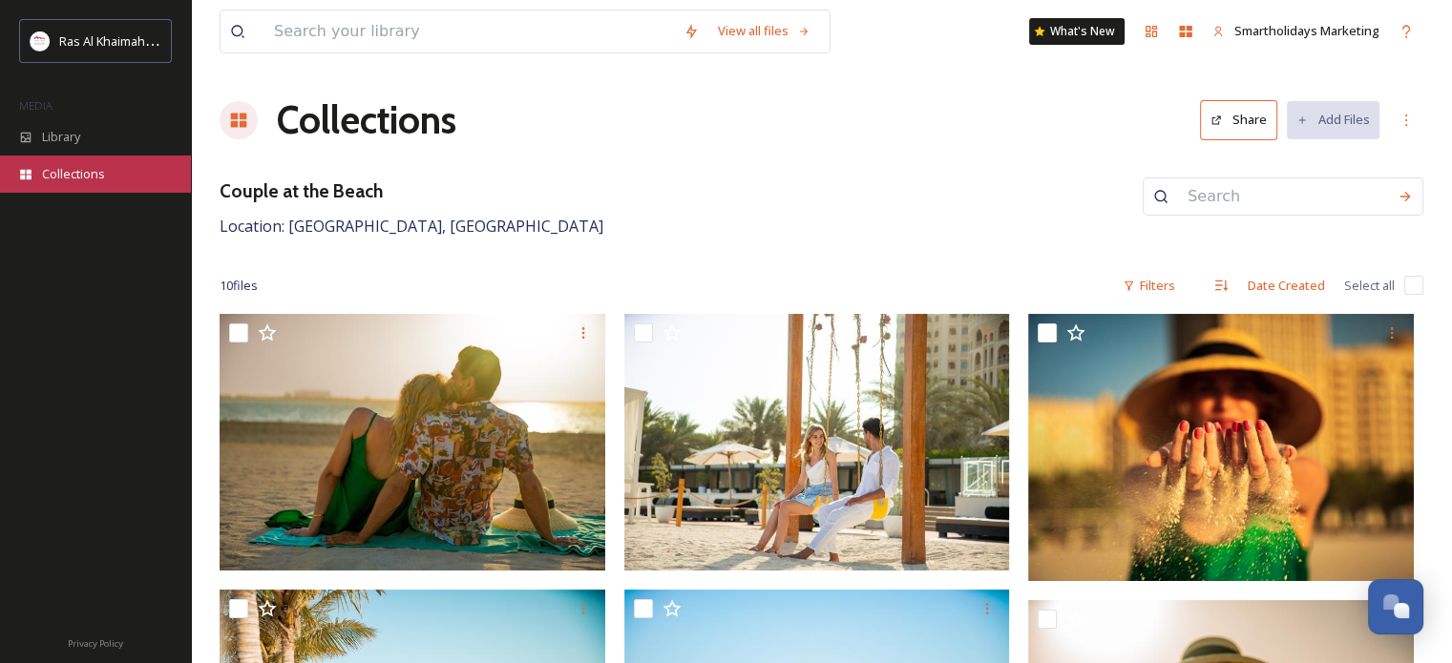
click at [73, 174] on span "Collections" at bounding box center [73, 174] width 63 height 18
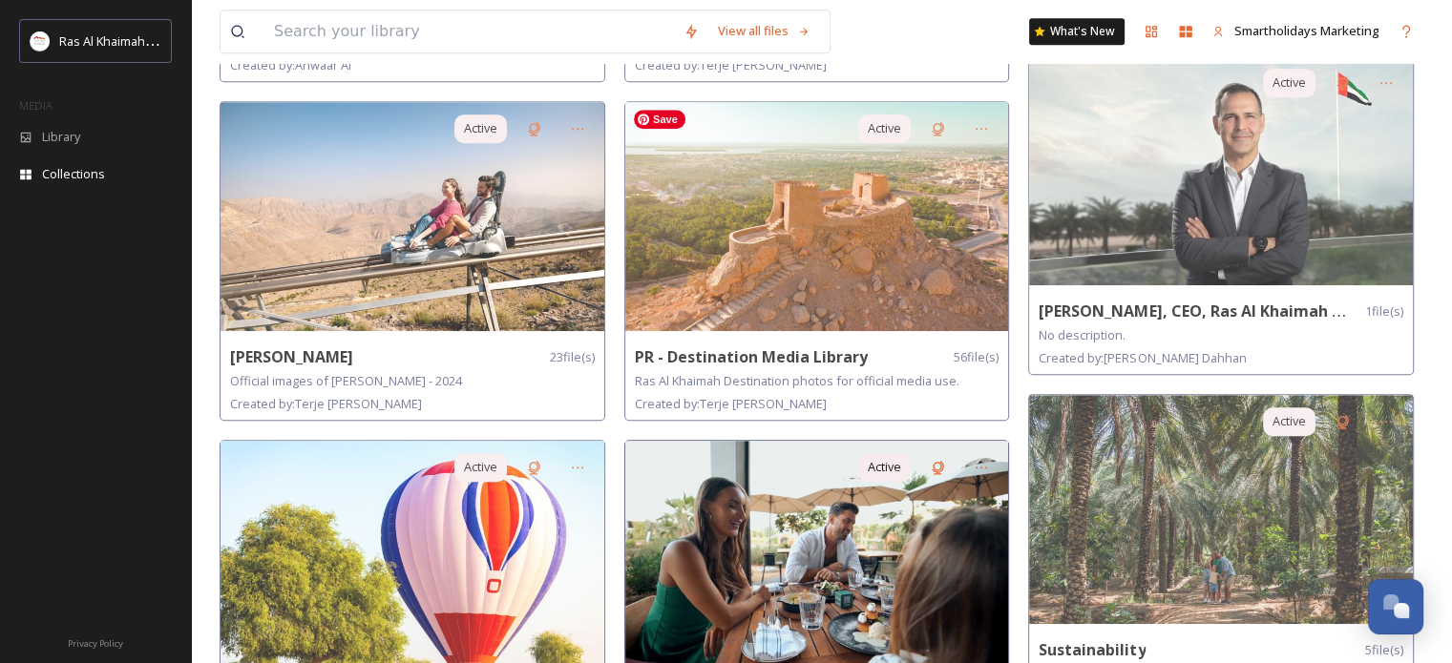
scroll to position [1212, 0]
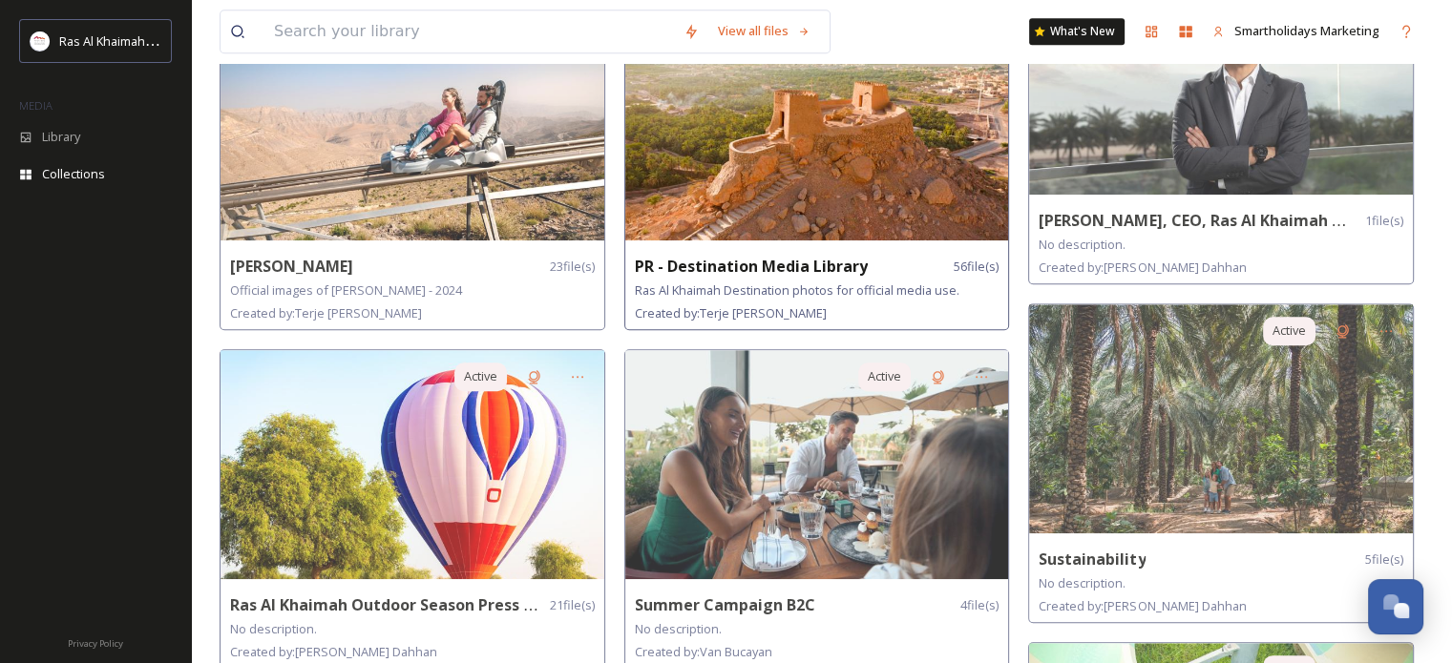
click at [806, 260] on strong "PR - Destination Media Library" at bounding box center [751, 266] width 233 height 21
click at [791, 147] on img at bounding box center [817, 125] width 384 height 229
click at [790, 146] on img at bounding box center [817, 125] width 384 height 229
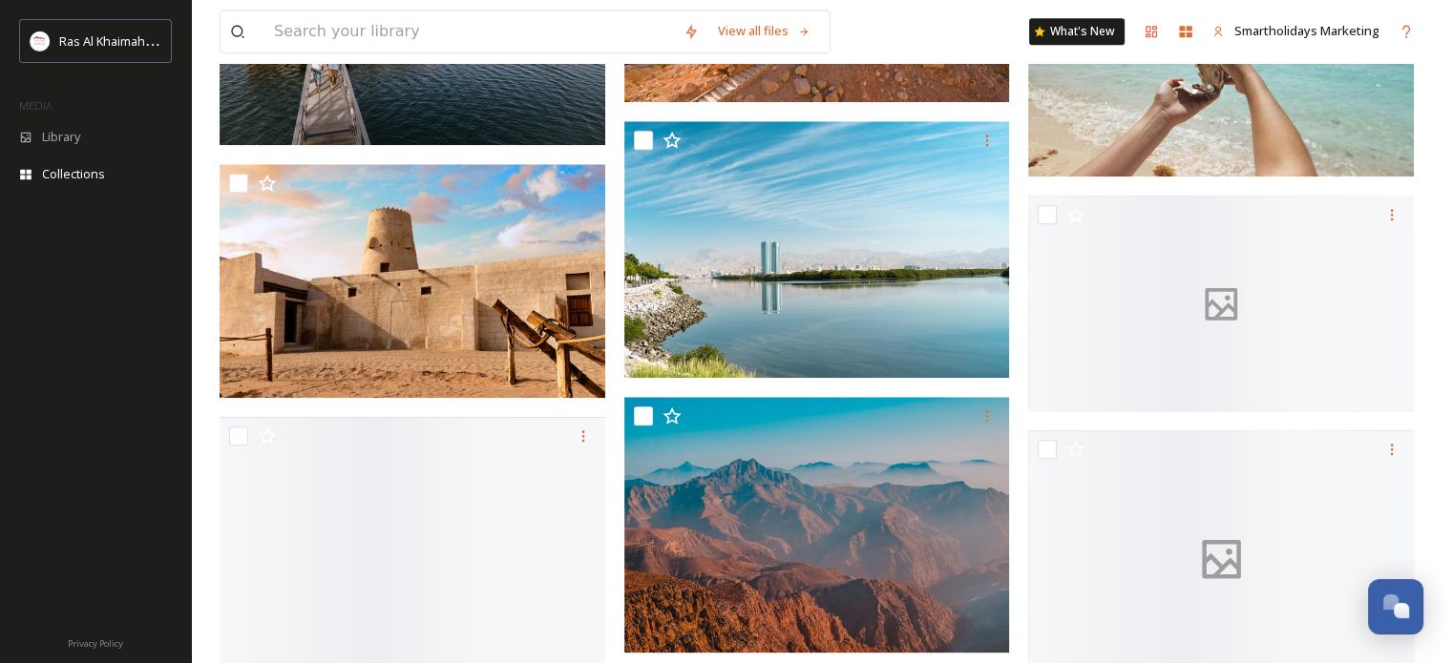
scroll to position [2100, 0]
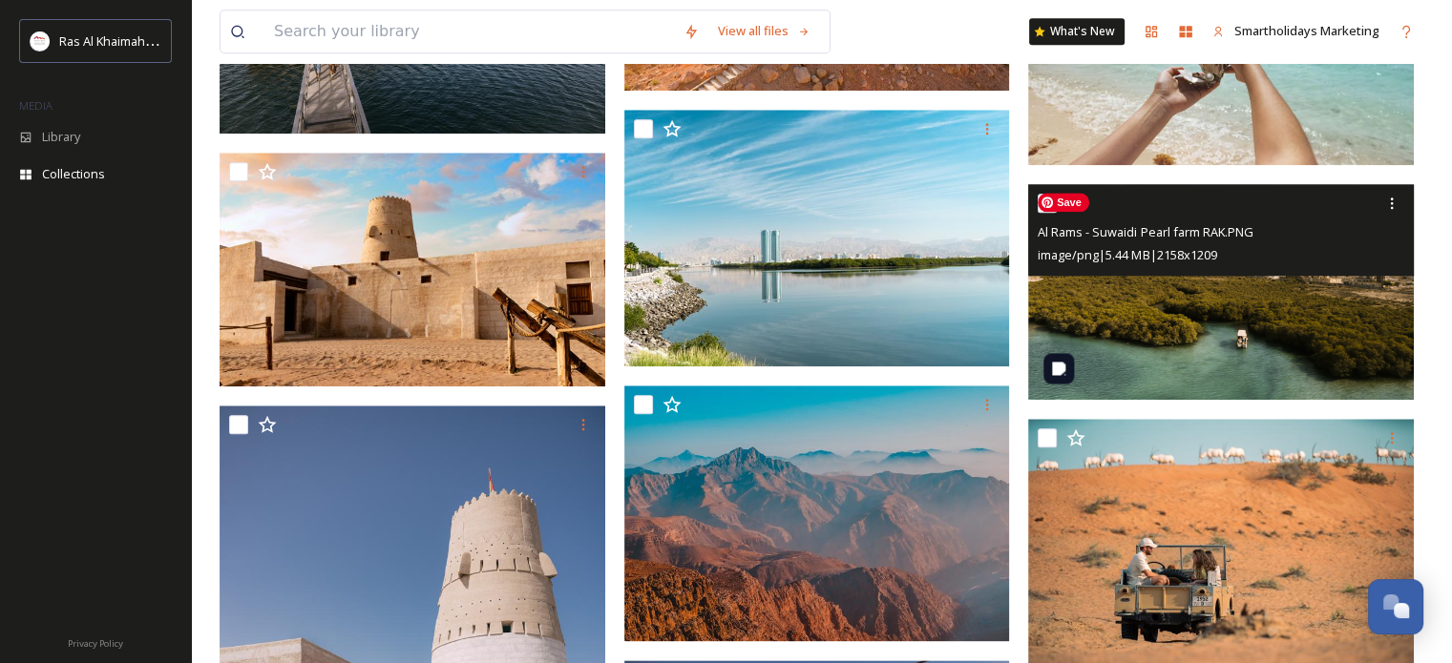
click at [1259, 354] on img at bounding box center [1221, 292] width 386 height 216
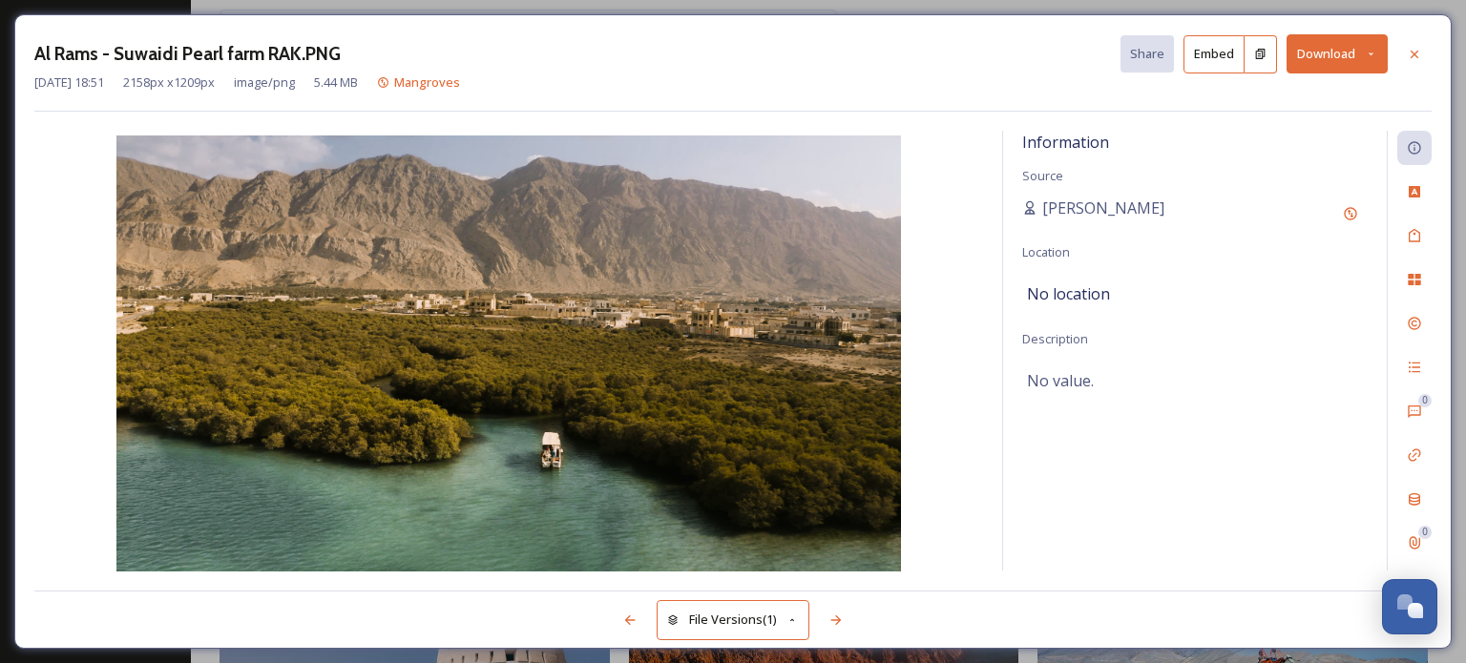
click at [1325, 47] on button "Download" at bounding box center [1337, 53] width 101 height 39
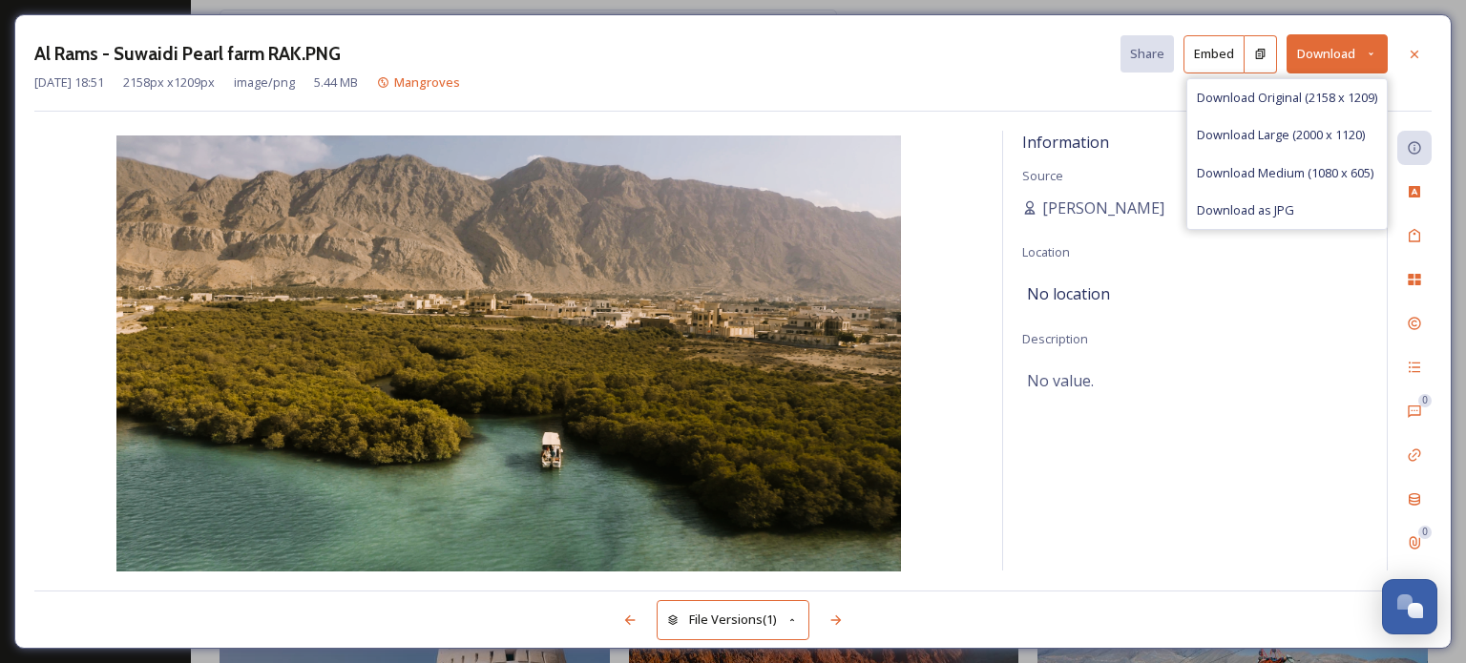
click at [1426, 45] on div at bounding box center [1414, 54] width 34 height 34
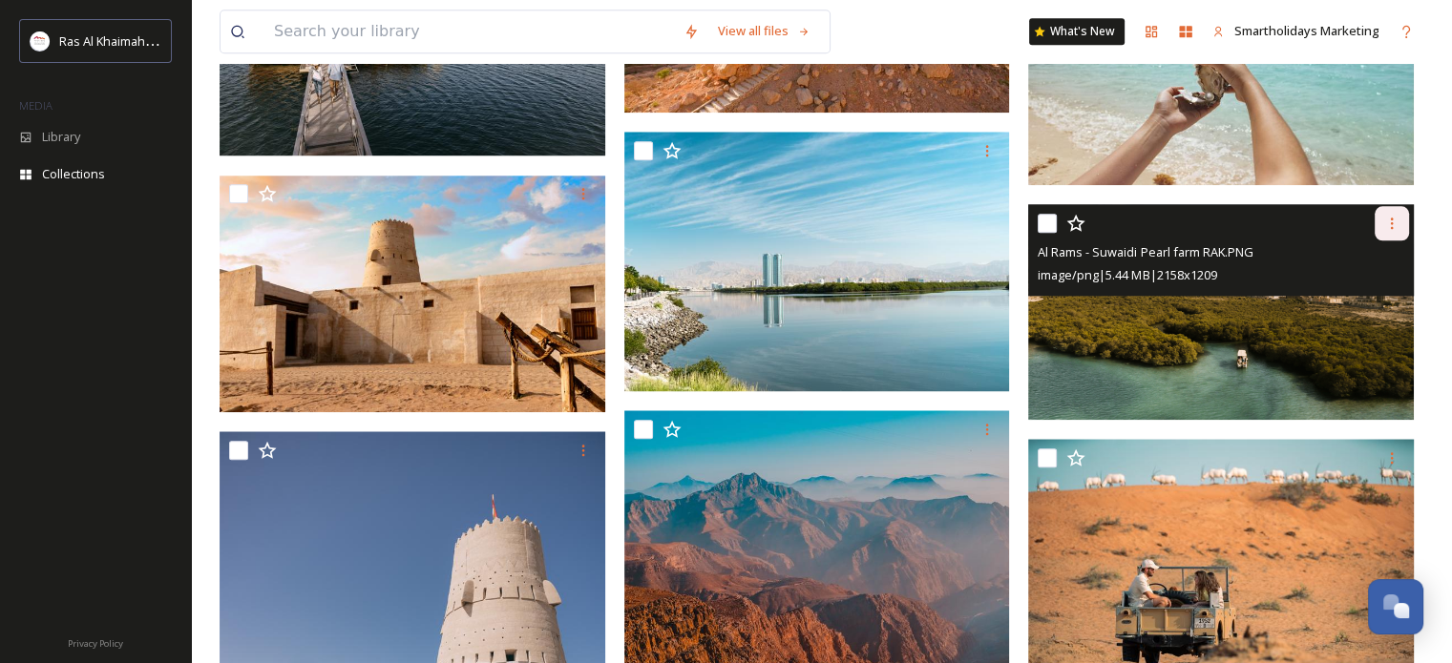
click at [1395, 225] on icon at bounding box center [1391, 223] width 15 height 15
click at [1378, 309] on span "Download" at bounding box center [1369, 302] width 58 height 18
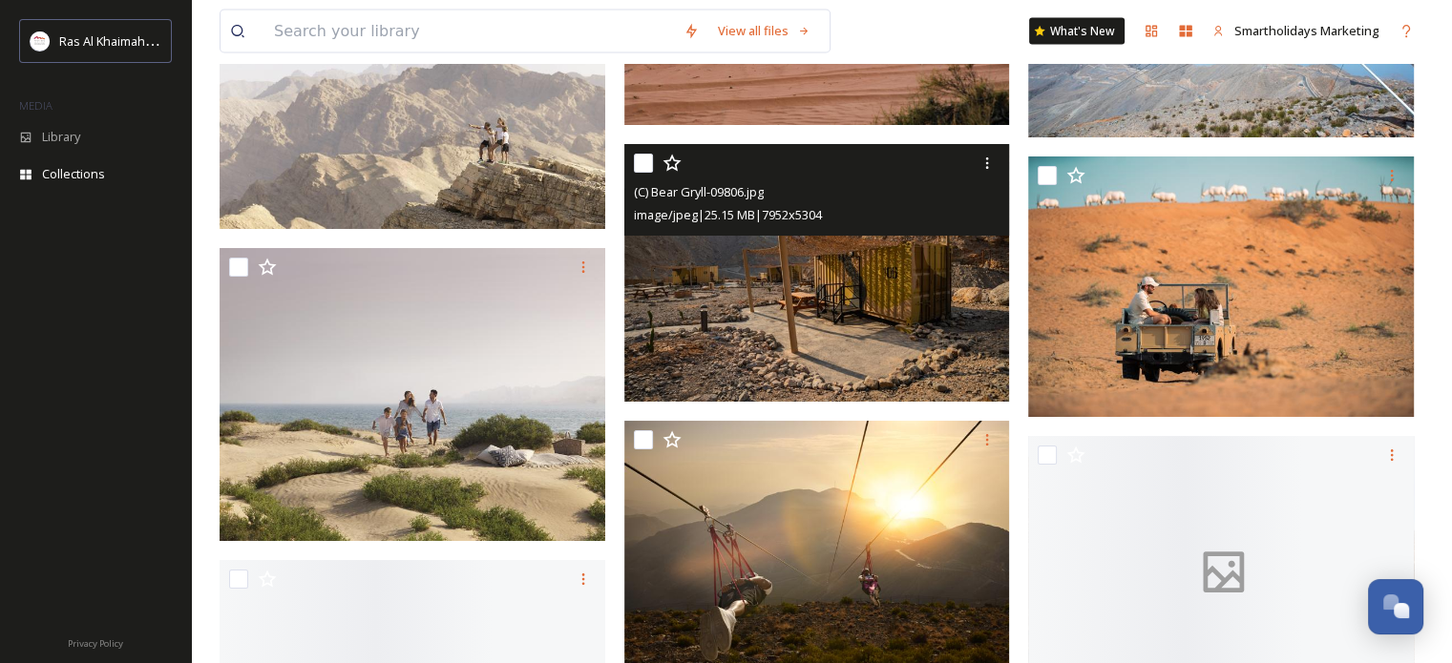
scroll to position [4104, 0]
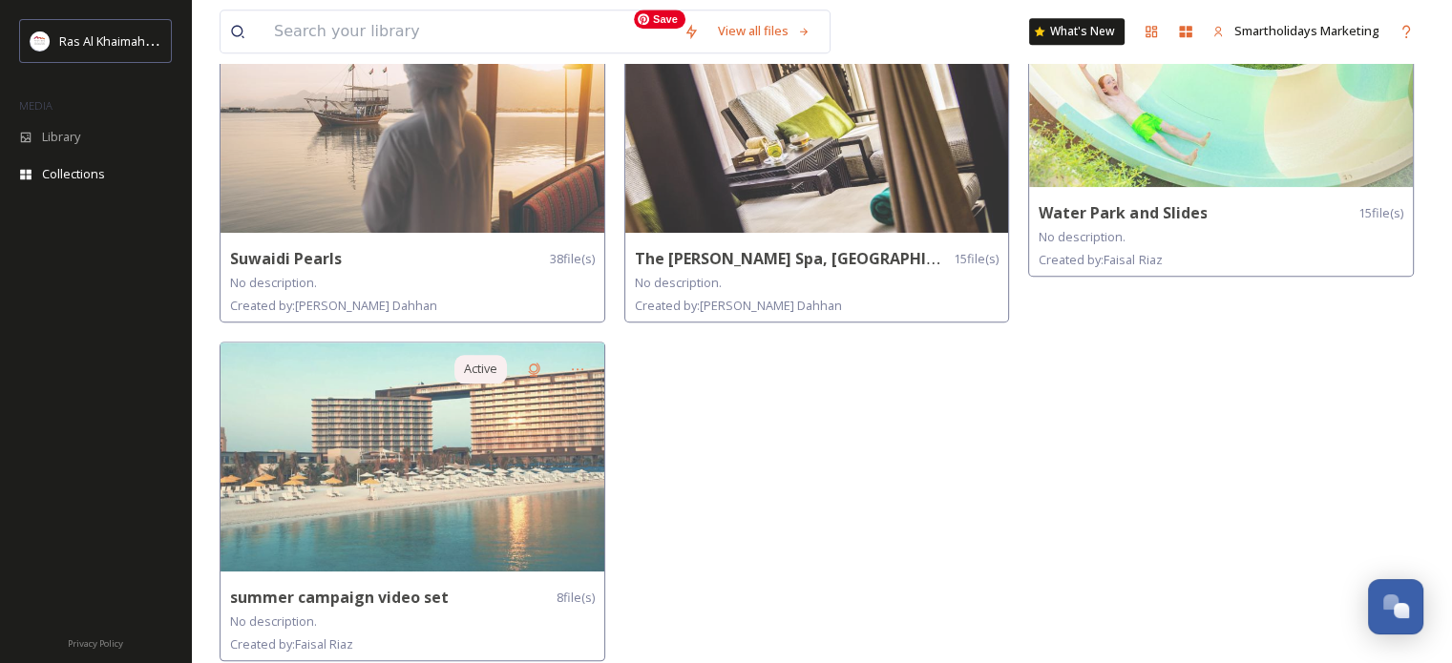
scroll to position [1900, 0]
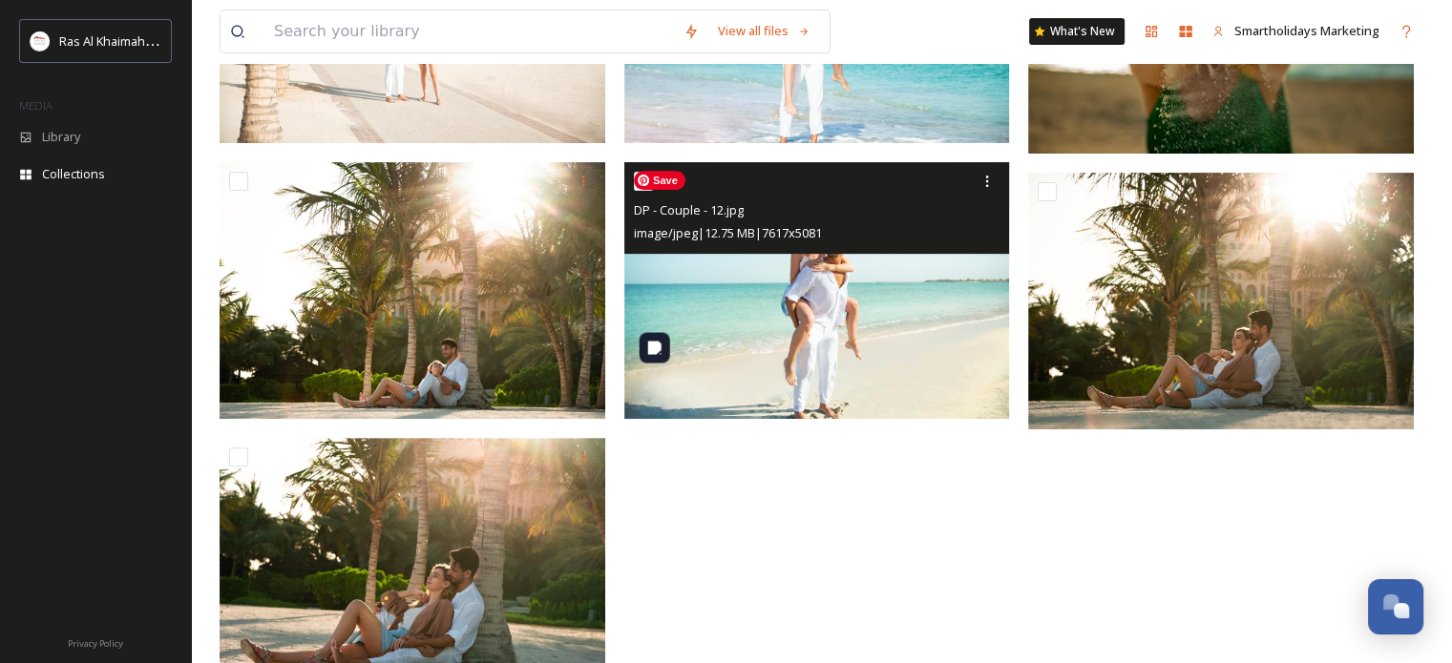
scroll to position [745, 0]
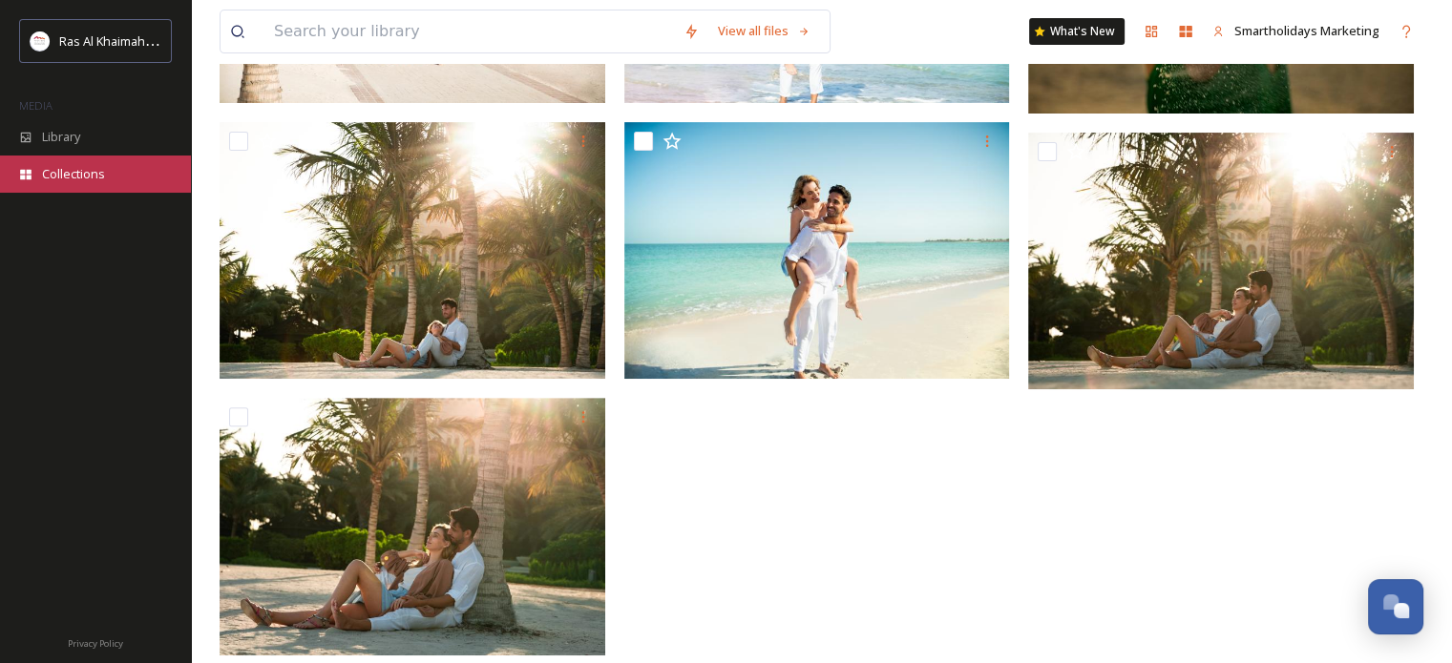
click at [46, 171] on span "Collections" at bounding box center [73, 174] width 63 height 18
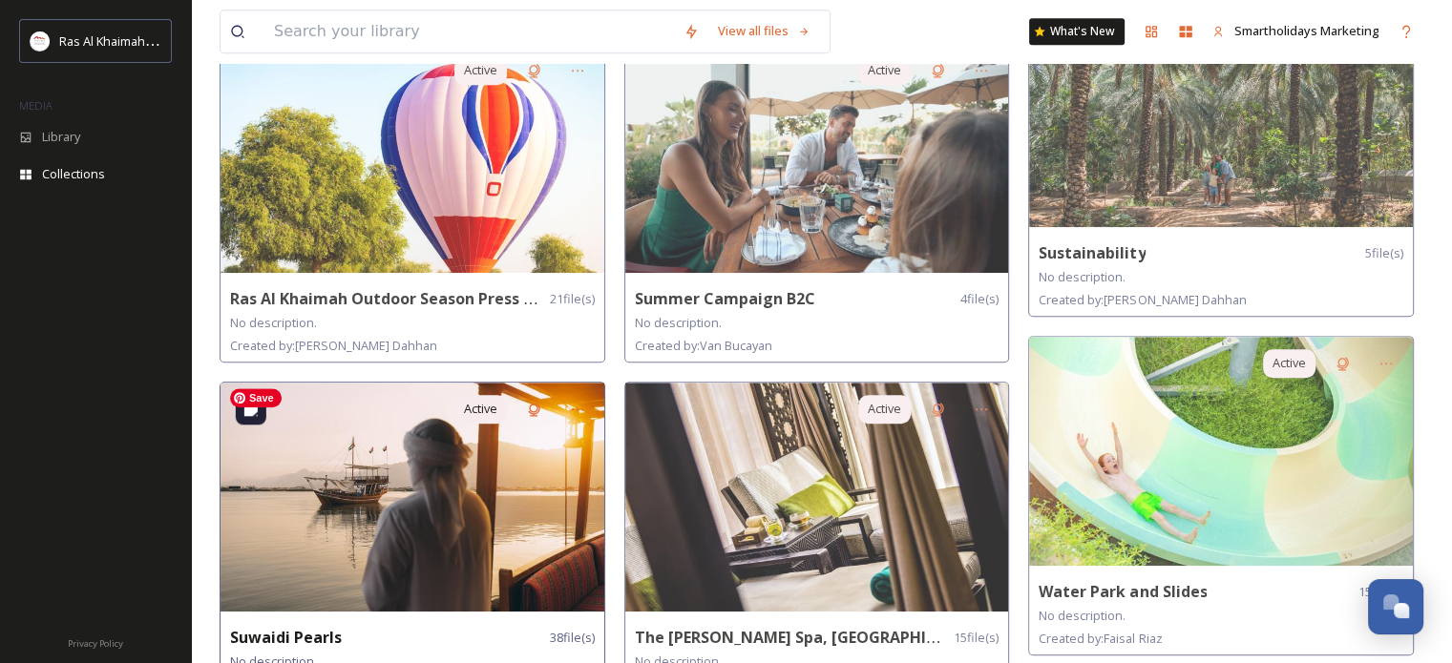
scroll to position [1614, 0]
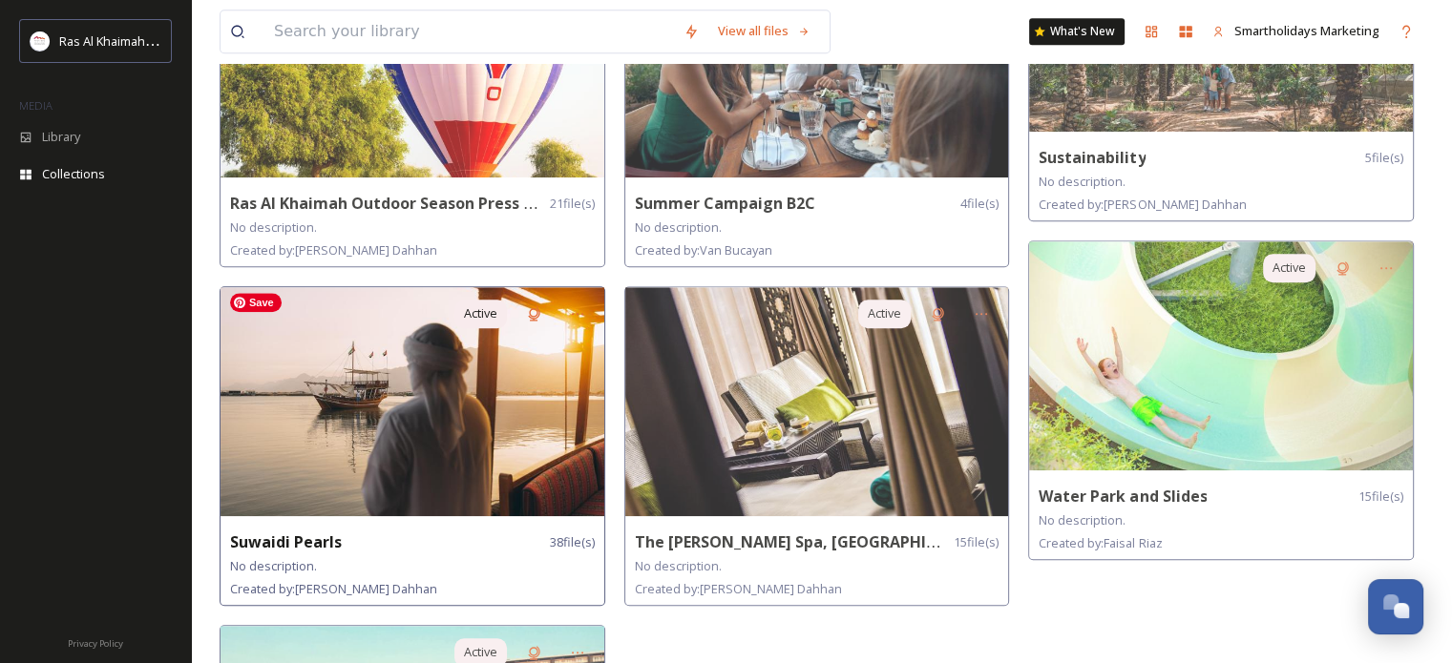
click at [409, 385] on img at bounding box center [412, 401] width 384 height 229
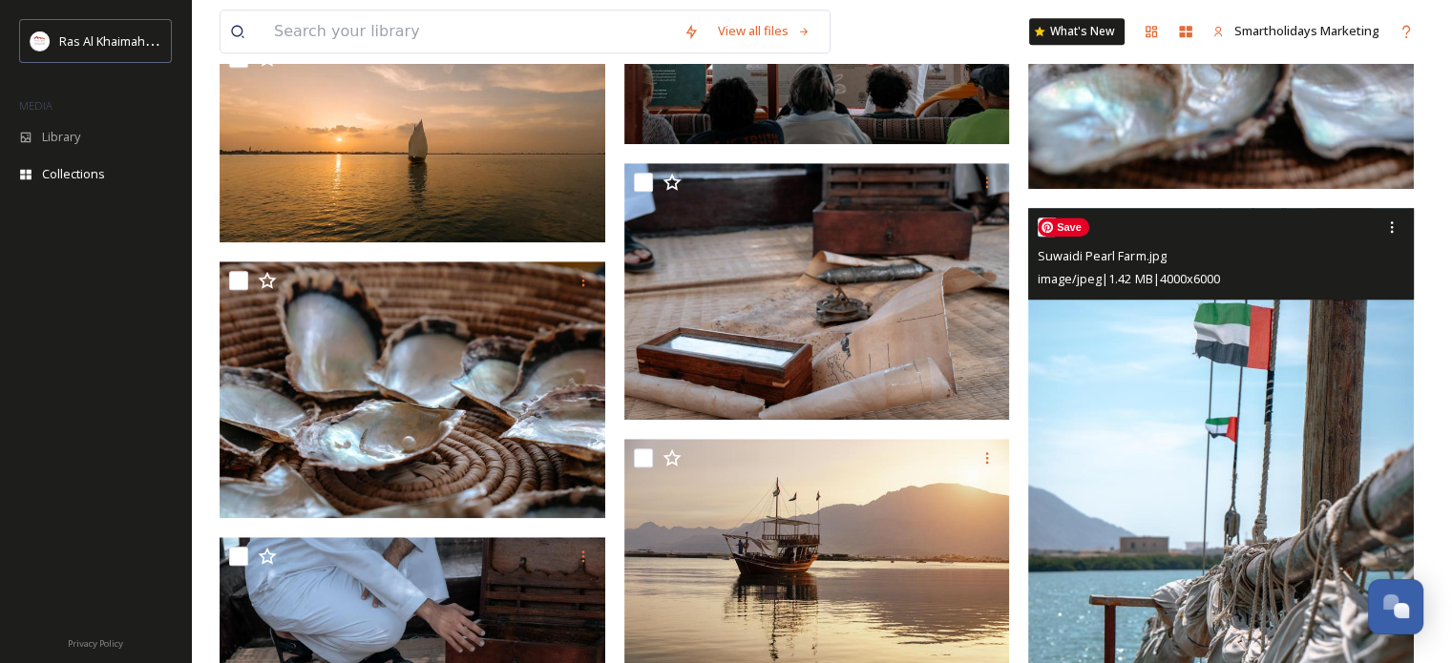
scroll to position [1565, 0]
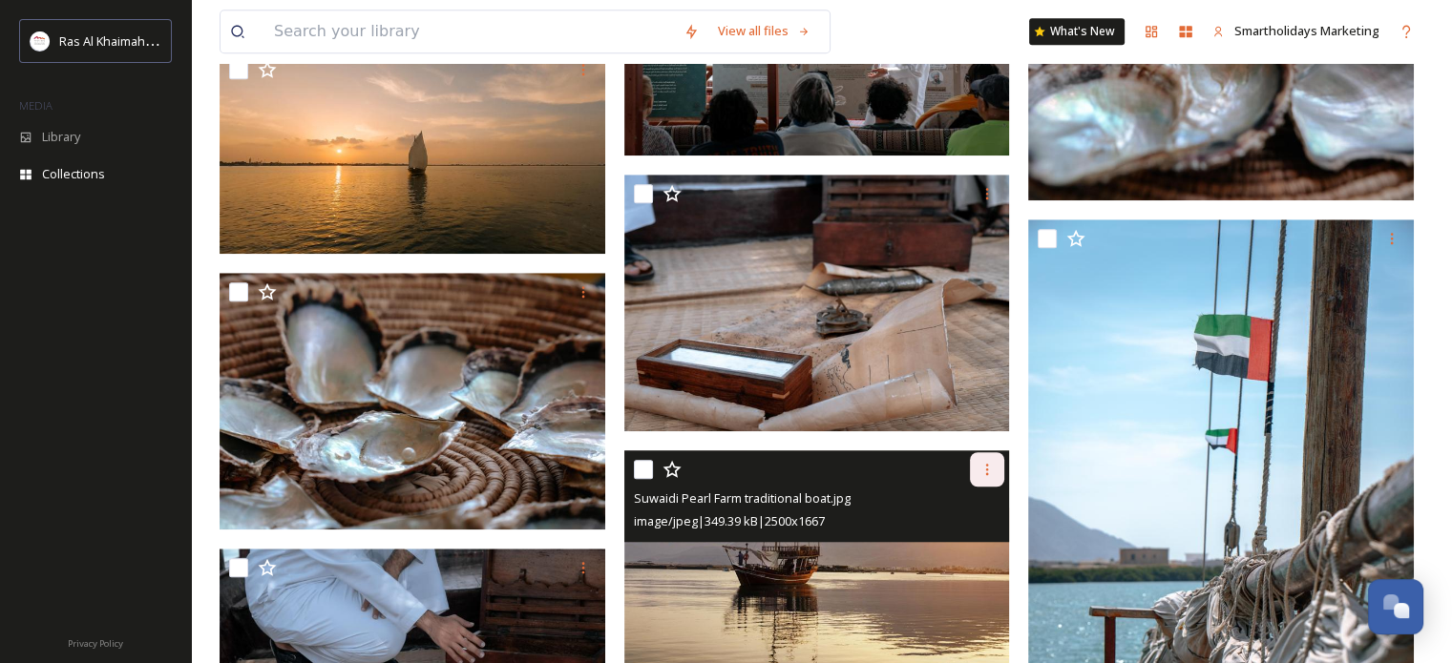
click at [984, 470] on icon at bounding box center [986, 469] width 15 height 15
click at [974, 546] on span "Download" at bounding box center [964, 549] width 58 height 18
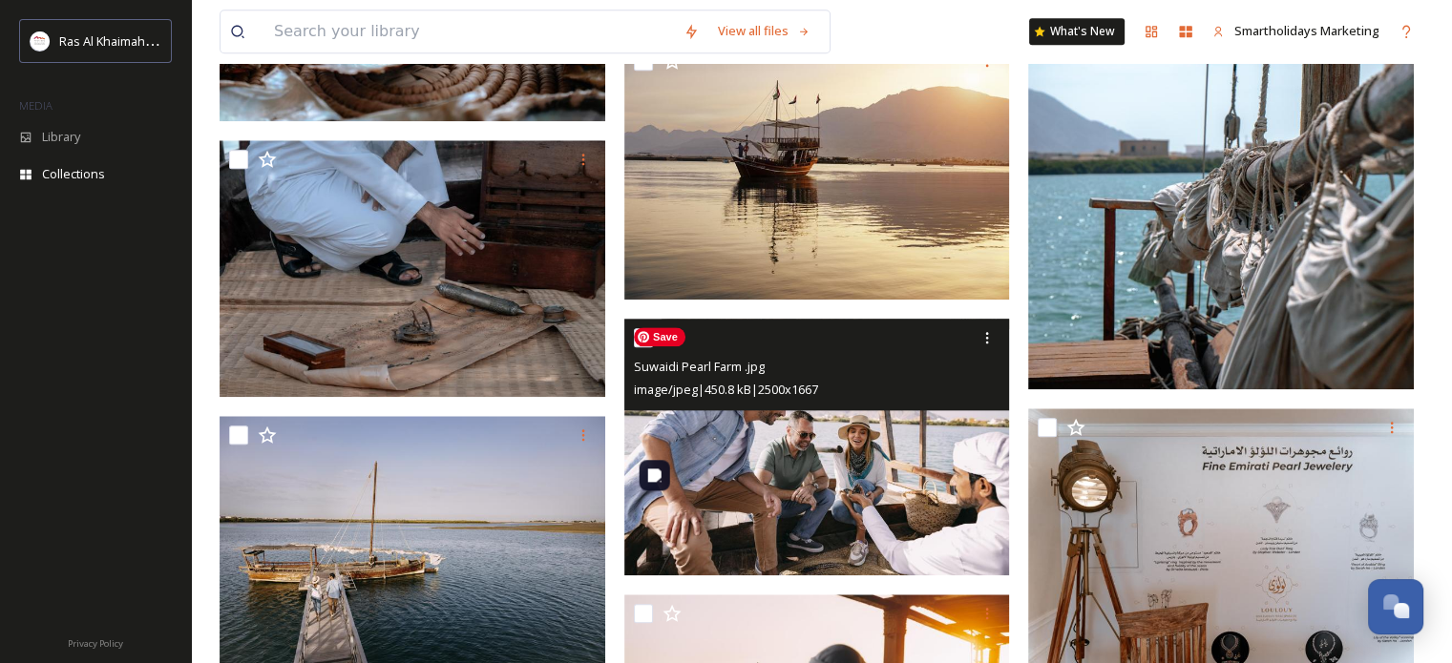
scroll to position [2043, 0]
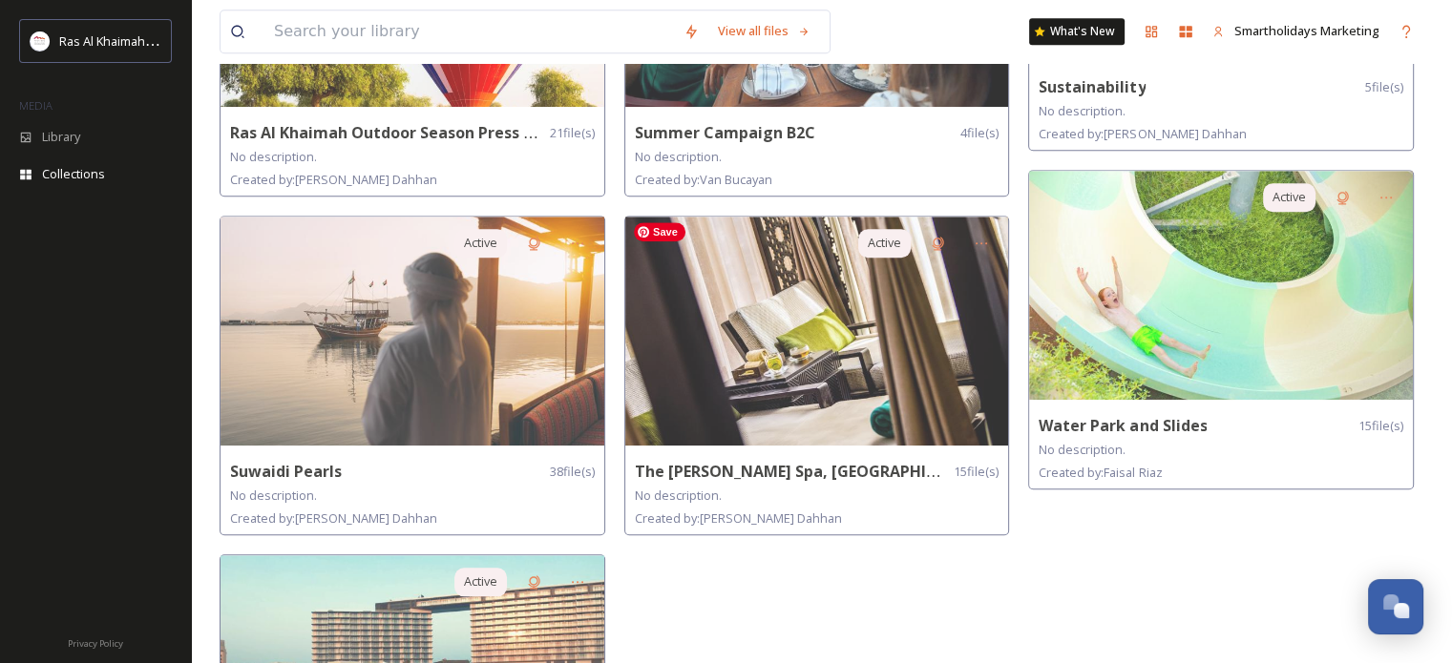
scroll to position [1900, 0]
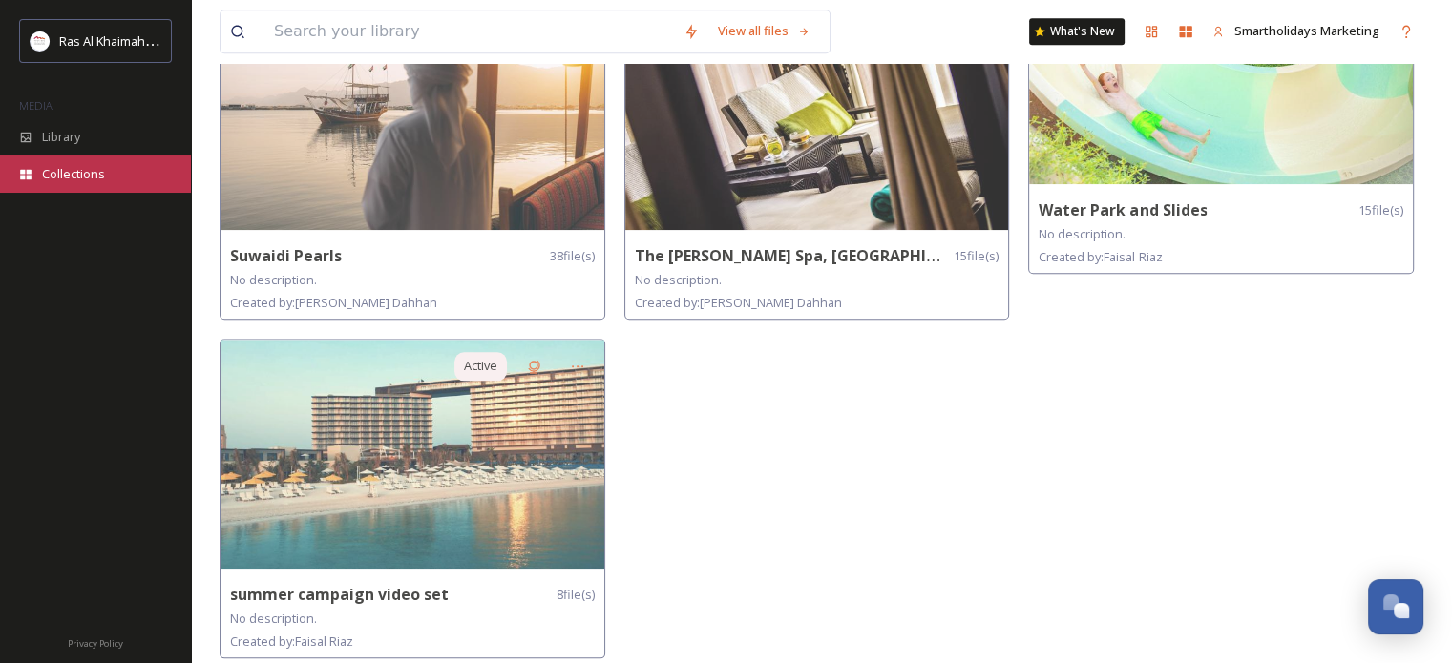
click at [95, 170] on span "Collections" at bounding box center [73, 174] width 63 height 18
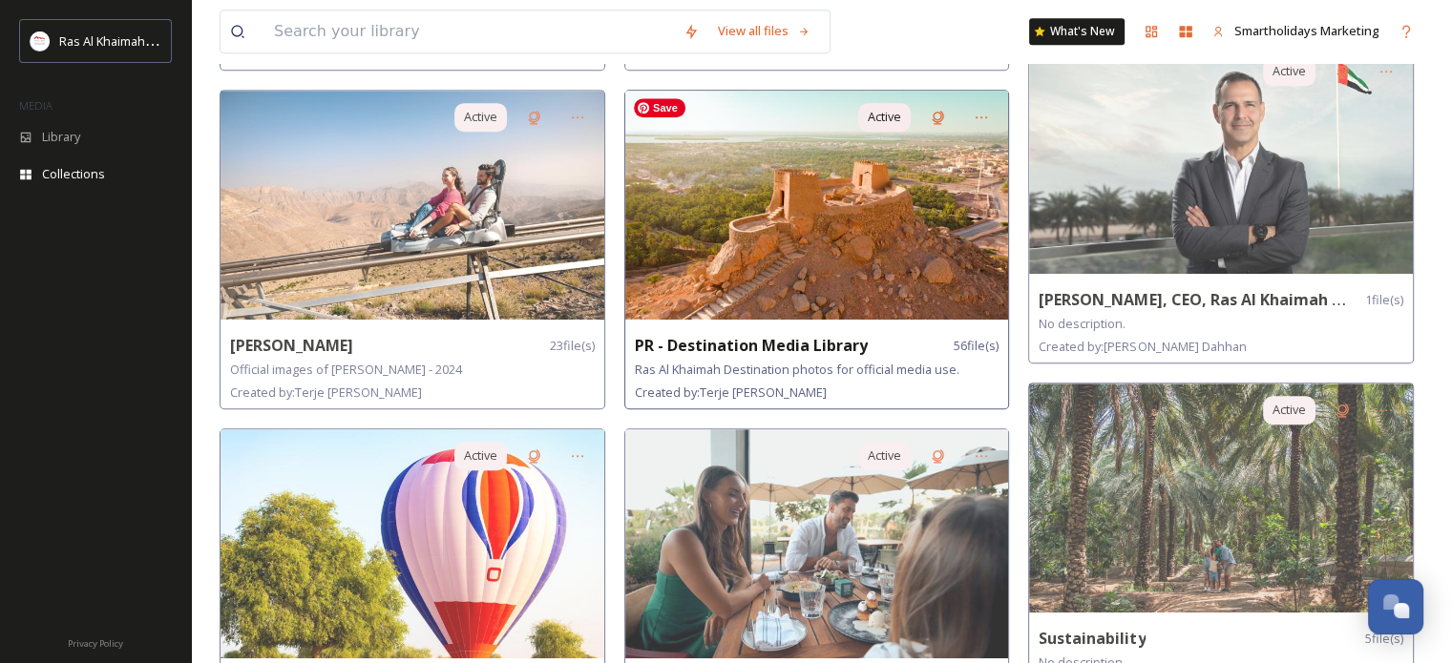
scroll to position [1041, 0]
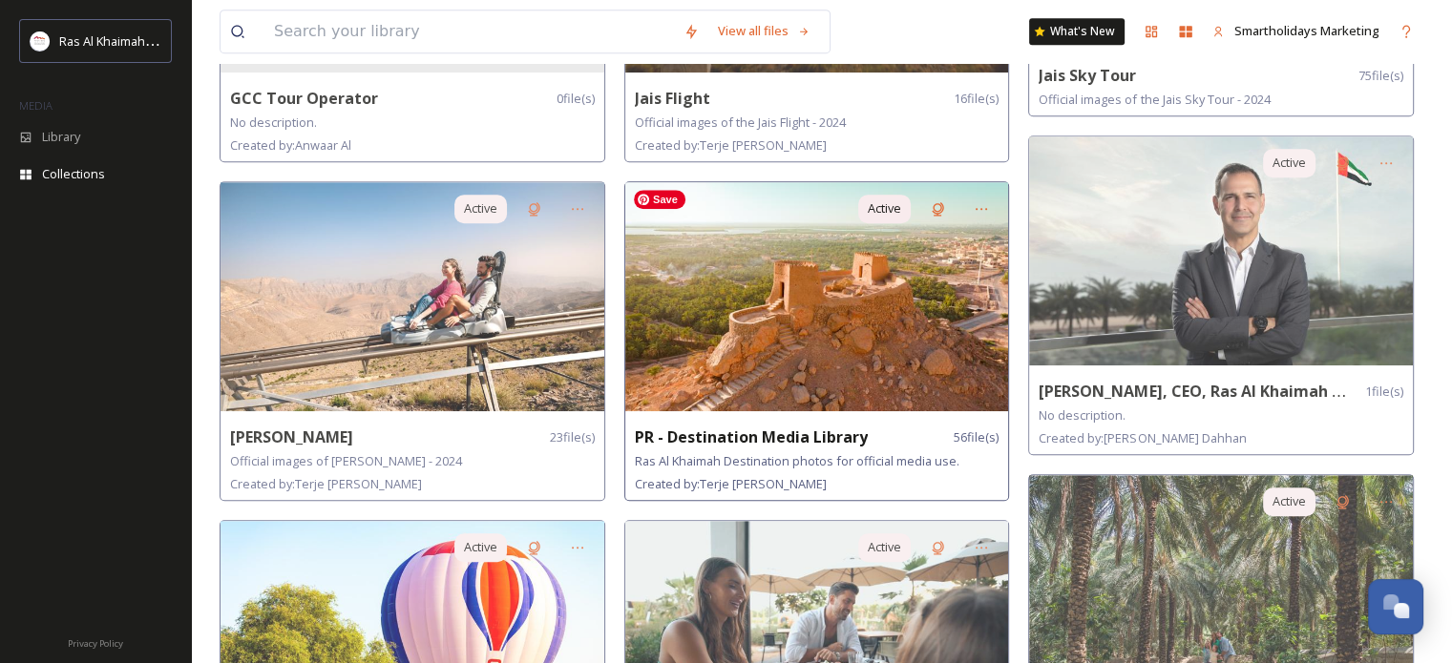
click at [856, 306] on img at bounding box center [817, 296] width 384 height 229
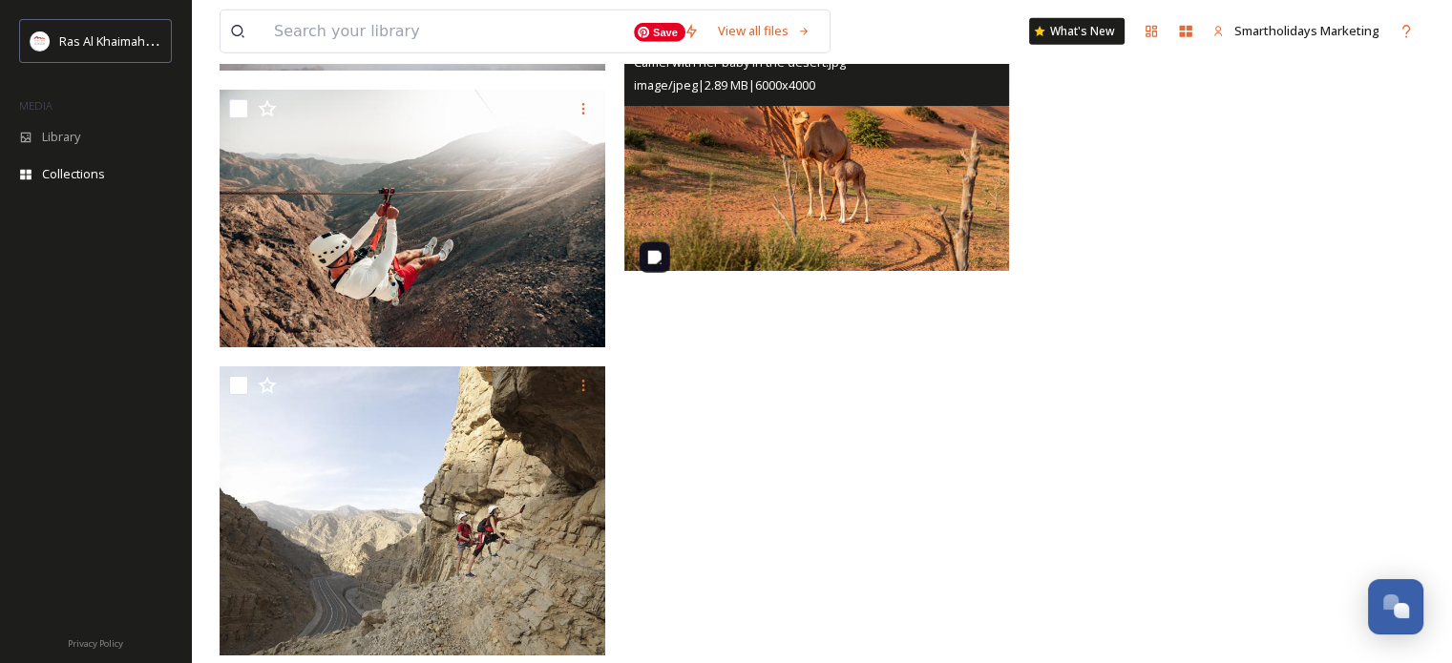
scroll to position [5577, 0]
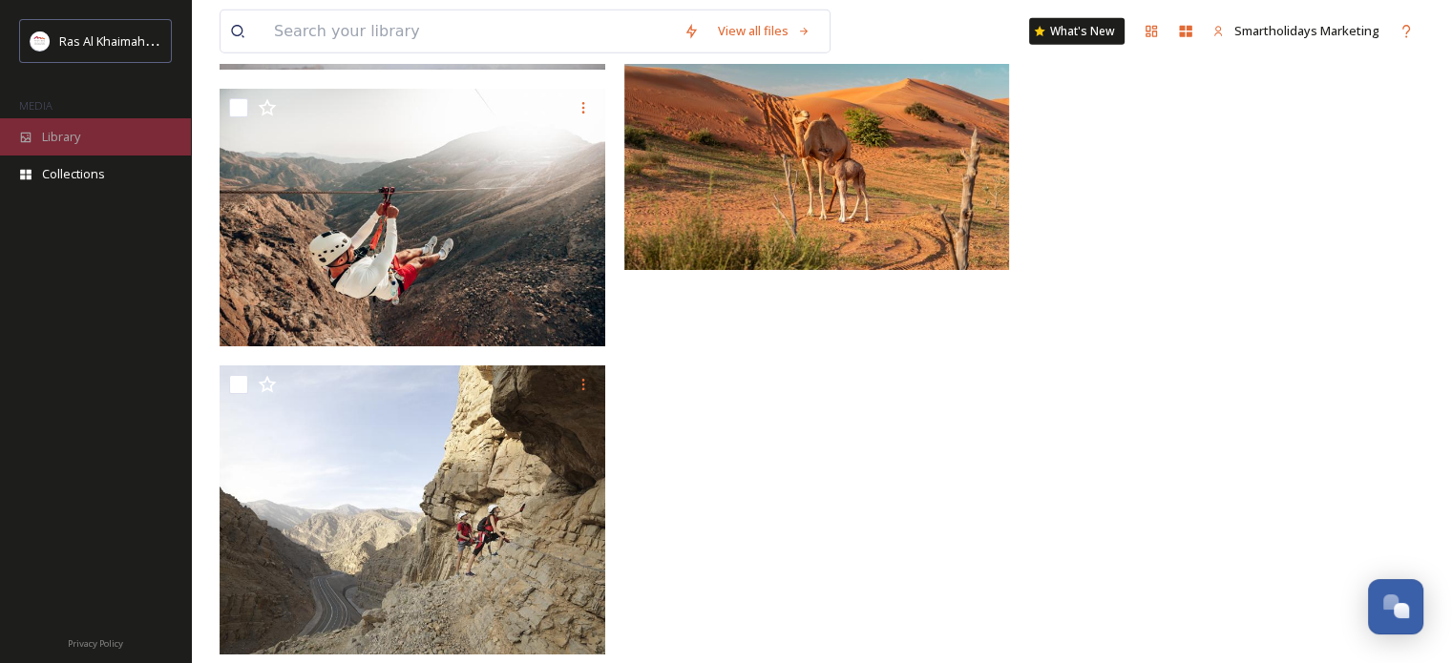
drag, startPoint x: 1207, startPoint y: 136, endPoint x: 53, endPoint y: 136, distance: 1154.0
click at [53, 136] on span "Library" at bounding box center [61, 137] width 38 height 18
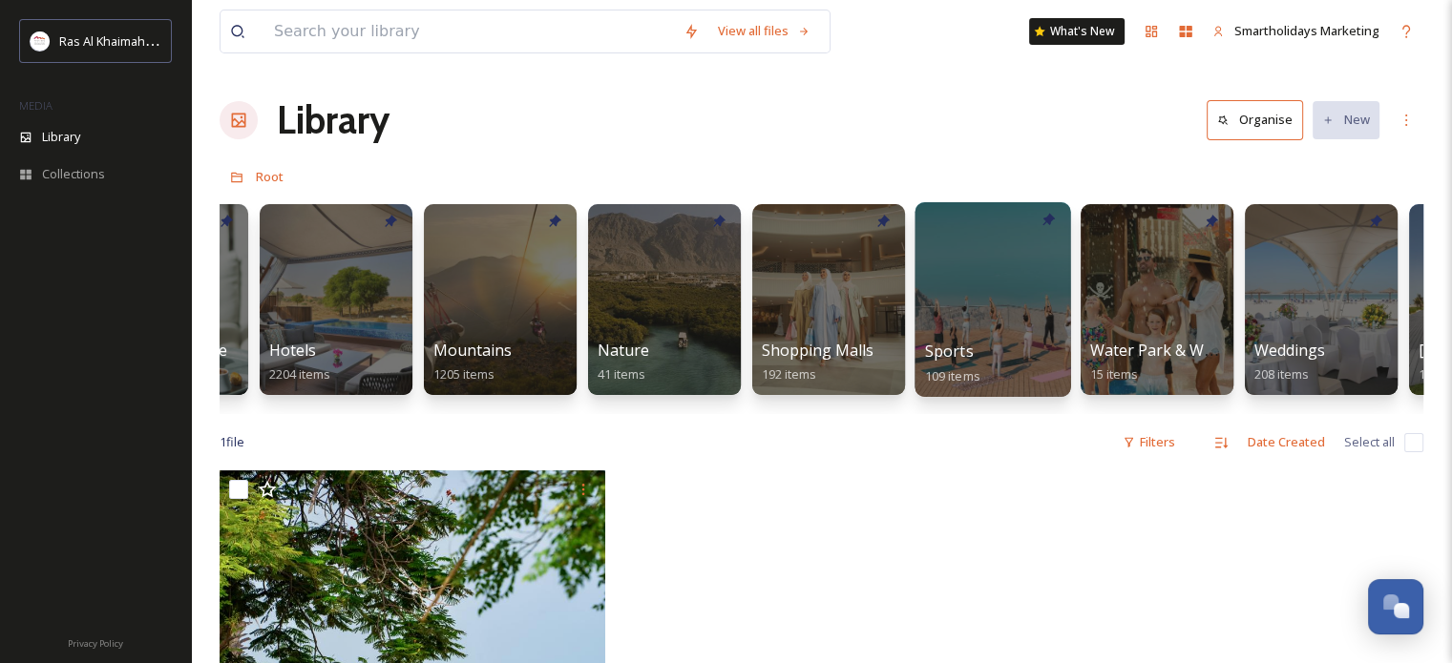
scroll to position [0, 1145]
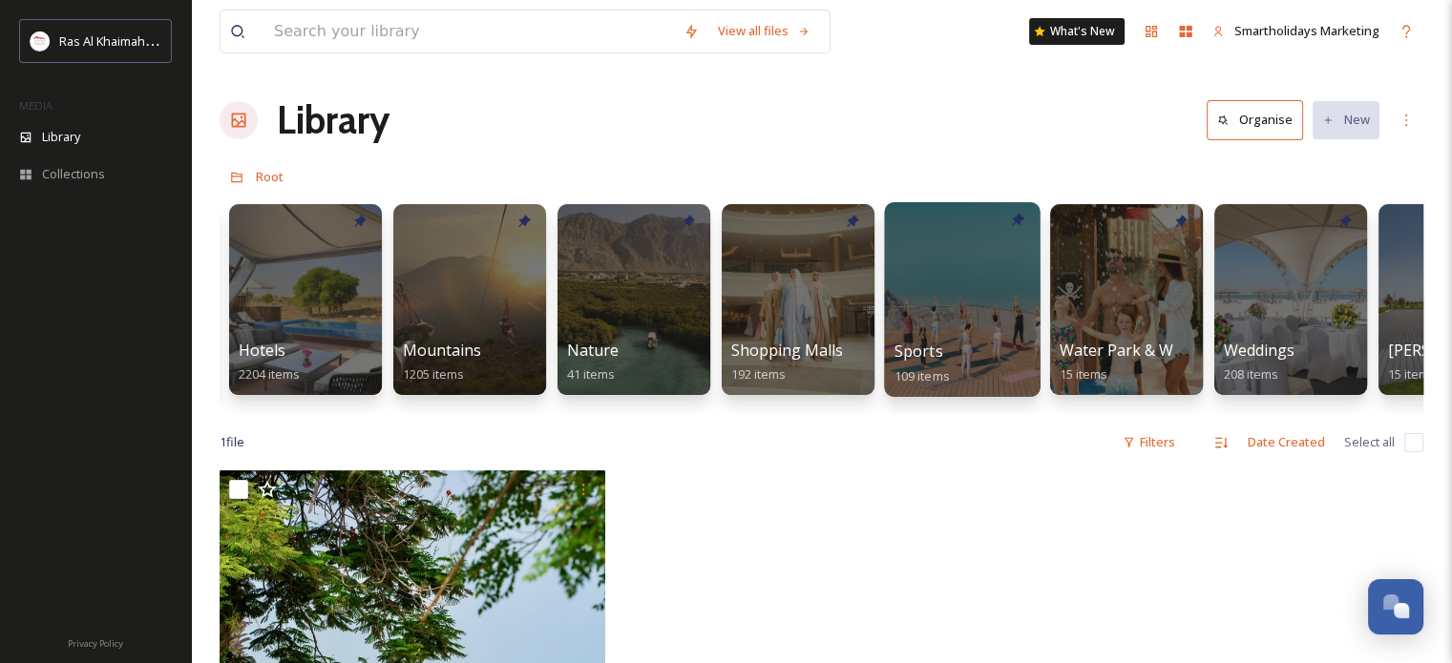
click at [964, 302] on div at bounding box center [962, 299] width 156 height 195
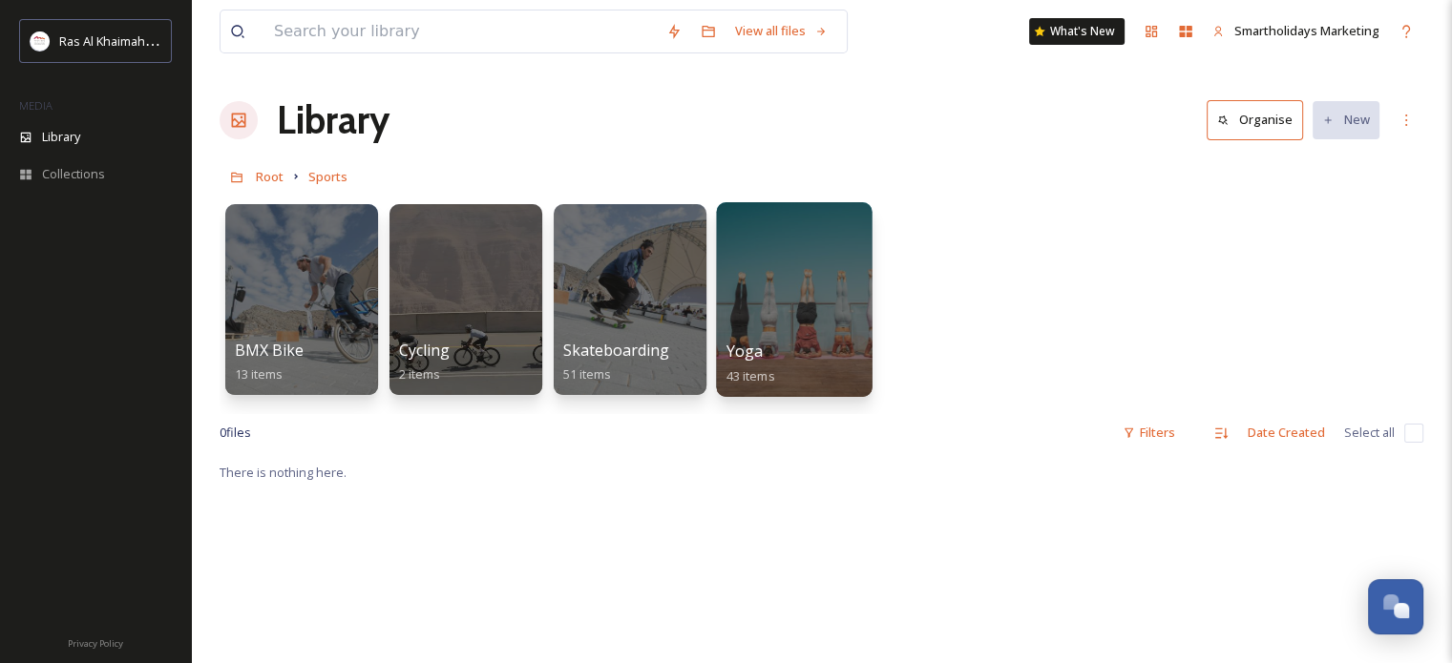
click at [822, 342] on div "Yoga 43 items" at bounding box center [794, 364] width 136 height 48
click at [806, 301] on div at bounding box center [794, 299] width 156 height 195
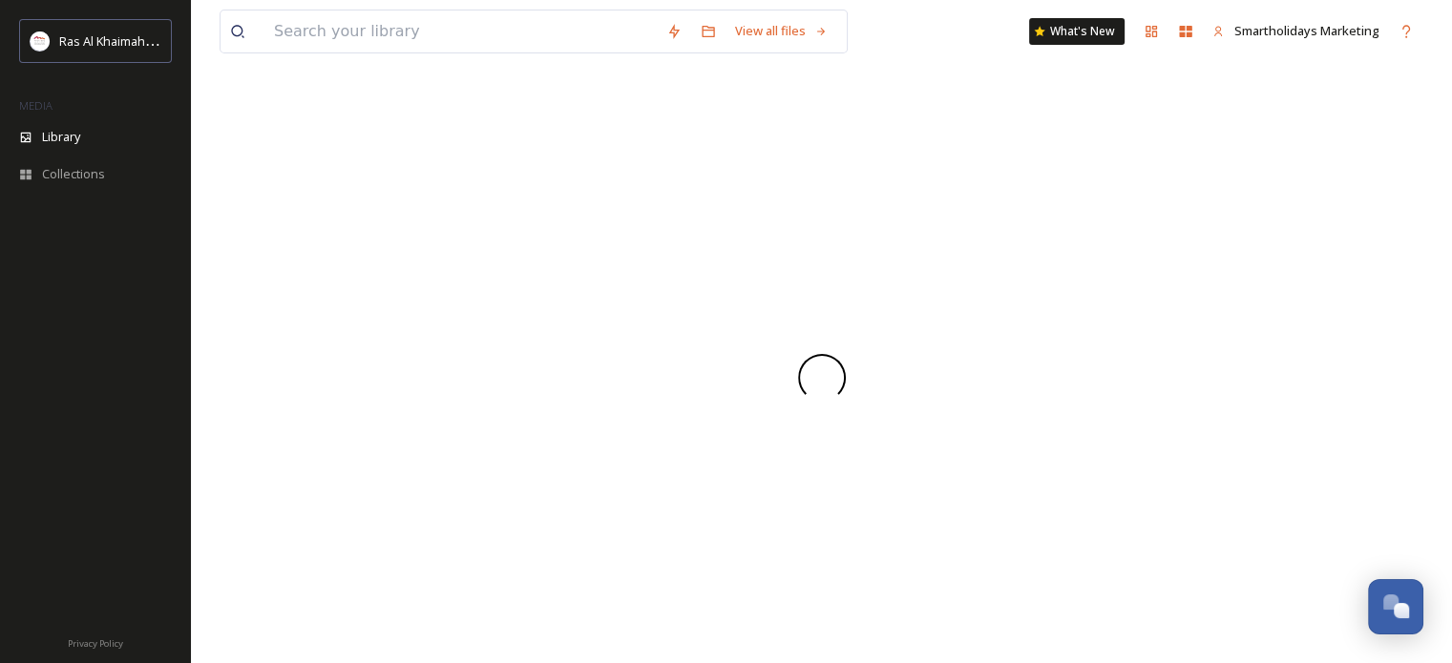
click at [806, 301] on div at bounding box center [822, 378] width 1204 height 572
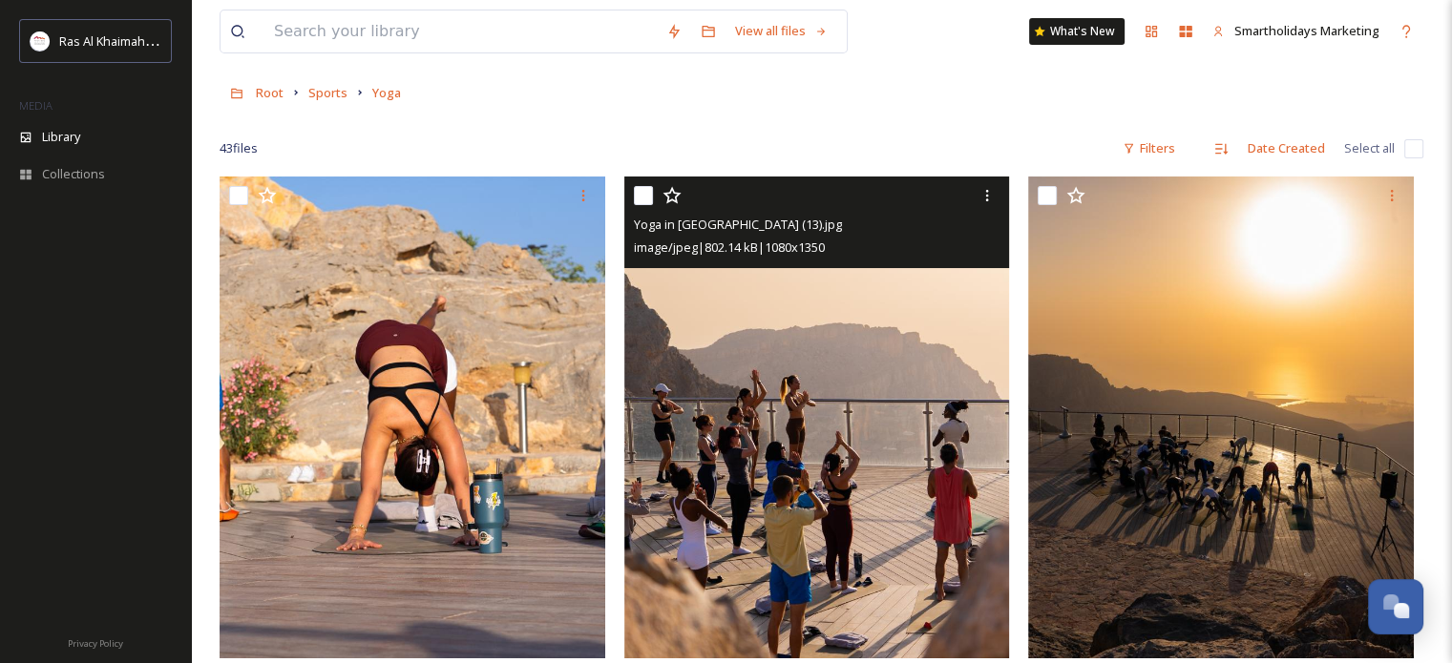
scroll to position [95, 0]
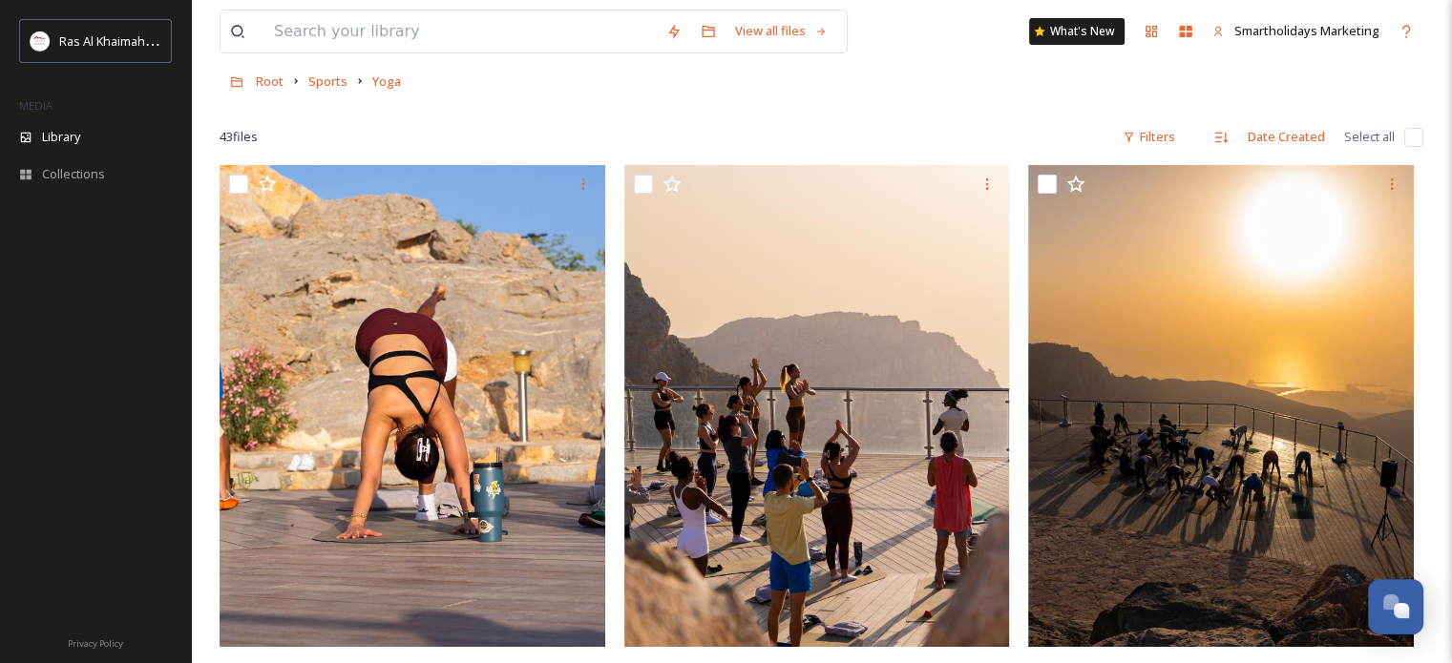
click at [705, 124] on div "43 file s Filters Date Created Select all" at bounding box center [822, 136] width 1204 height 37
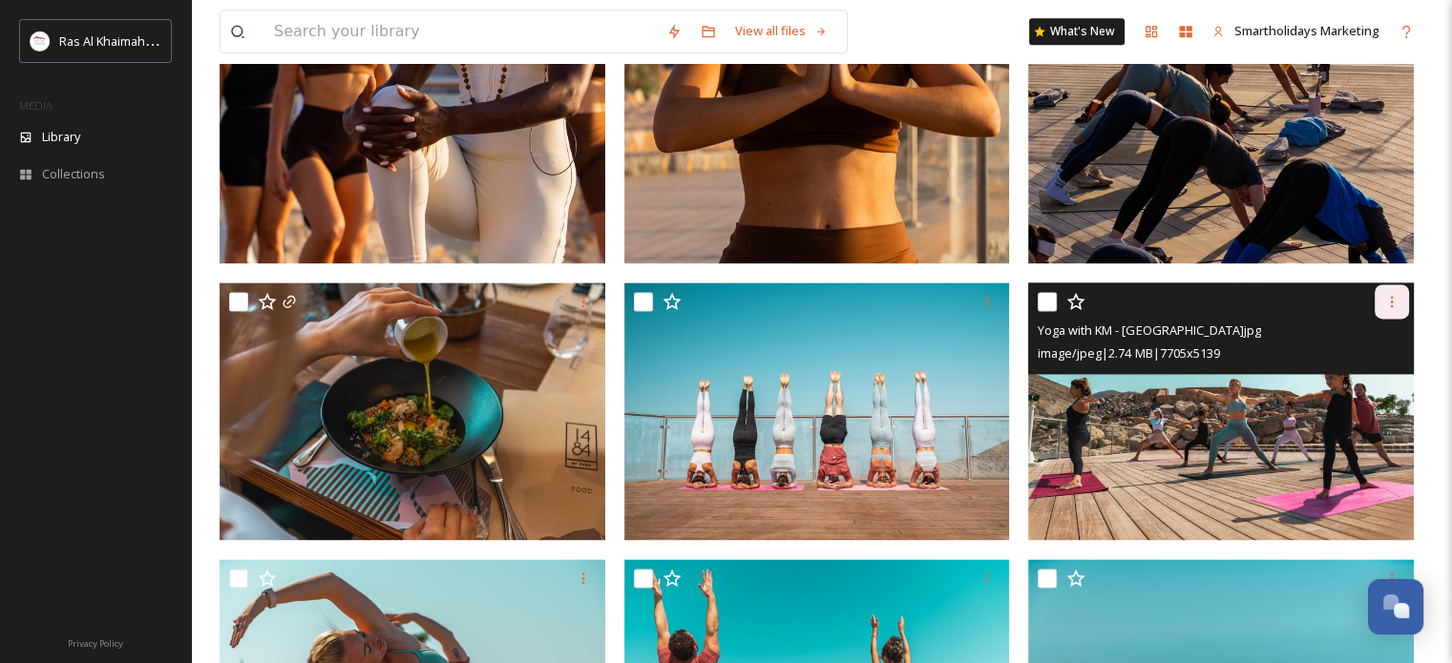
scroll to position [2486, 0]
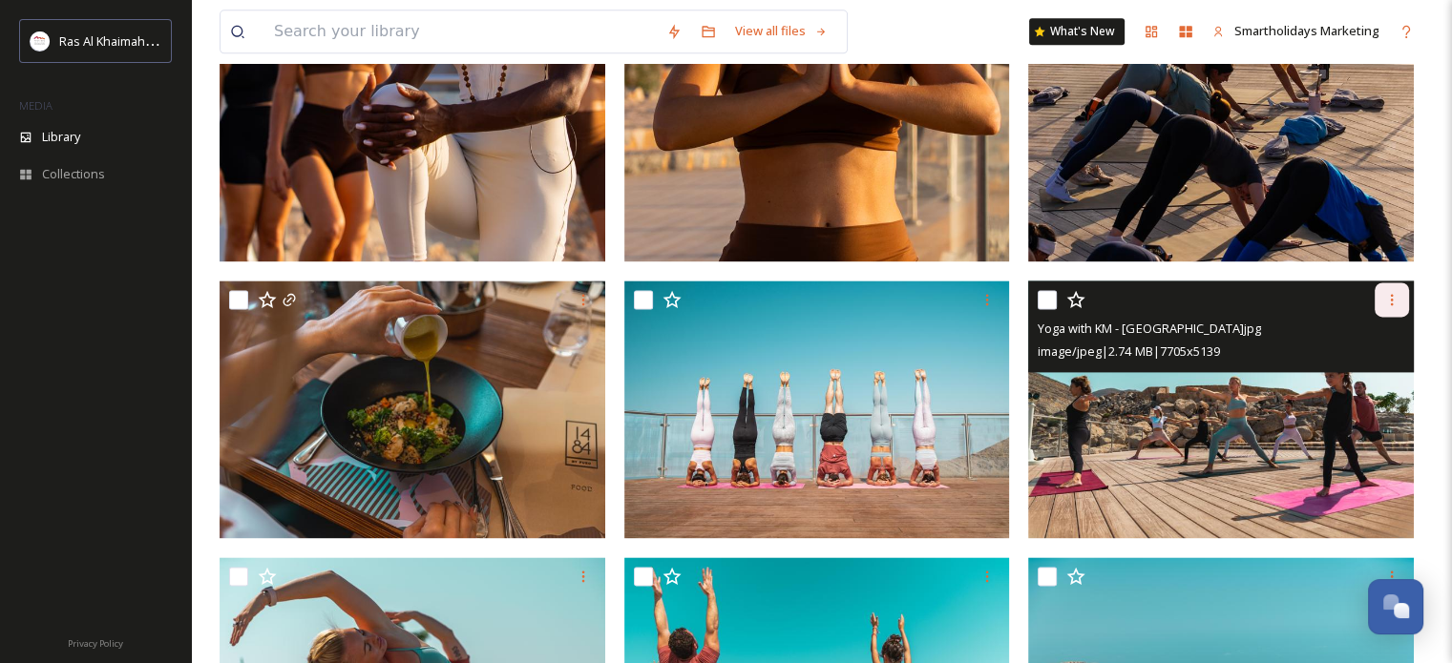
click at [1394, 293] on icon at bounding box center [1391, 299] width 15 height 15
click at [1372, 369] on span "Download" at bounding box center [1369, 378] width 58 height 18
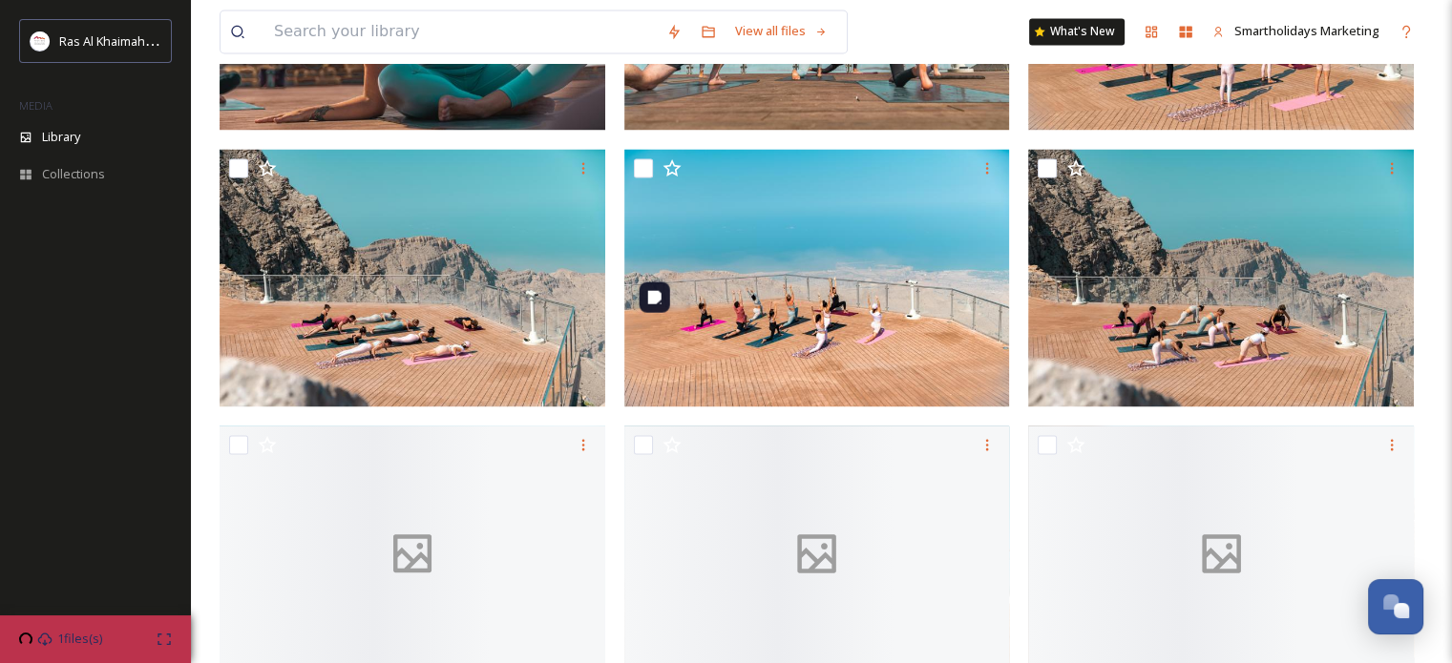
scroll to position [3249, 0]
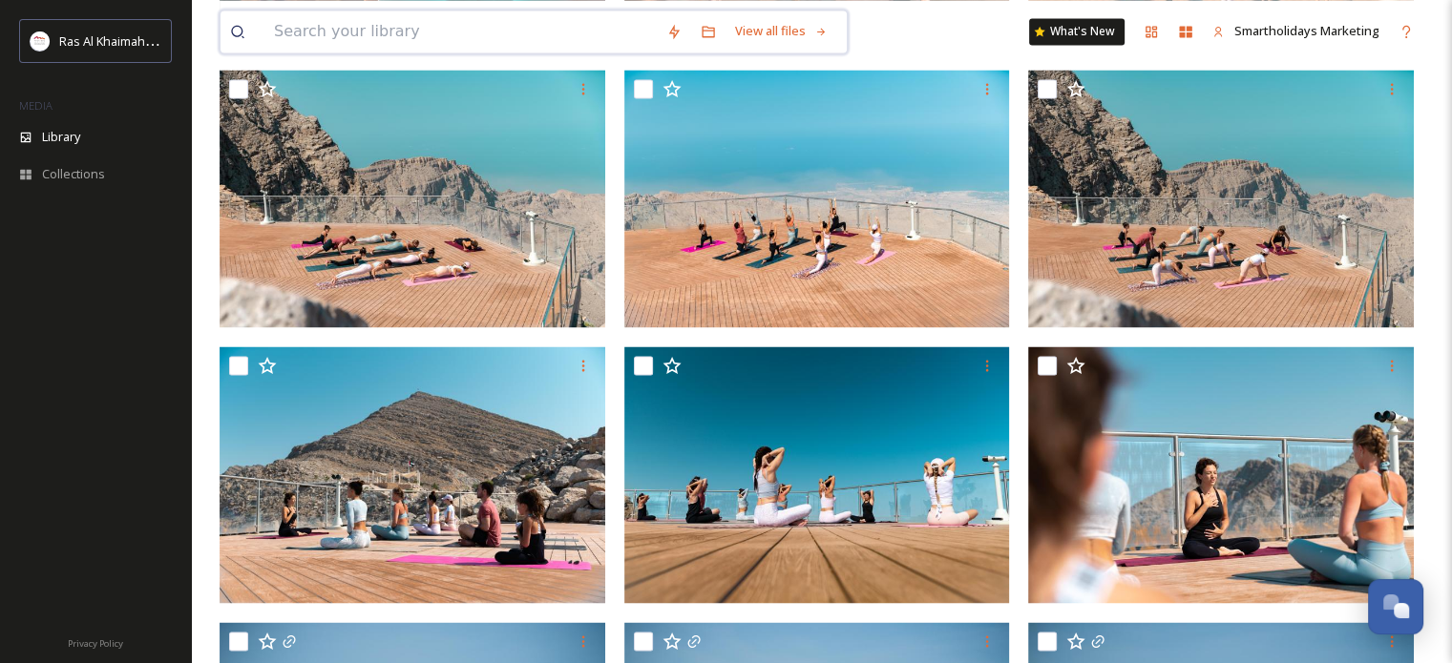
click at [420, 27] on input at bounding box center [460, 31] width 392 height 42
paste input "[GEOGRAPHIC_DATA]"
type input "[GEOGRAPHIC_DATA]"
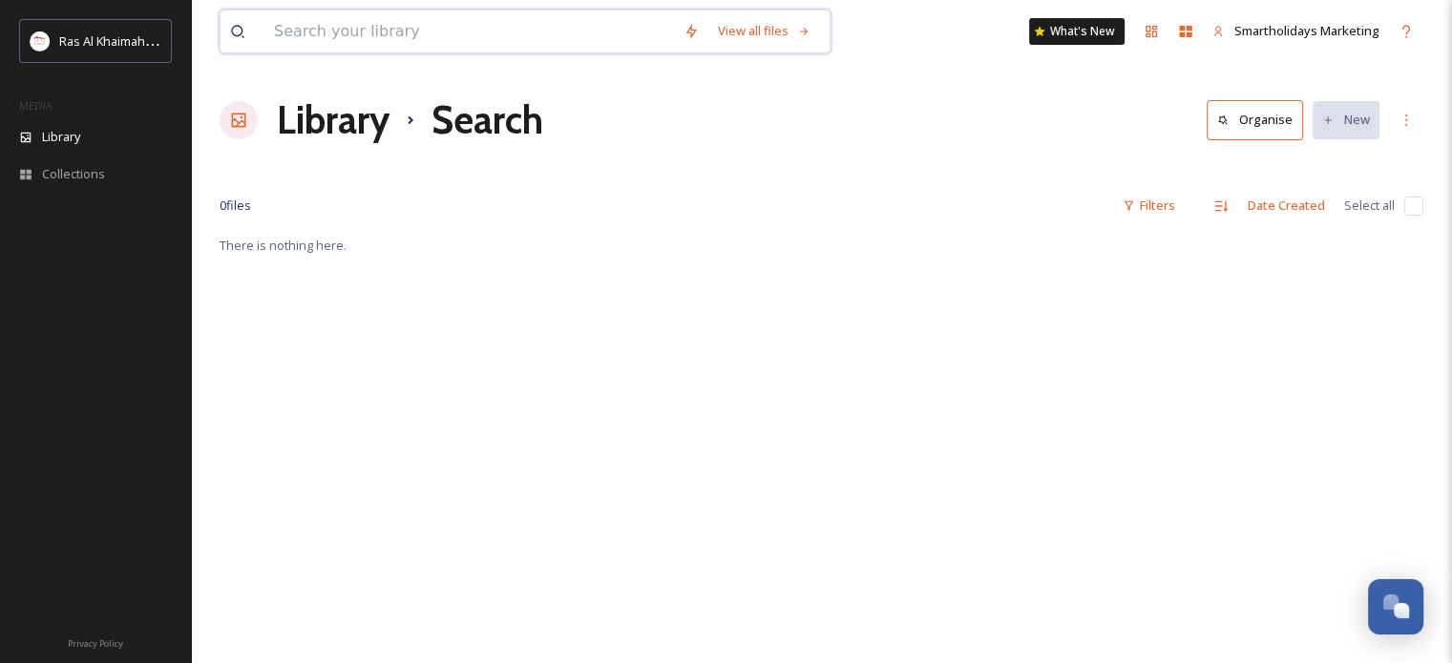
click at [325, 38] on input at bounding box center [468, 31] width 409 height 42
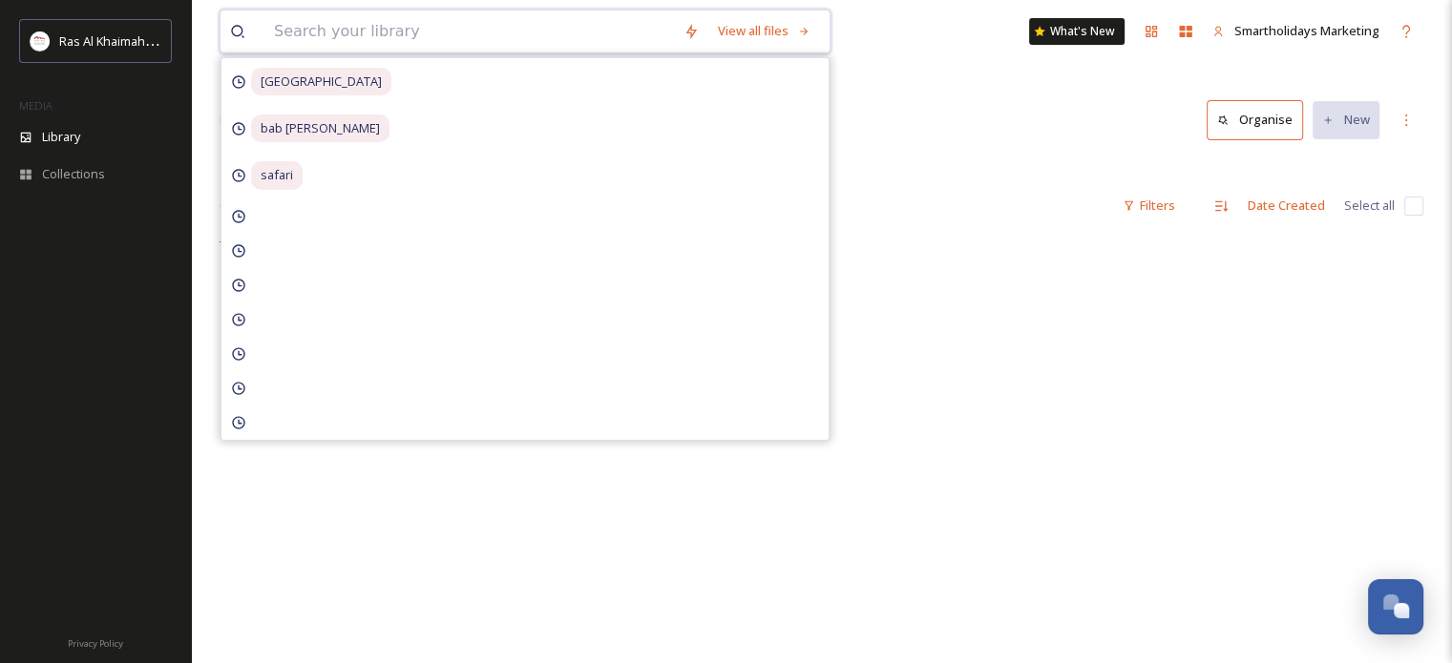
click at [325, 38] on input at bounding box center [468, 31] width 409 height 42
paste input "[GEOGRAPHIC_DATA]"
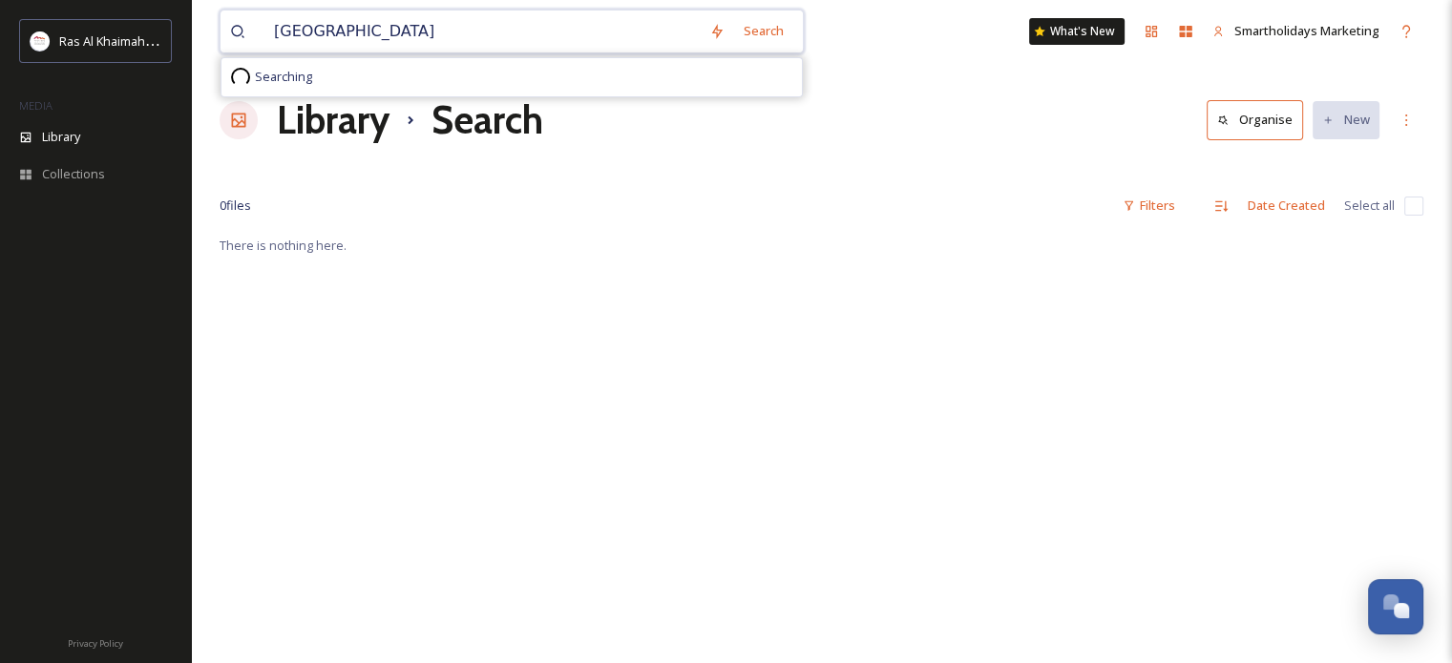
click at [305, 25] on input "[GEOGRAPHIC_DATA]" at bounding box center [481, 31] width 435 height 42
click at [302, 25] on input "[GEOGRAPHIC_DATA]" at bounding box center [481, 31] width 435 height 42
type input "Island"
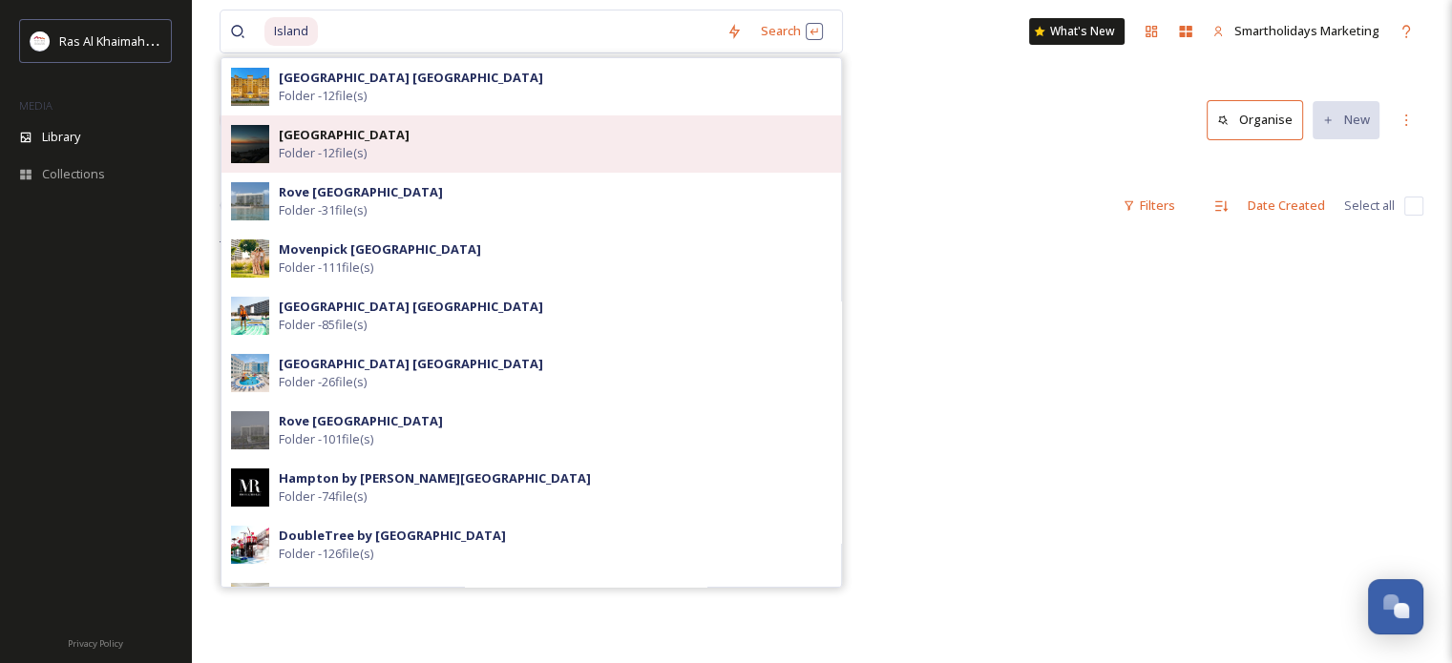
click at [460, 148] on div "Al Marjan Island Folder - 12 file(s)" at bounding box center [555, 144] width 553 height 36
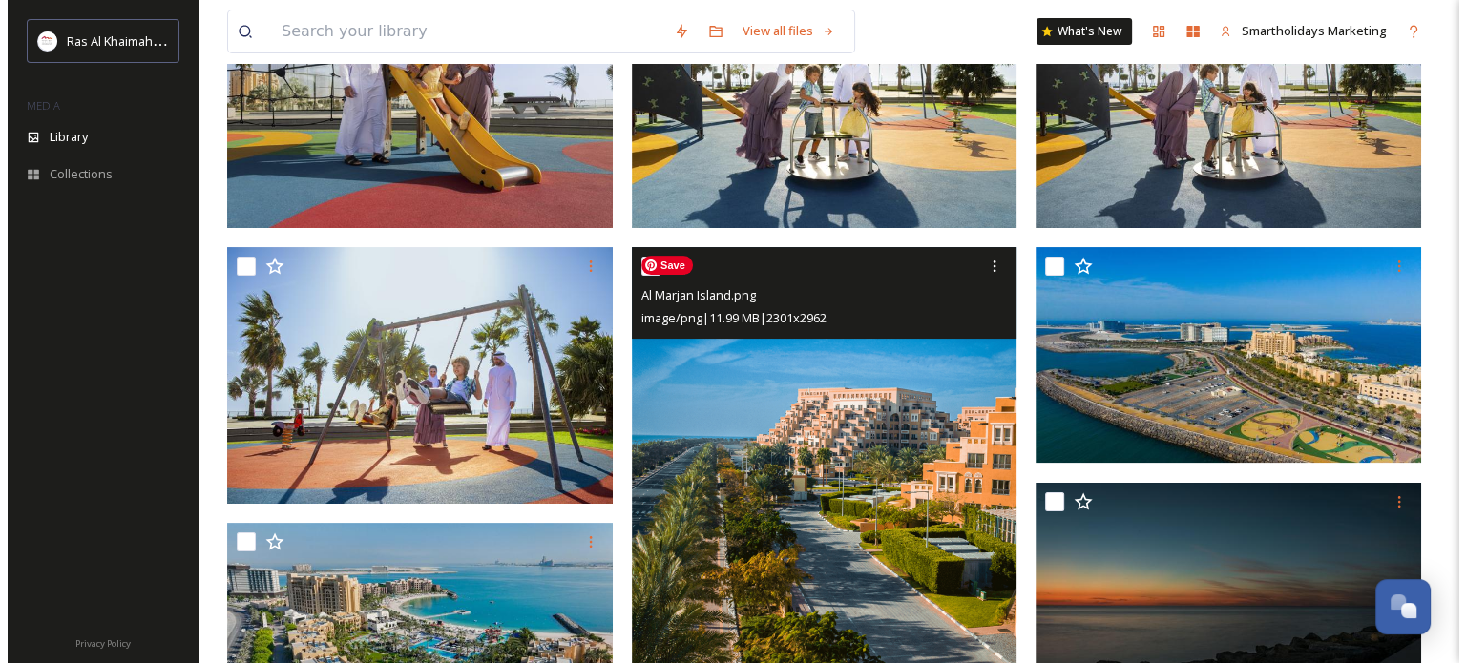
scroll to position [286, 0]
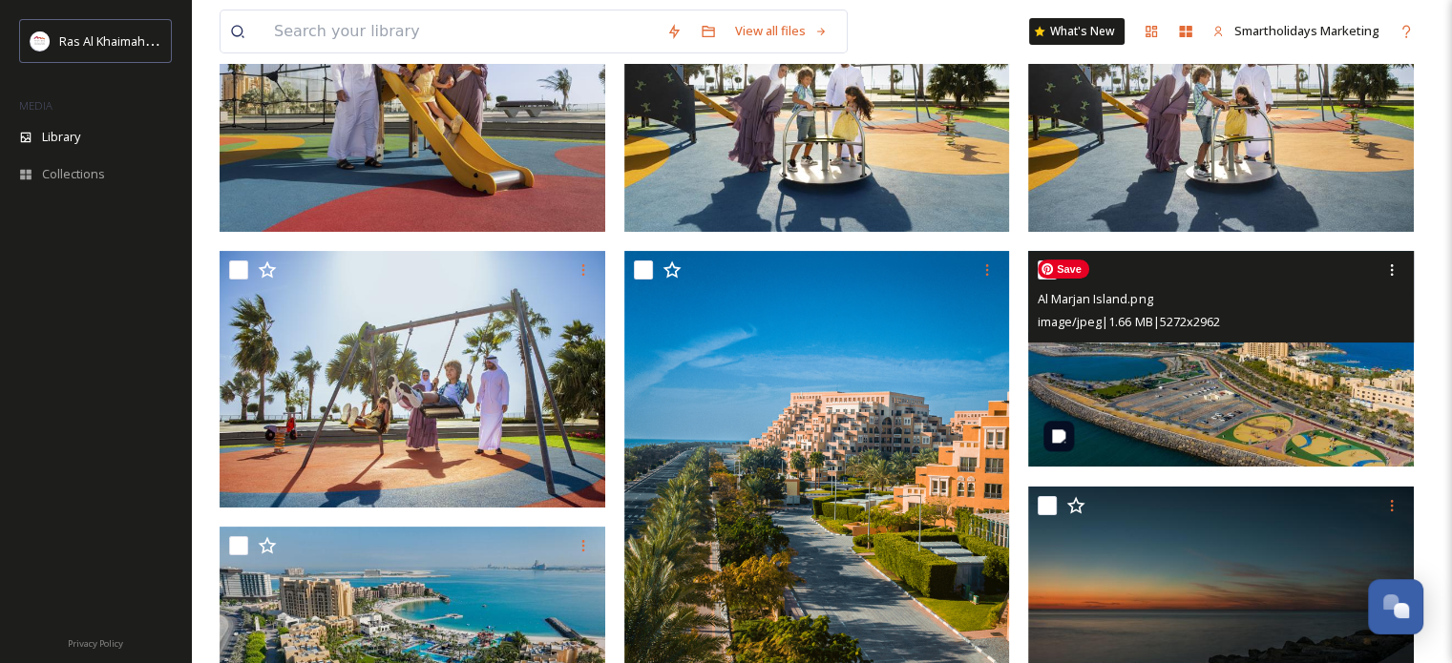
click at [1187, 388] on img at bounding box center [1221, 359] width 386 height 217
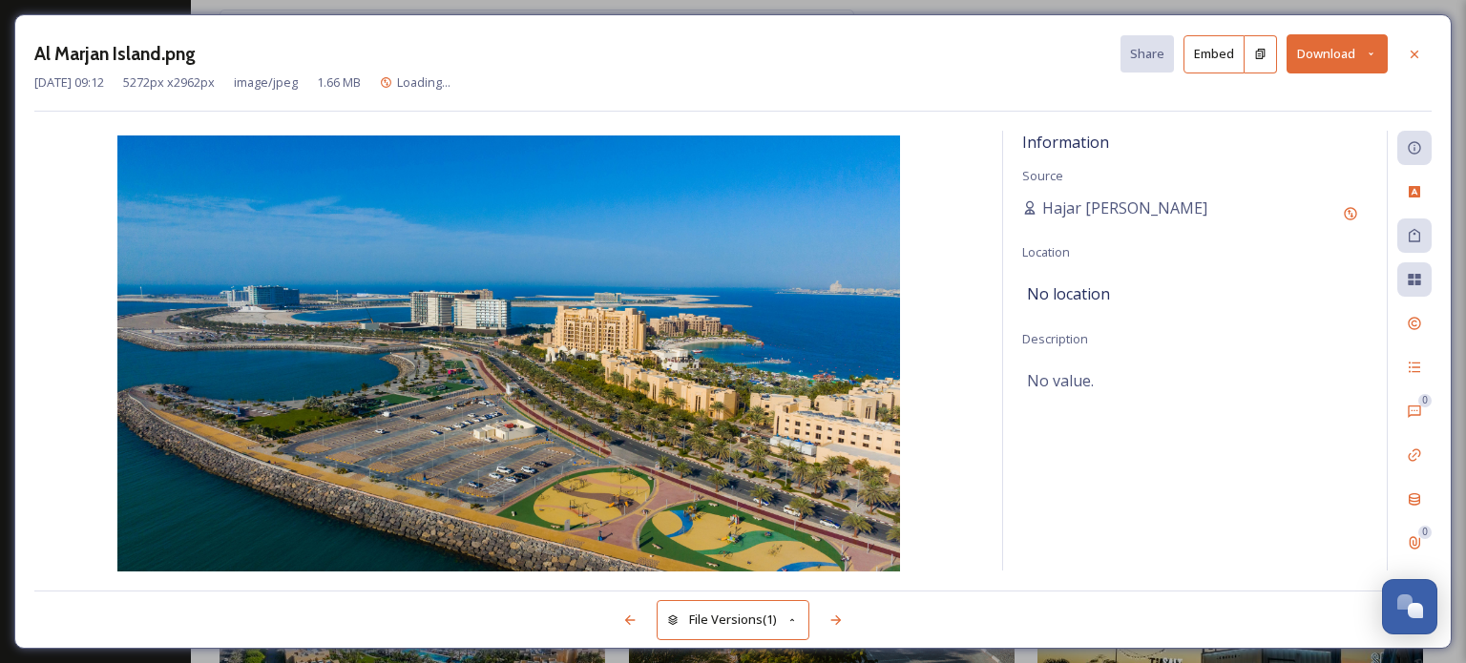
click at [1374, 56] on icon at bounding box center [1371, 54] width 12 height 12
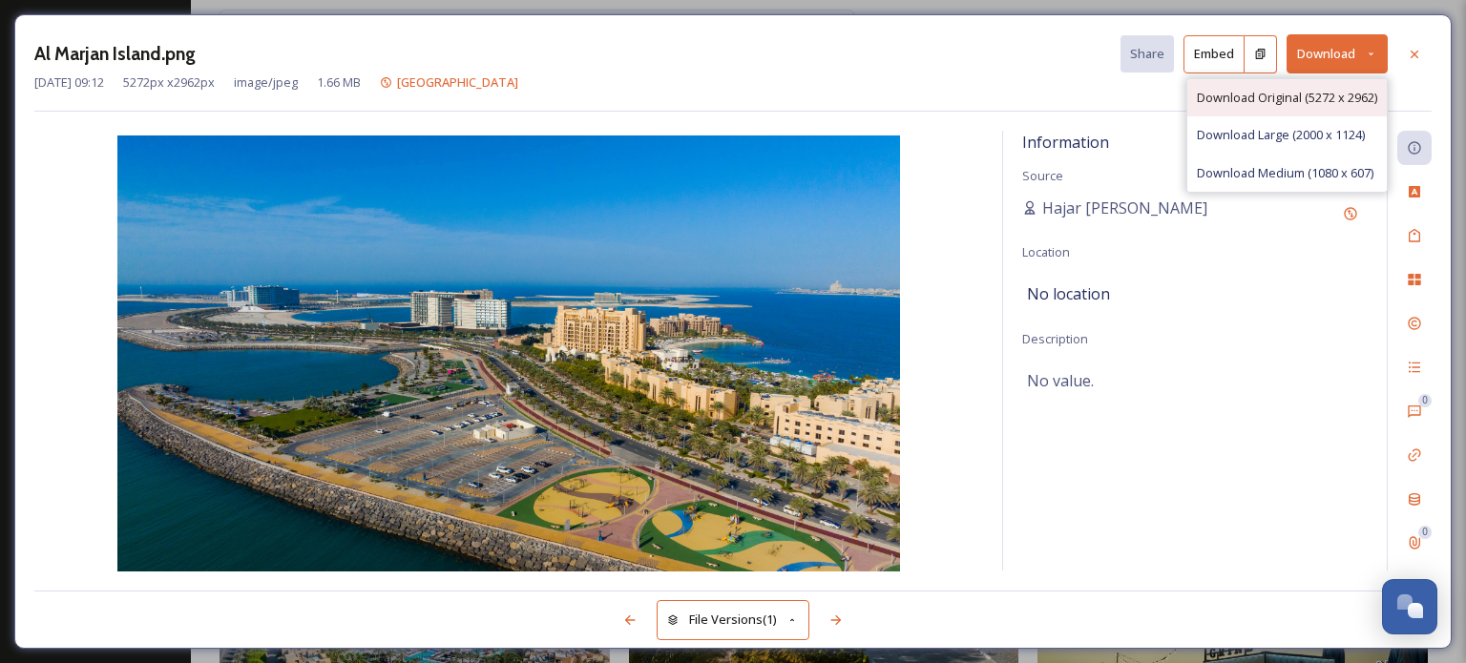
click at [1275, 102] on span "Download Original (5272 x 2962)" at bounding box center [1287, 98] width 180 height 18
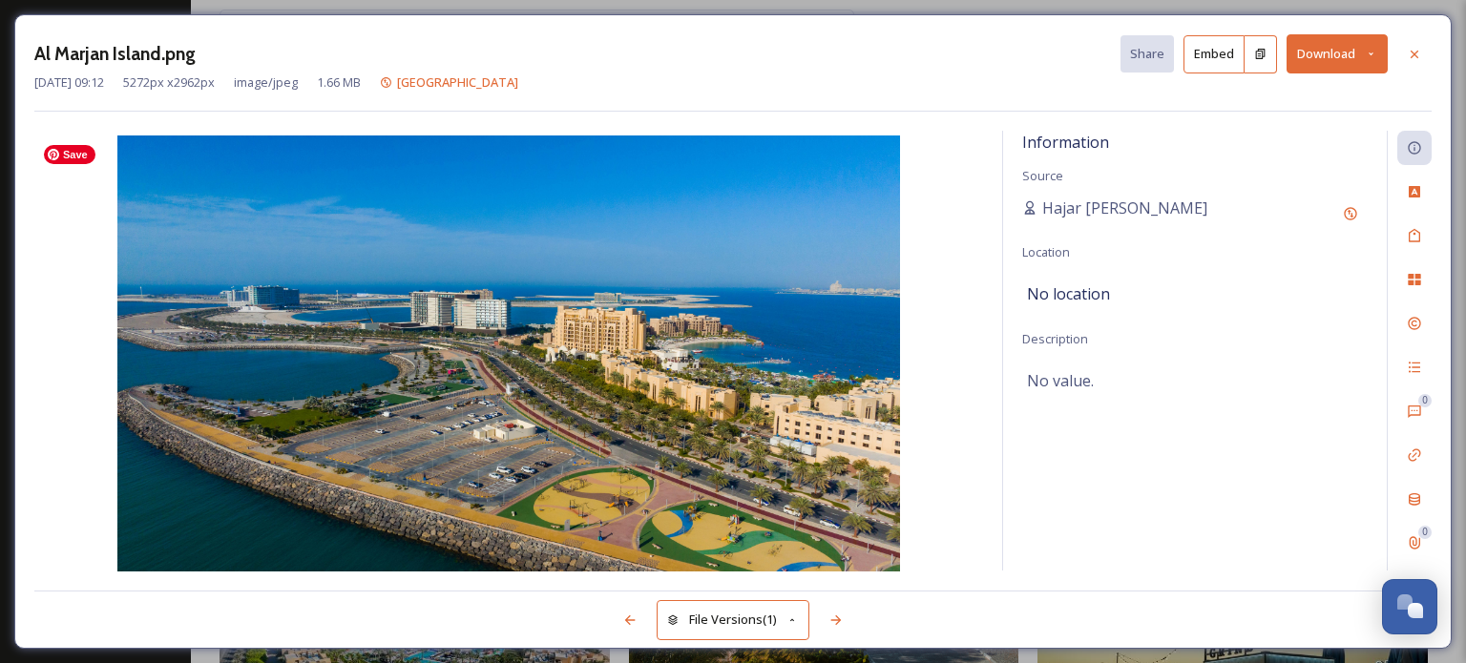
click at [954, 458] on img at bounding box center [508, 356] width 949 height 440
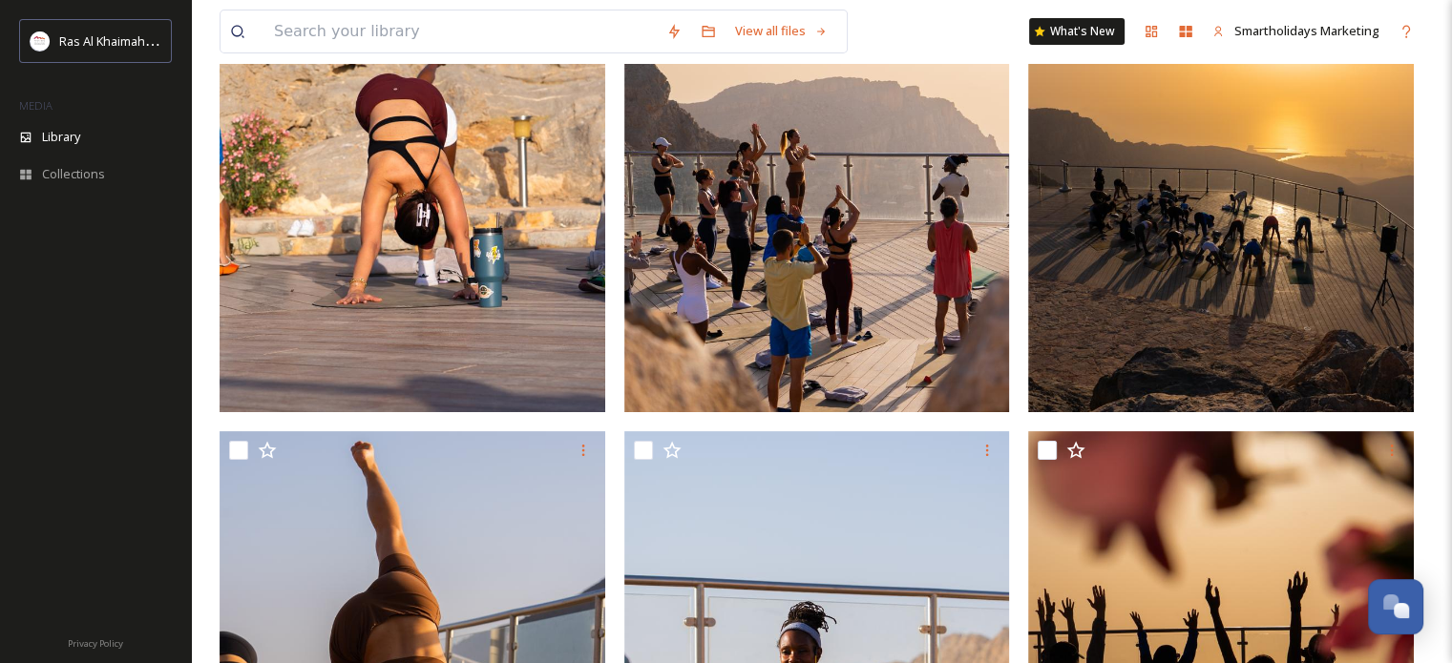
scroll to position [382, 0]
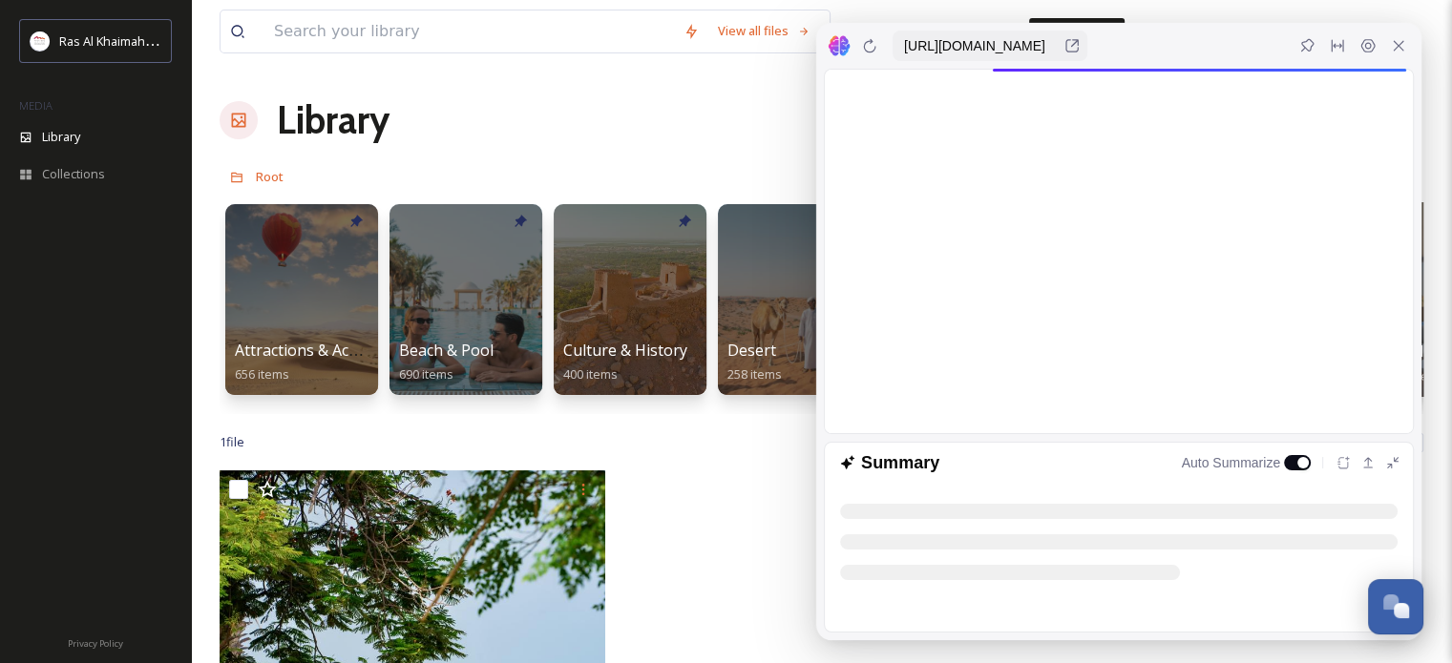
click at [716, 461] on div "1 file Filters Date Created Select all" at bounding box center [822, 442] width 1204 height 37
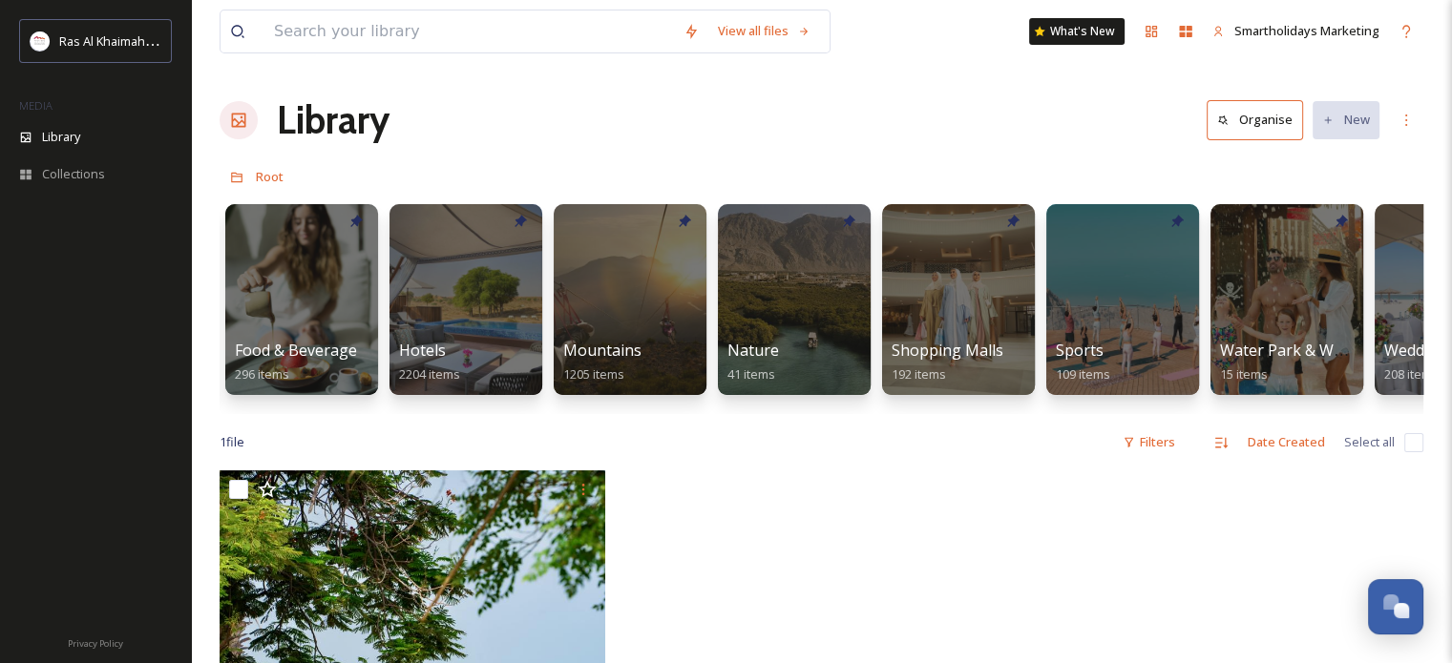
scroll to position [0, 993]
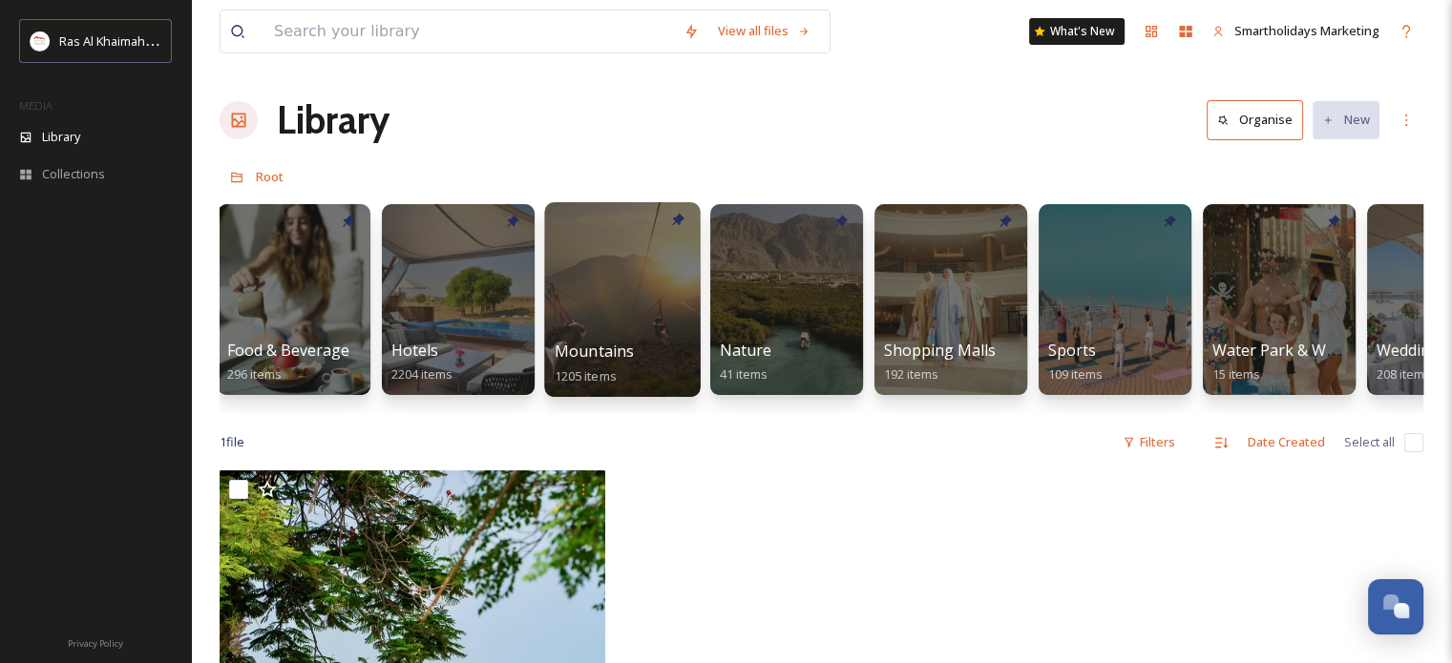
click at [642, 286] on div at bounding box center [622, 299] width 156 height 195
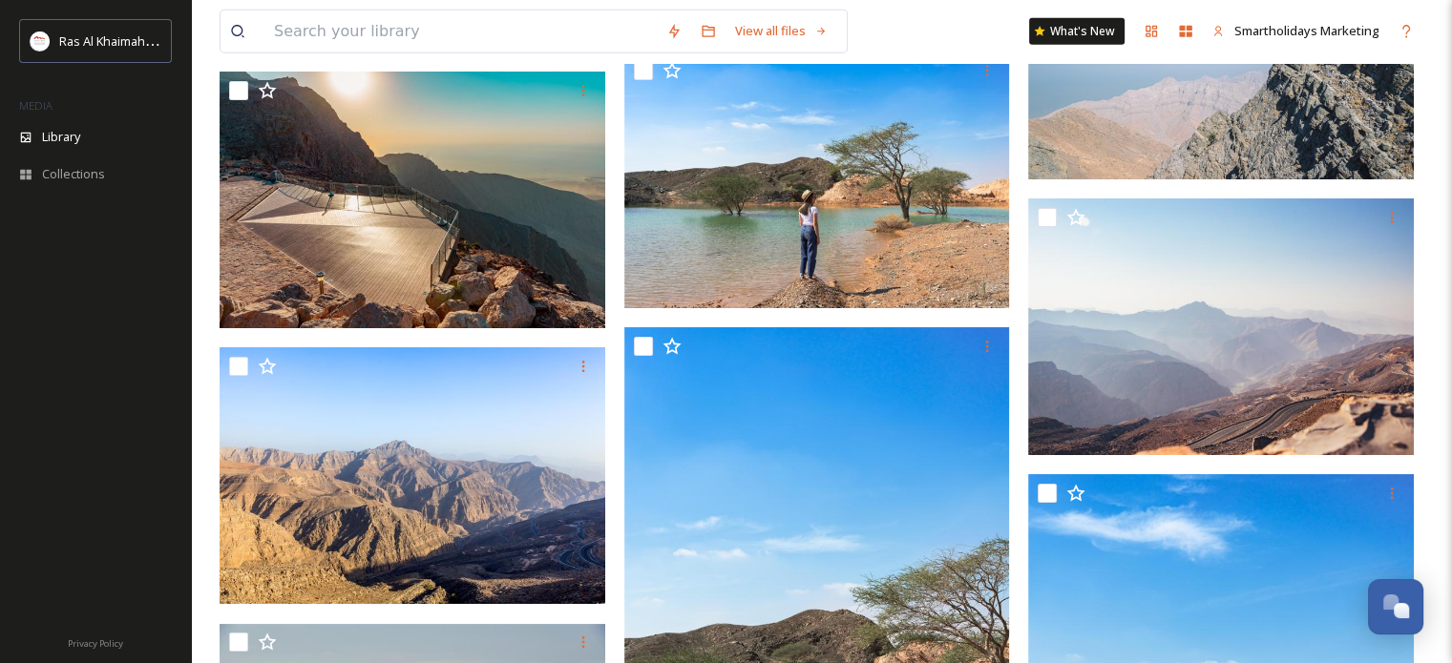
scroll to position [12232, 0]
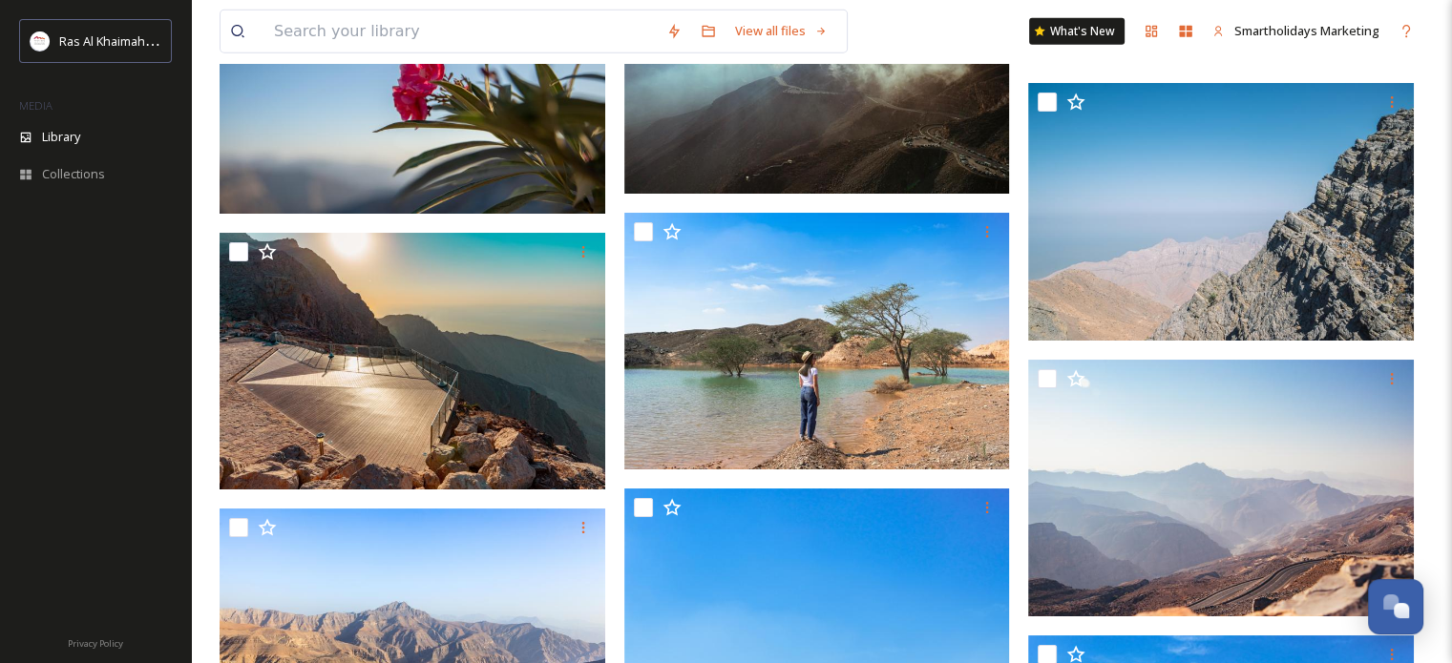
drag, startPoint x: 1462, startPoint y: 184, endPoint x: 1016, endPoint y: 483, distance: 537.4
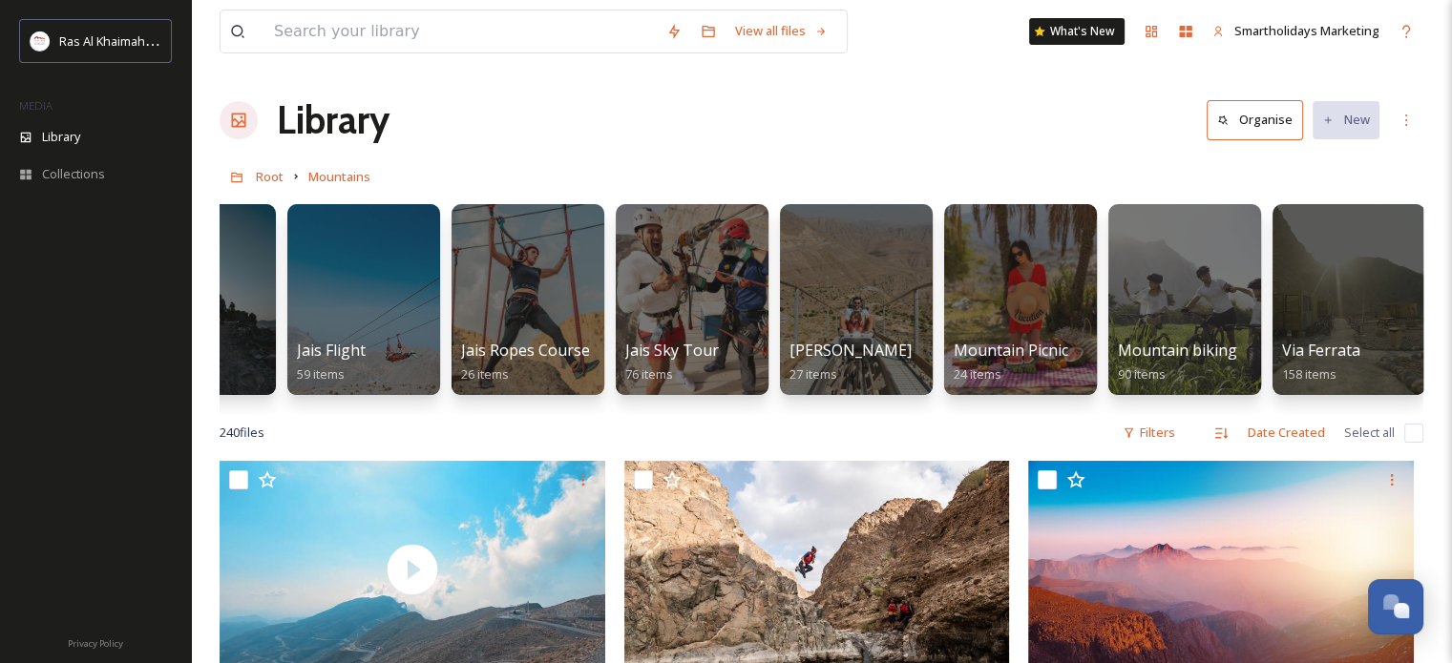
scroll to position [0, 602]
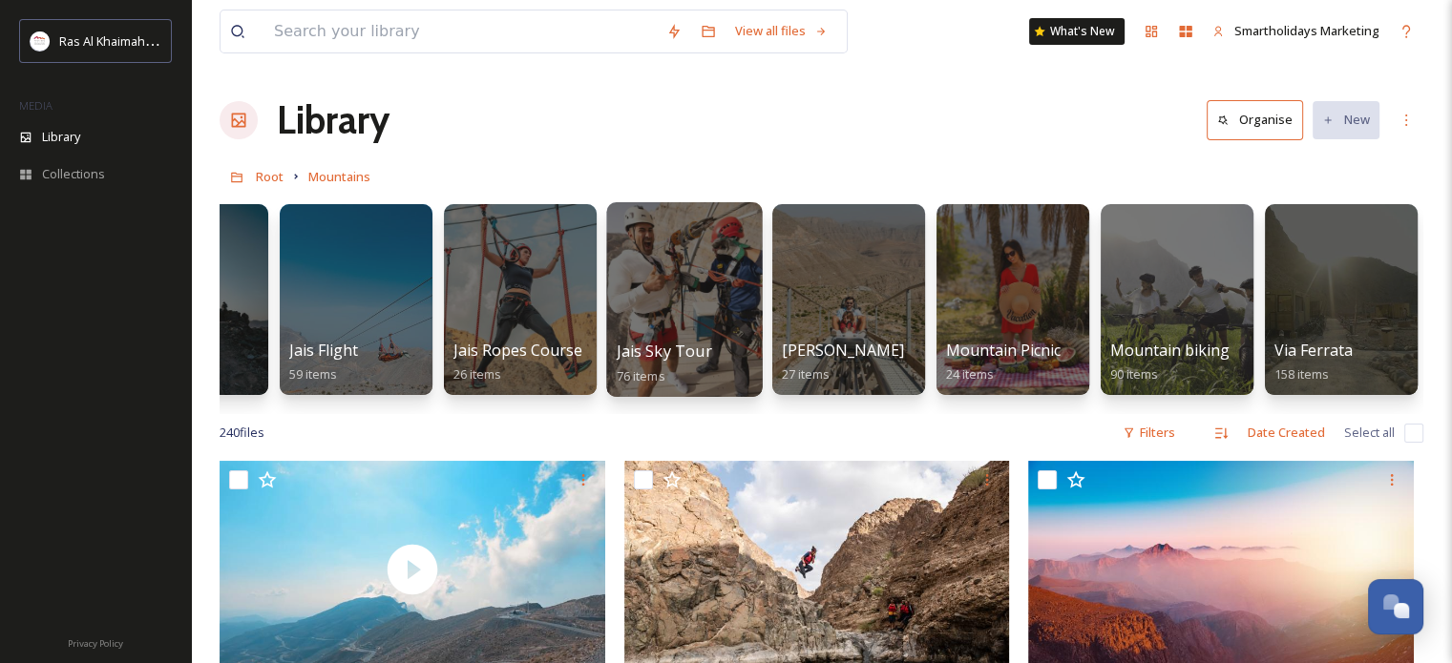
click at [678, 289] on div at bounding box center [684, 299] width 156 height 195
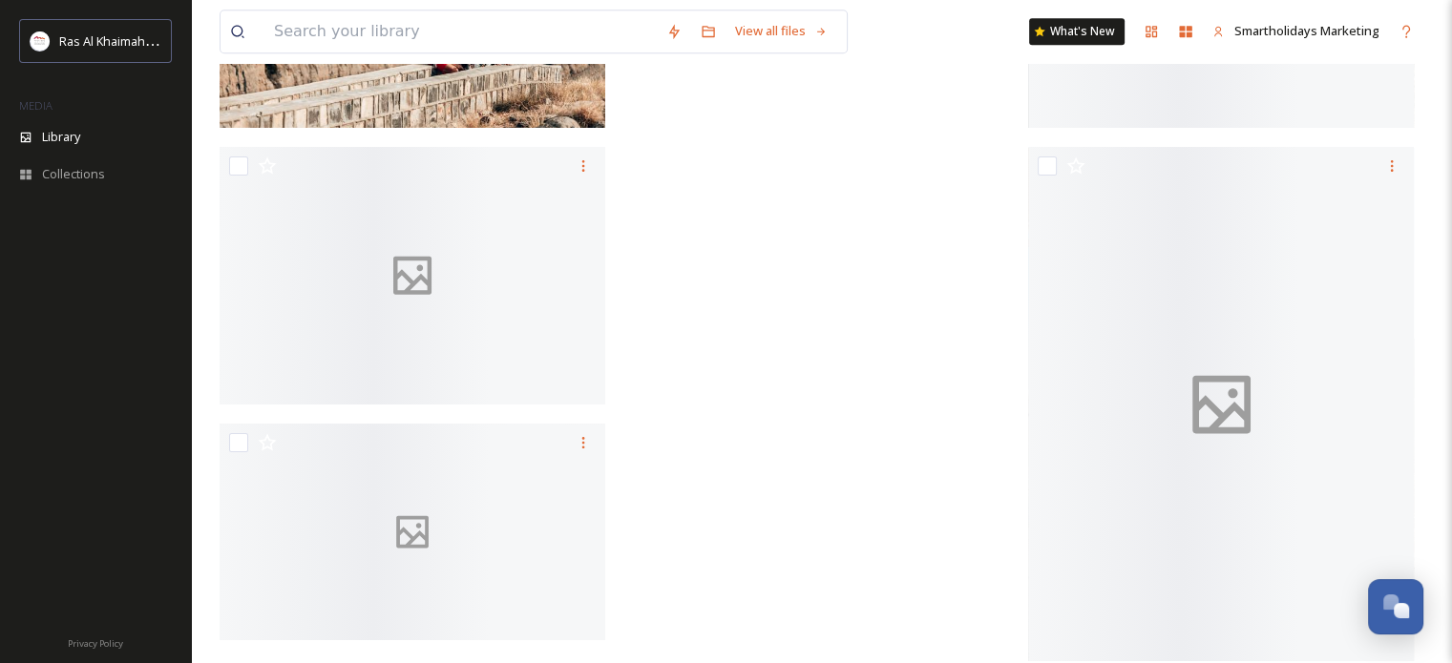
scroll to position [8699, 0]
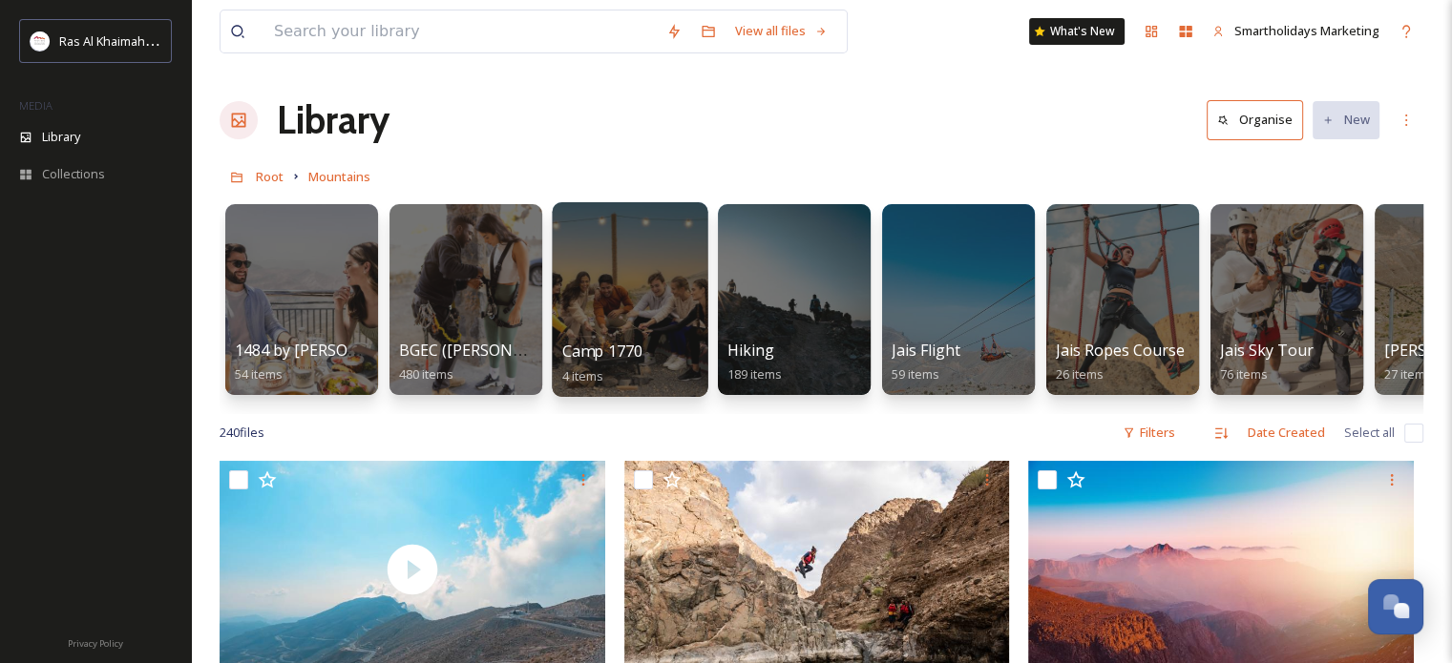
click at [642, 297] on div at bounding box center [630, 299] width 156 height 195
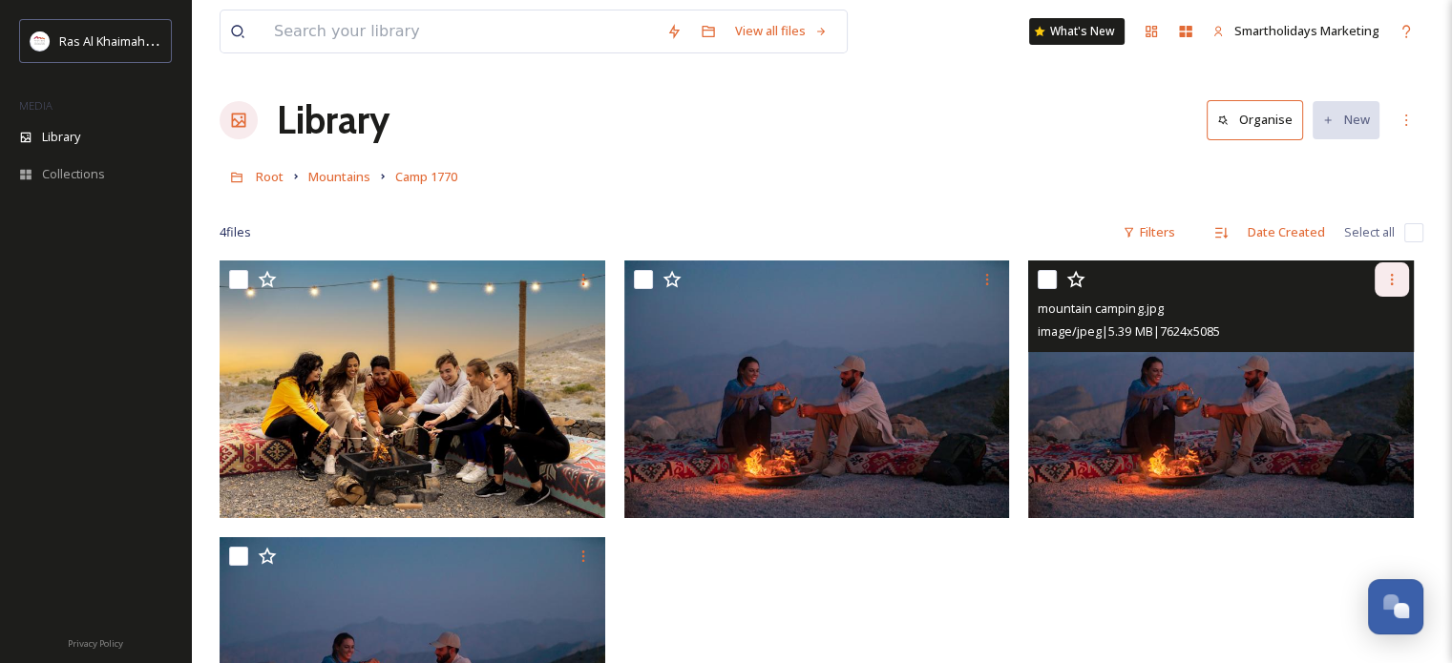
click at [1390, 278] on icon at bounding box center [1391, 279] width 15 height 15
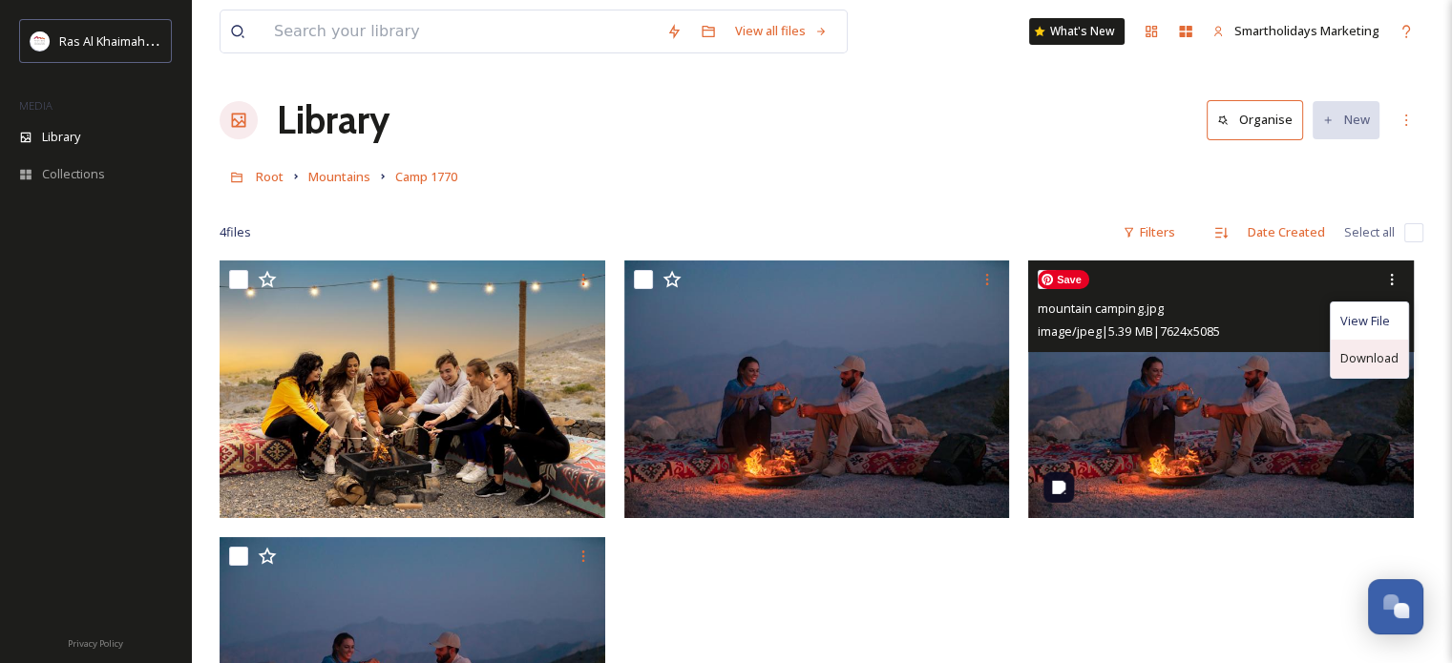
click at [1372, 354] on span "Download" at bounding box center [1369, 358] width 58 height 18
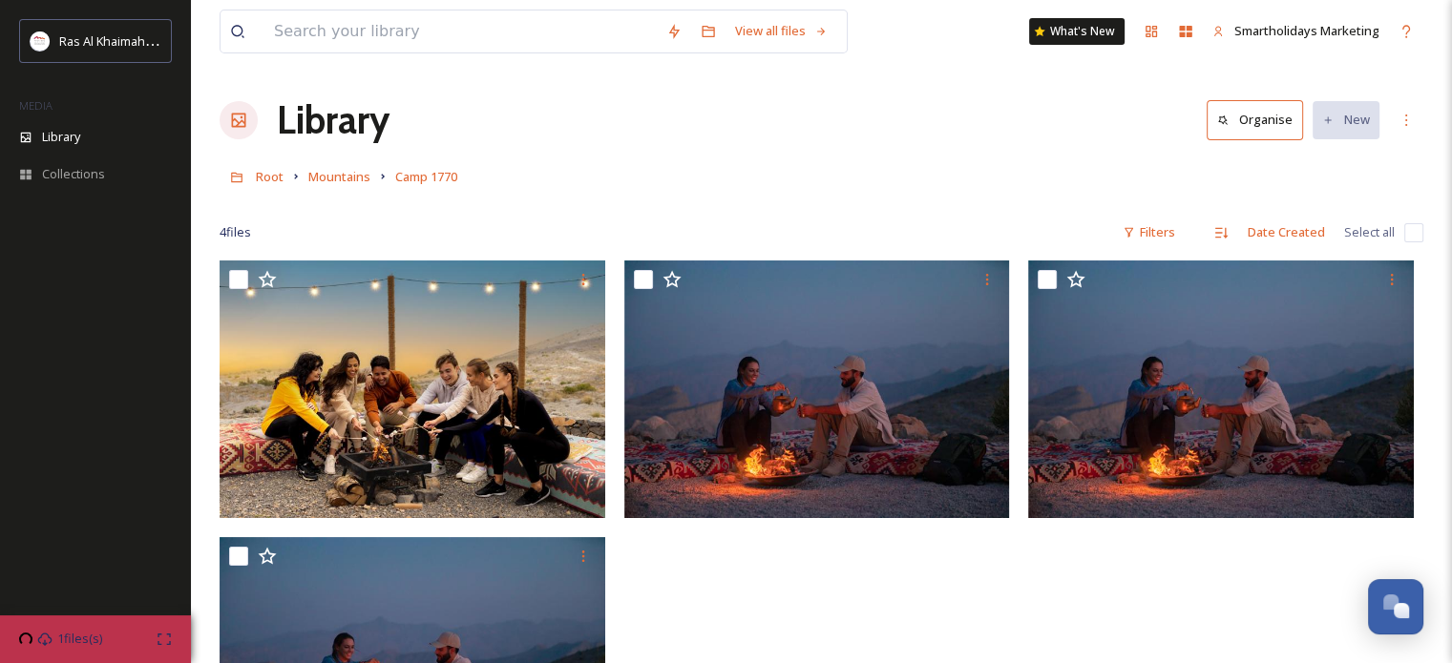
click at [710, 207] on div at bounding box center [822, 204] width 1204 height 19
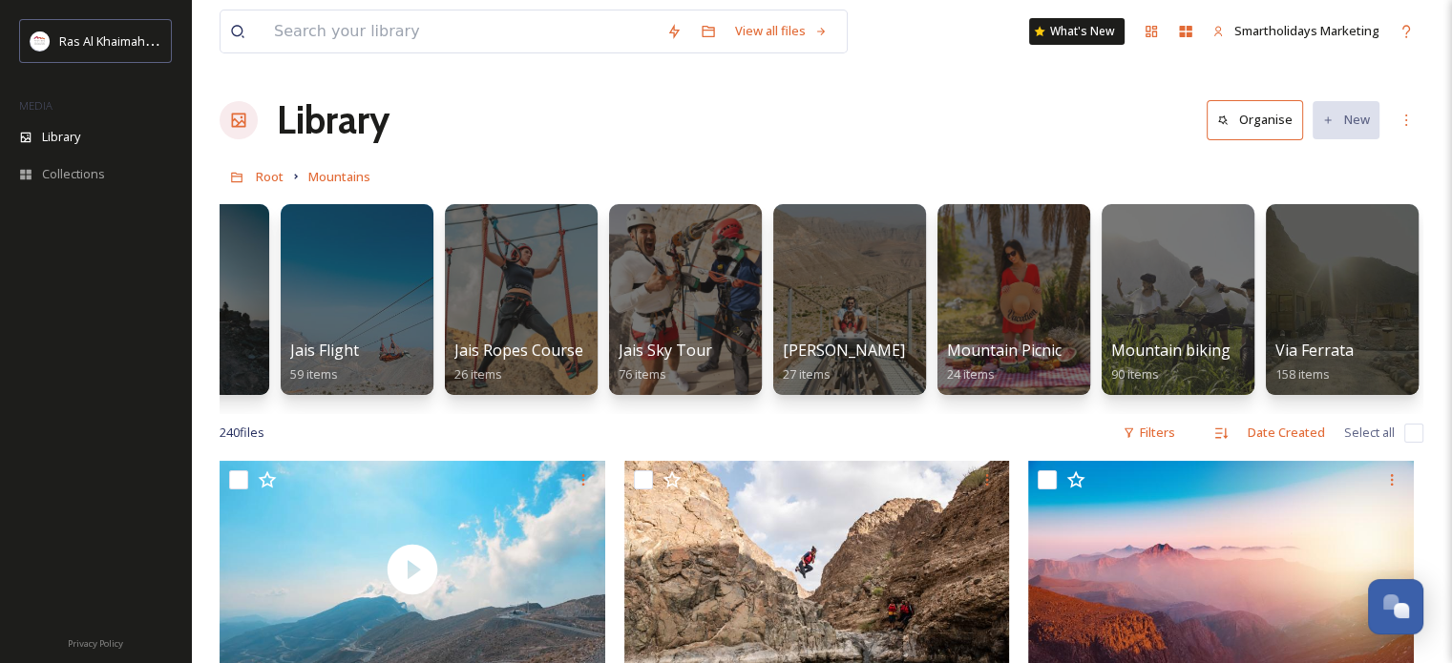
scroll to position [0, 602]
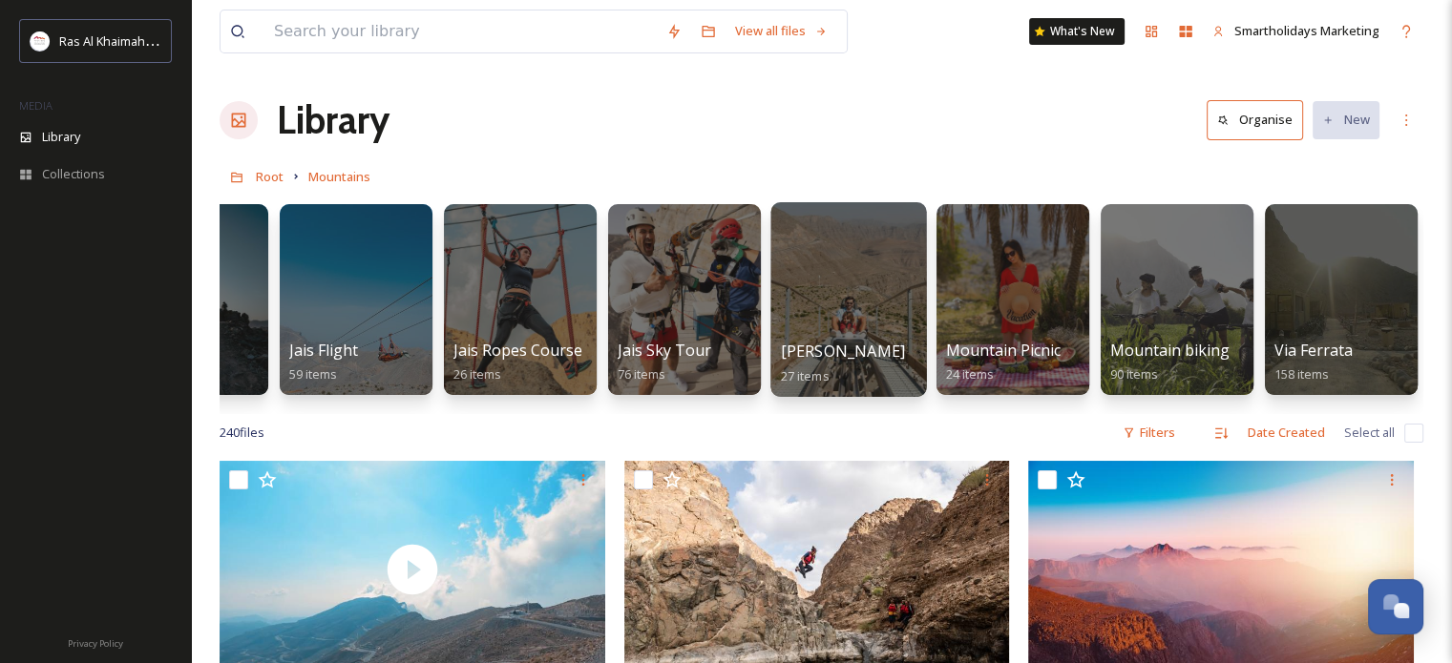
click at [858, 282] on div at bounding box center [848, 299] width 156 height 195
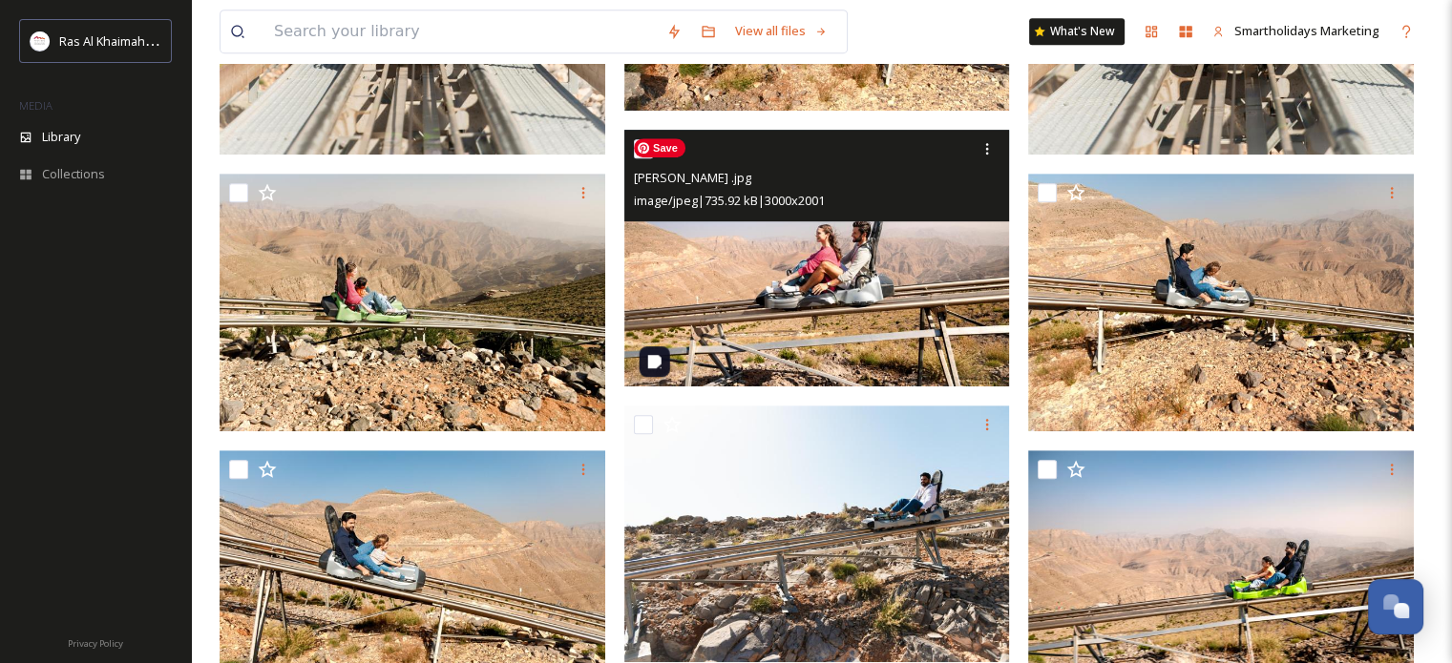
scroll to position [954, 0]
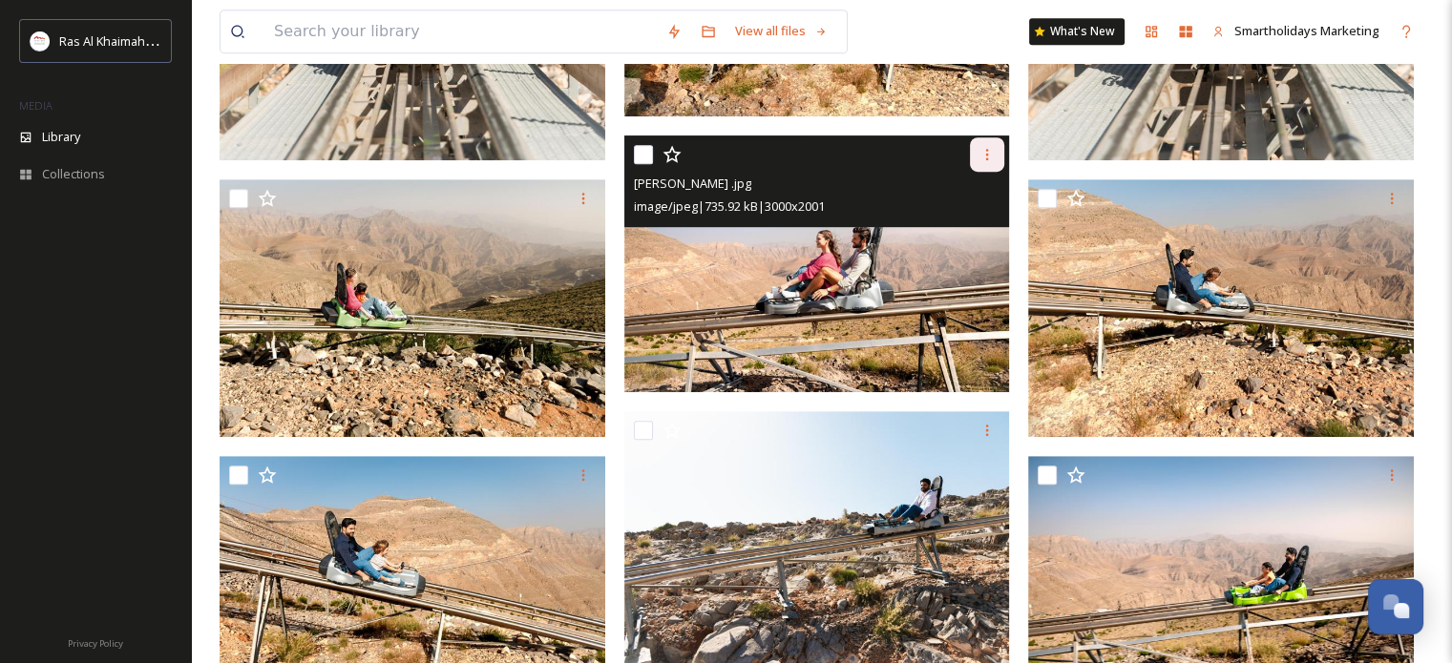
click at [983, 150] on icon at bounding box center [986, 154] width 15 height 15
click at [963, 230] on span "Download" at bounding box center [964, 233] width 58 height 18
